Goal: Task Accomplishment & Management: Manage account settings

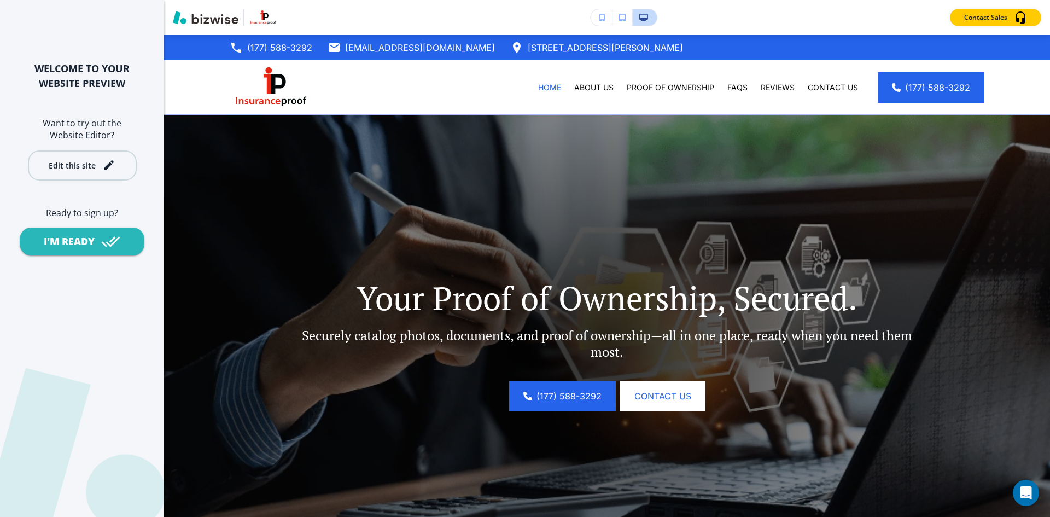
click at [102, 175] on button "Edit this site" at bounding box center [82, 165] width 109 height 30
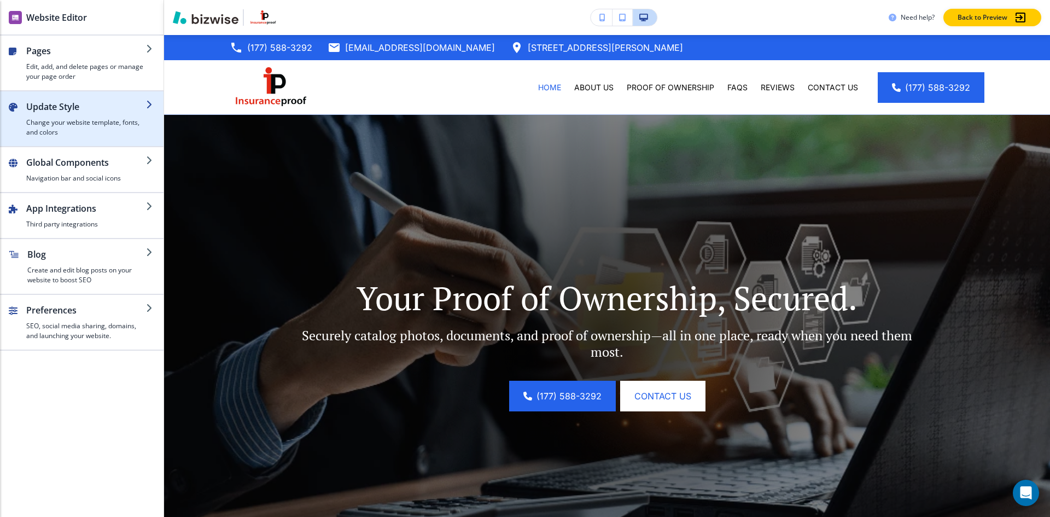
click at [90, 115] on div "button" at bounding box center [86, 115] width 120 height 4
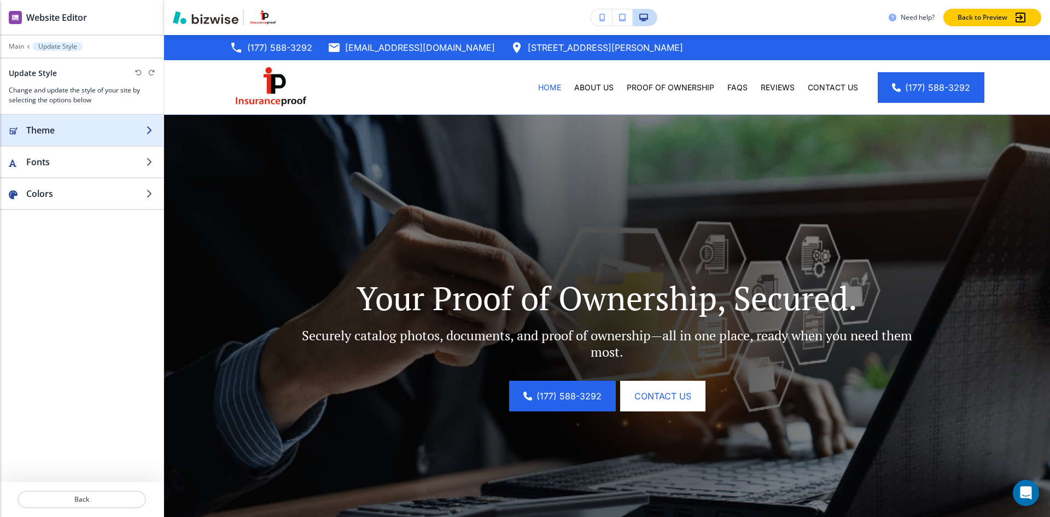
click at [108, 127] on h2 "Theme" at bounding box center [86, 130] width 120 height 13
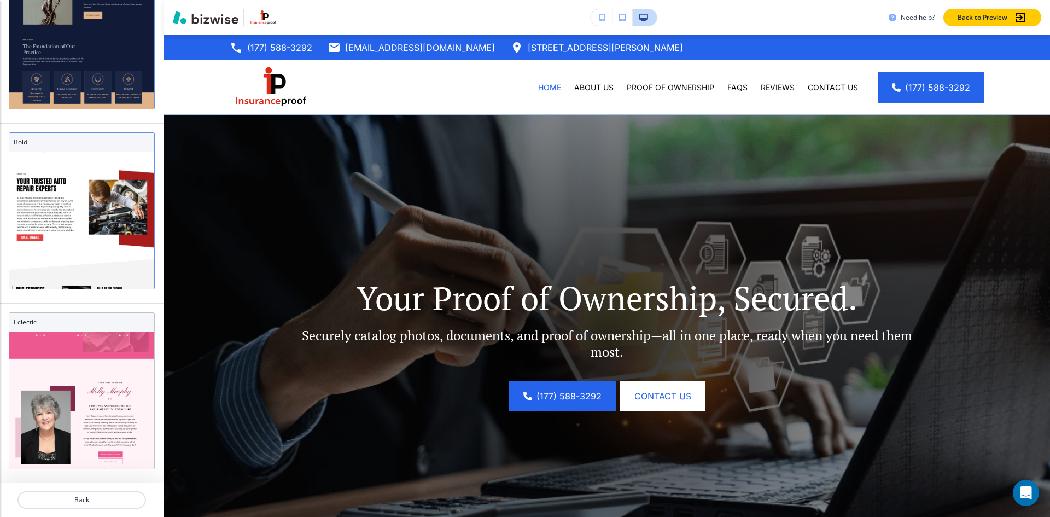
scroll to position [199, 0]
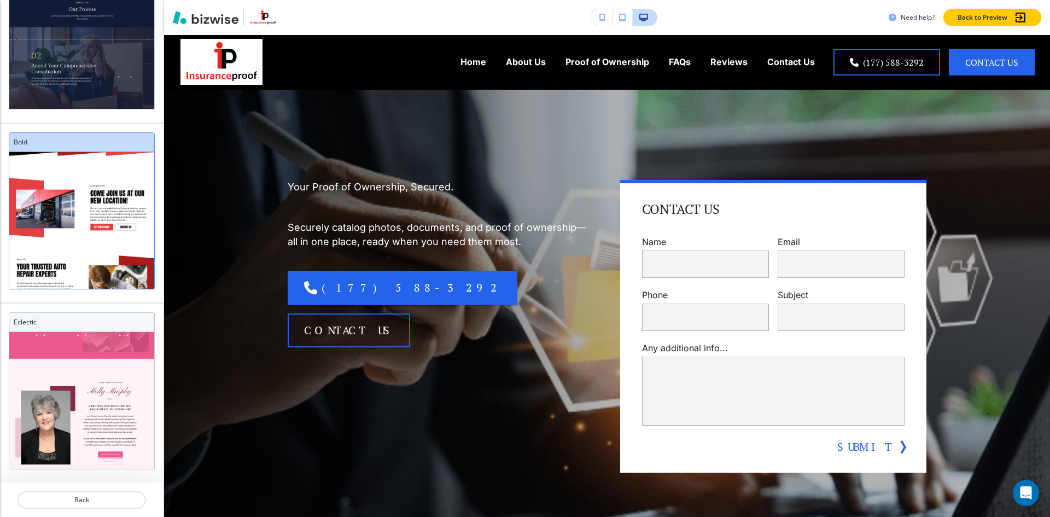
scroll to position [328, 0]
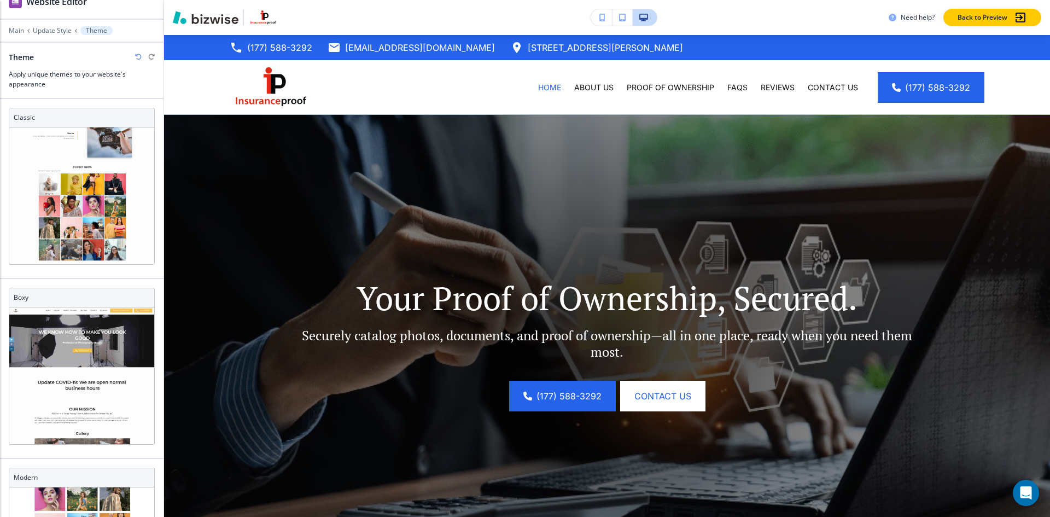
scroll to position [0, 0]
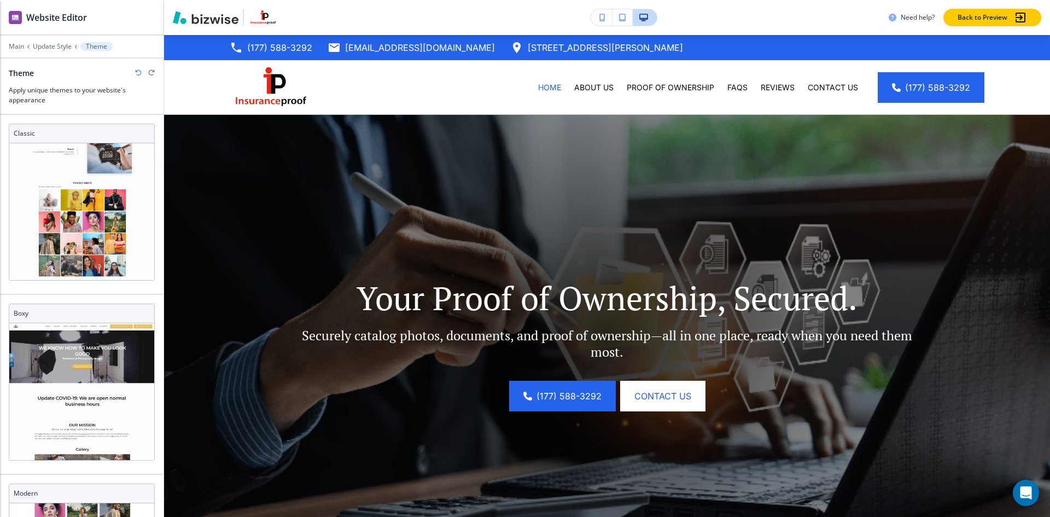
click at [135, 72] on icon "button" at bounding box center [138, 72] width 7 height 7
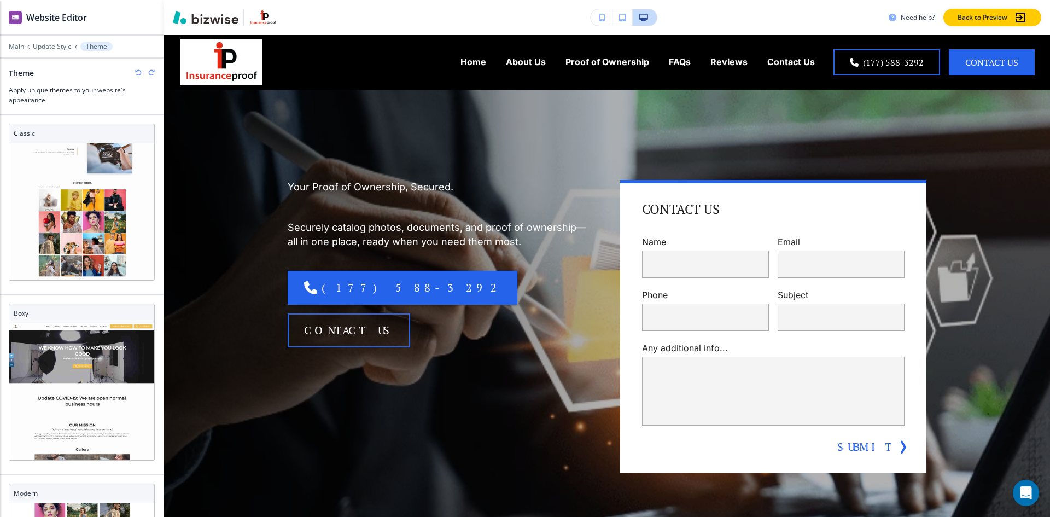
click at [135, 72] on icon "button" at bounding box center [138, 72] width 7 height 7
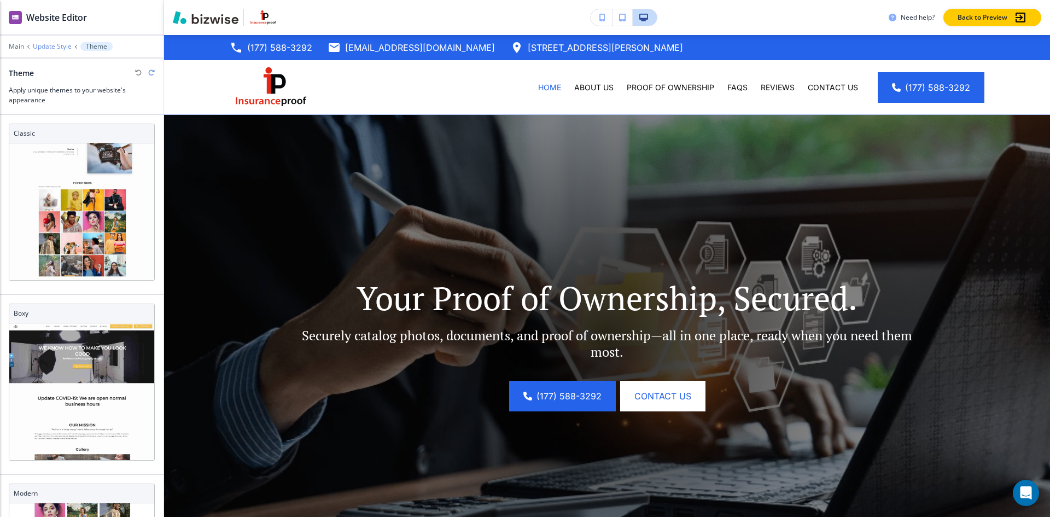
click at [64, 45] on p "Update Style" at bounding box center [52, 47] width 39 height 8
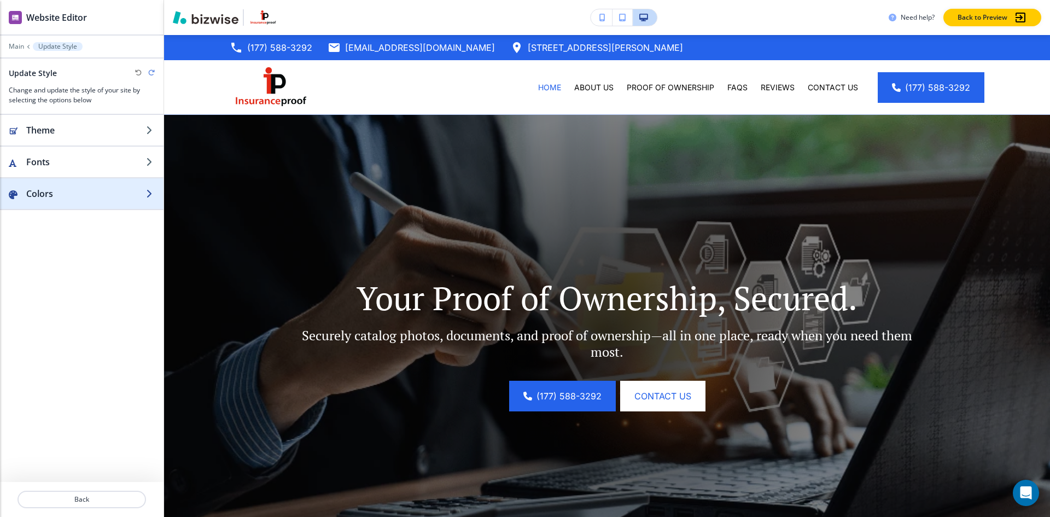
click at [58, 195] on h2 "Colors" at bounding box center [86, 193] width 120 height 13
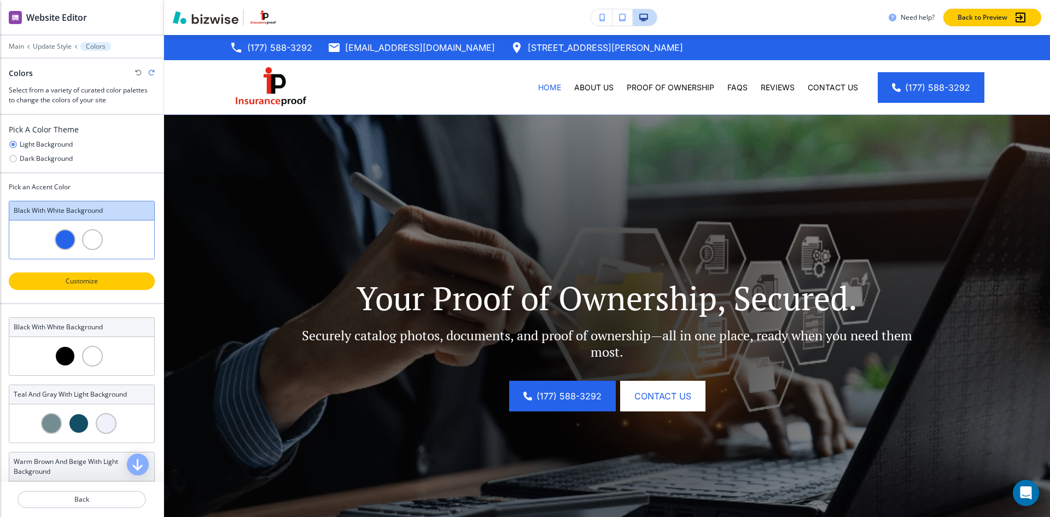
click at [86, 278] on p "Customize" at bounding box center [82, 281] width 118 height 10
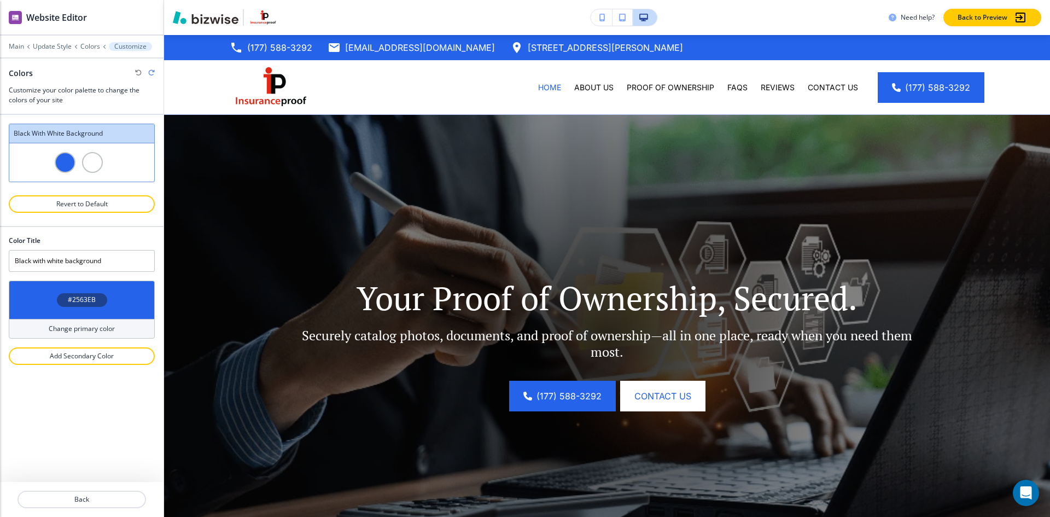
click at [121, 141] on div "Black with white background" at bounding box center [81, 133] width 145 height 19
click at [101, 164] on div at bounding box center [92, 162] width 21 height 21
click at [91, 161] on div at bounding box center [92, 162] width 21 height 21
click at [50, 156] on div at bounding box center [81, 162] width 145 height 38
click at [66, 162] on div at bounding box center [65, 162] width 21 height 21
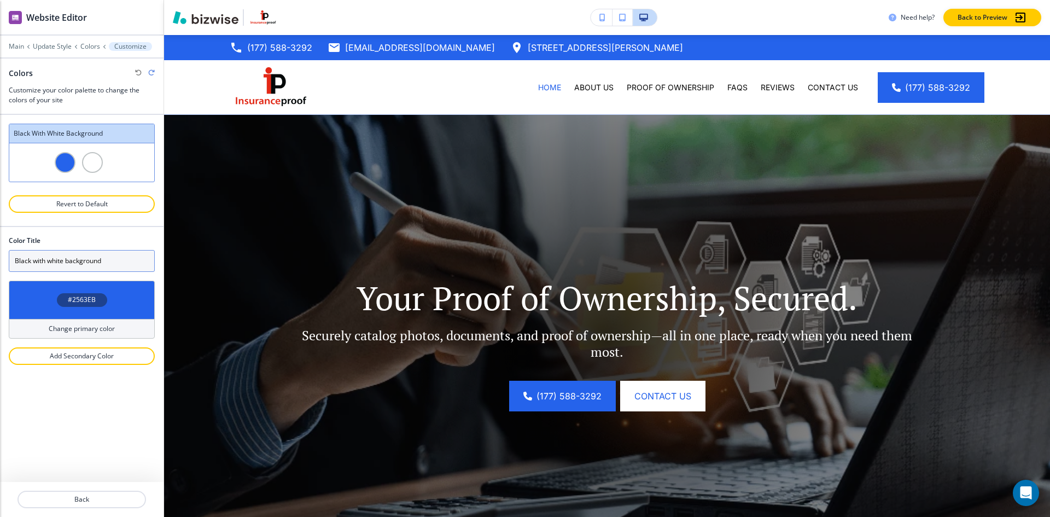
click at [95, 266] on input "Black with white background" at bounding box center [82, 261] width 146 height 22
click at [109, 316] on div "#2563EB" at bounding box center [82, 300] width 146 height 38
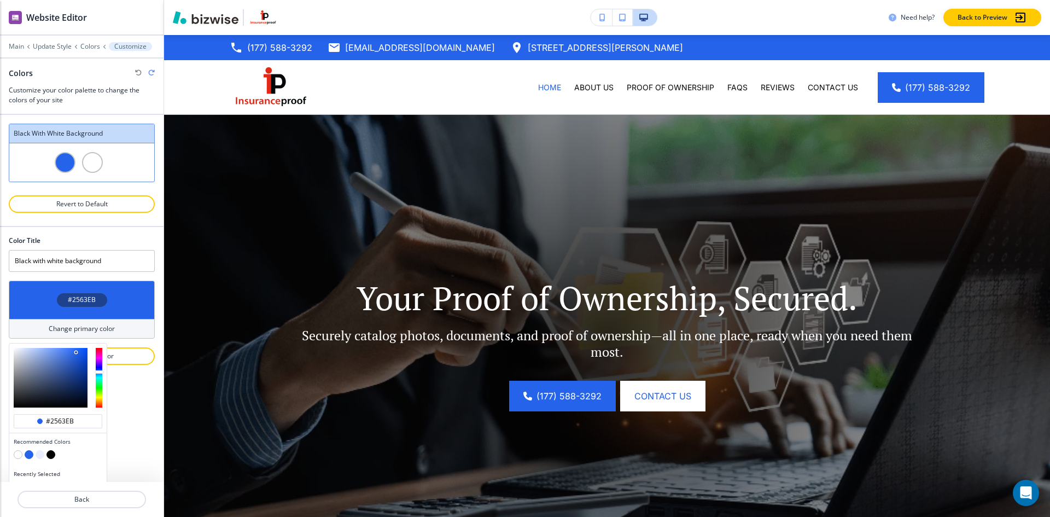
type input "#eb4325"
click at [98, 406] on div at bounding box center [99, 378] width 7 height 60
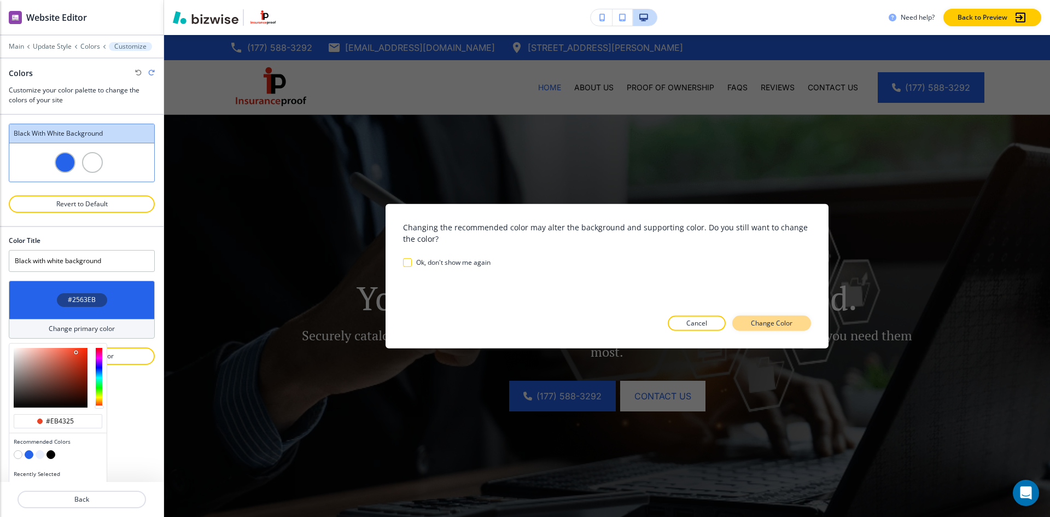
click at [801, 322] on button "Change Color" at bounding box center [771, 323] width 79 height 15
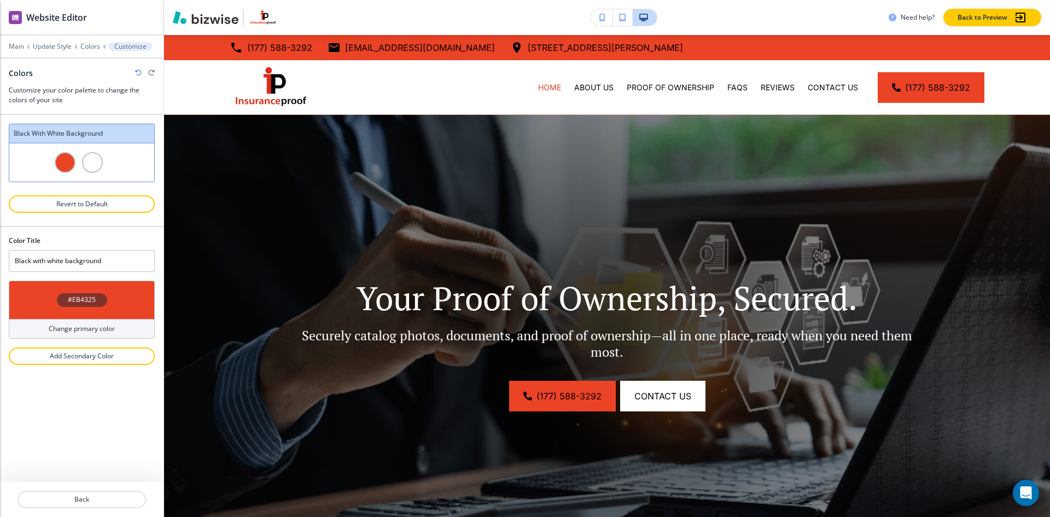
click at [145, 332] on div "Change primary color" at bounding box center [82, 329] width 146 height 20
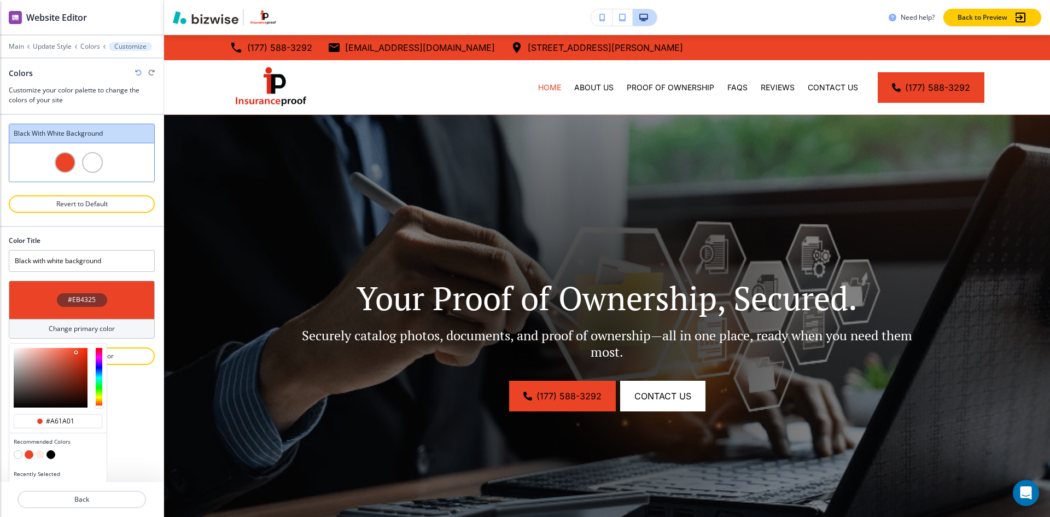
drag, startPoint x: 87, startPoint y: 369, endPoint x: 72, endPoint y: 374, distance: 15.7
click at [86, 369] on div at bounding box center [51, 378] width 74 height 60
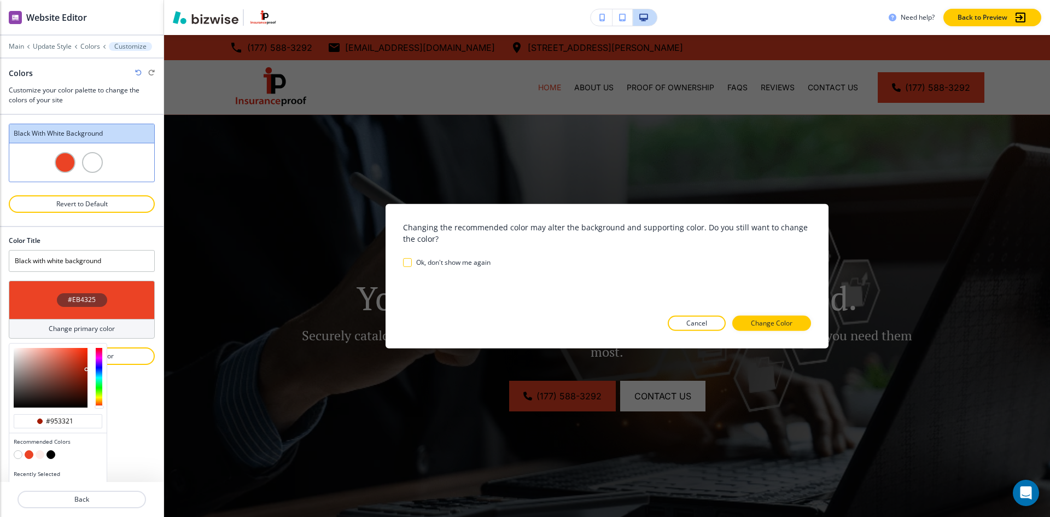
click at [71, 372] on div at bounding box center [51, 378] width 74 height 60
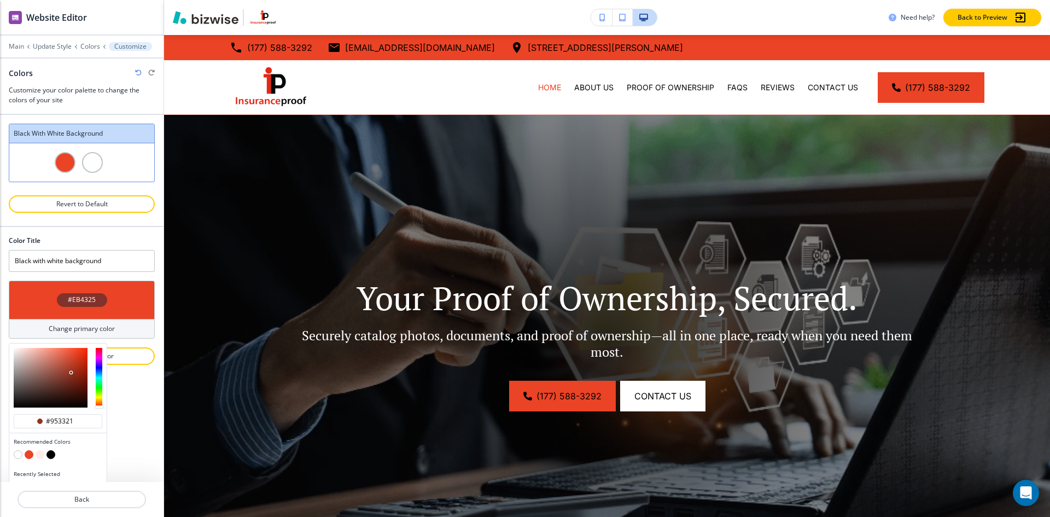
type input "#872b1b"
click at [73, 376] on div at bounding box center [51, 378] width 74 height 60
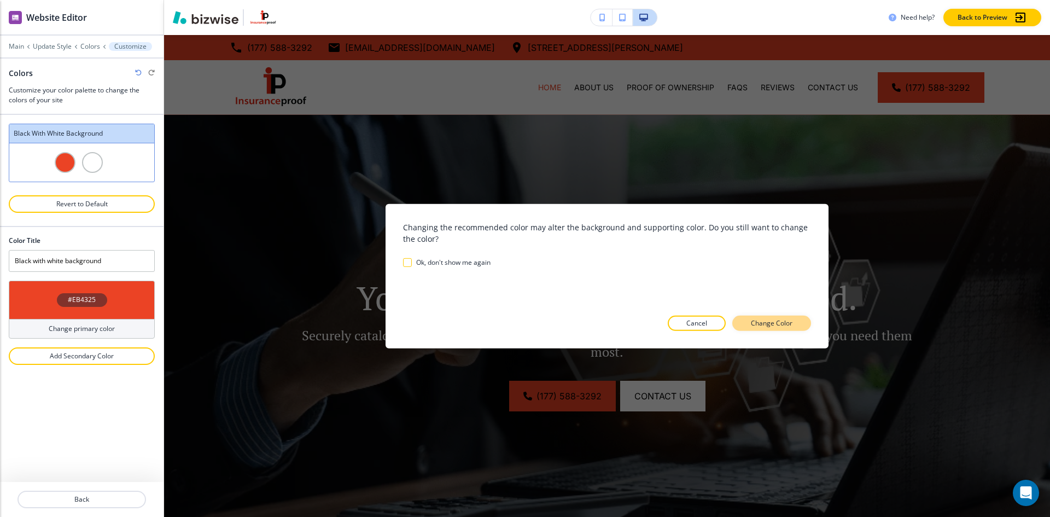
click at [778, 328] on button "Change Color" at bounding box center [771, 323] width 79 height 15
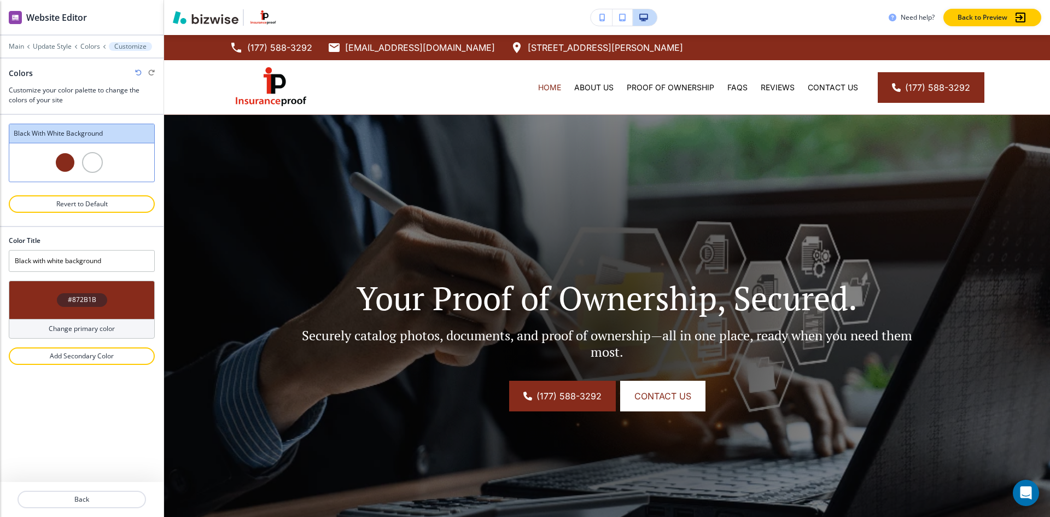
click at [123, 307] on div "#872B1B" at bounding box center [82, 300] width 146 height 38
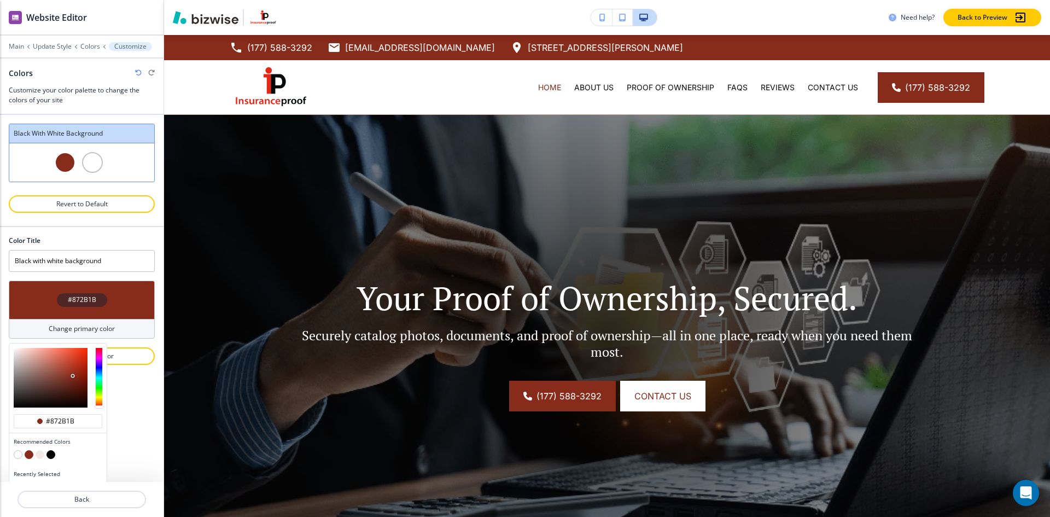
type input "#aa2e18"
click at [77, 368] on div at bounding box center [51, 378] width 74 height 60
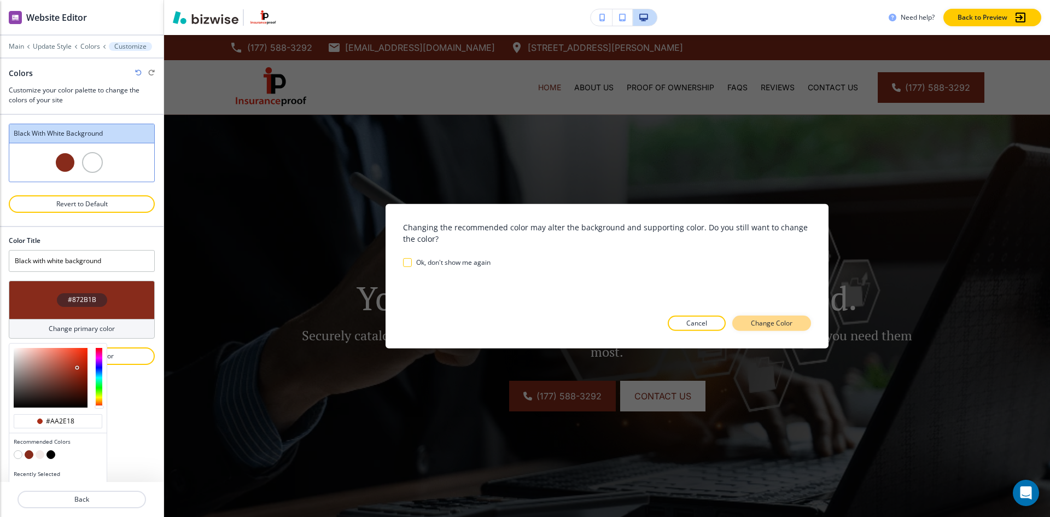
click at [790, 329] on button "Change Color" at bounding box center [771, 323] width 79 height 15
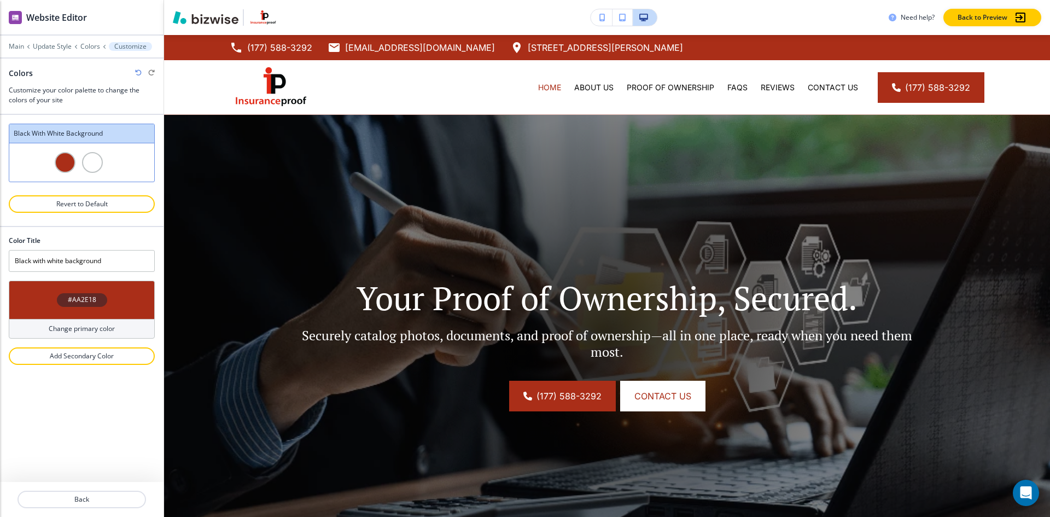
click at [123, 304] on div "#AA2E18" at bounding box center [82, 300] width 146 height 38
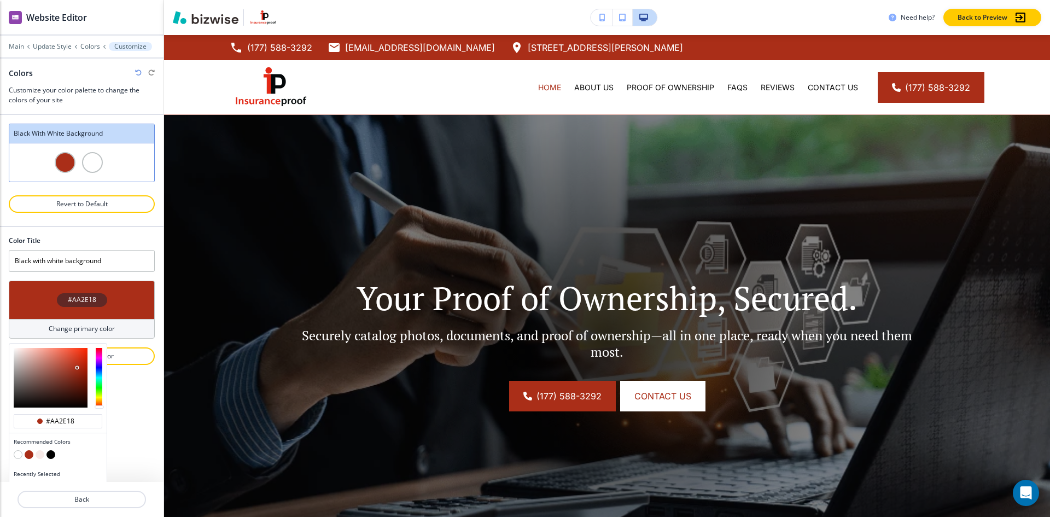
type input "#bb361e"
click at [75, 364] on div at bounding box center [51, 378] width 74 height 60
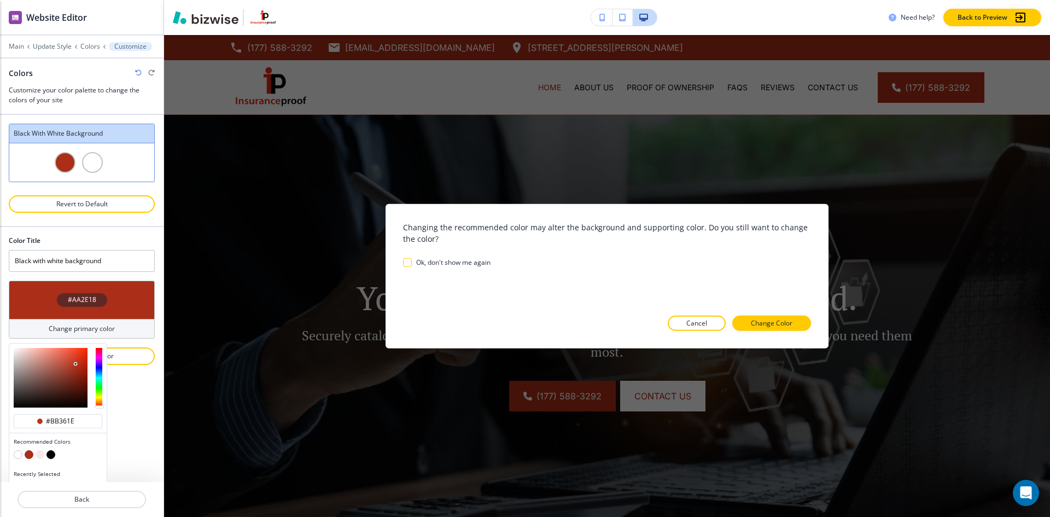
click at [790, 331] on div at bounding box center [607, 340] width 408 height 18
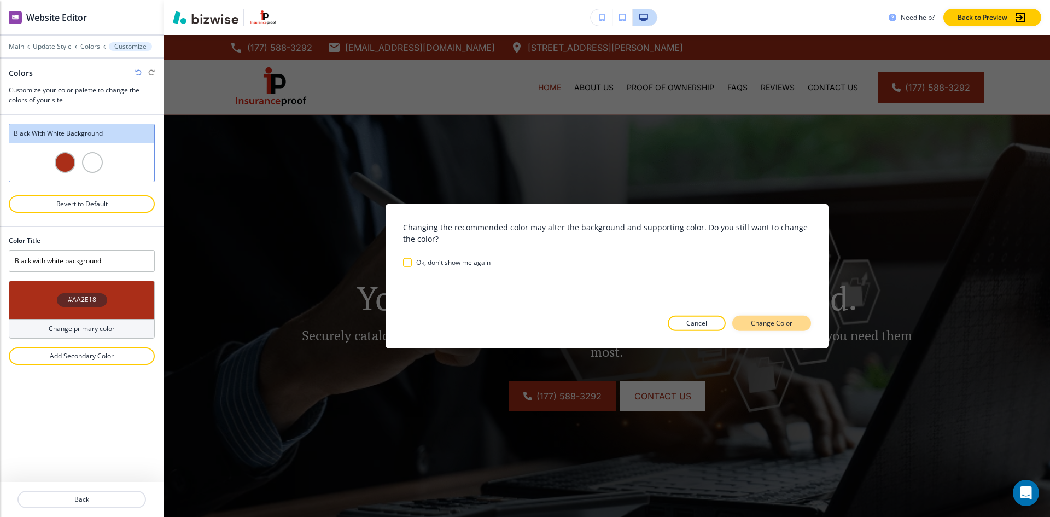
click at [784, 325] on p "Change Color" at bounding box center [772, 323] width 42 height 10
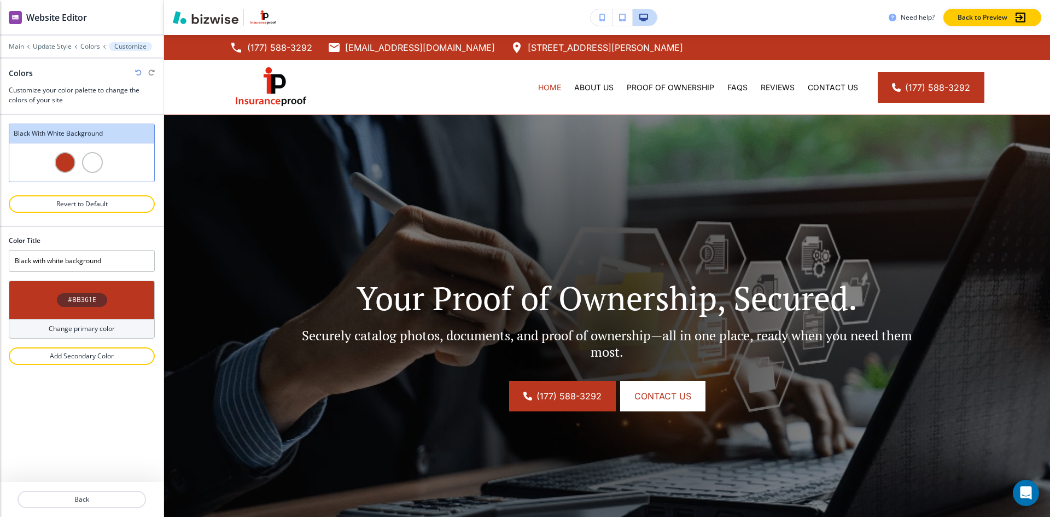
click at [111, 305] on div "#BB361E" at bounding box center [82, 300] width 146 height 38
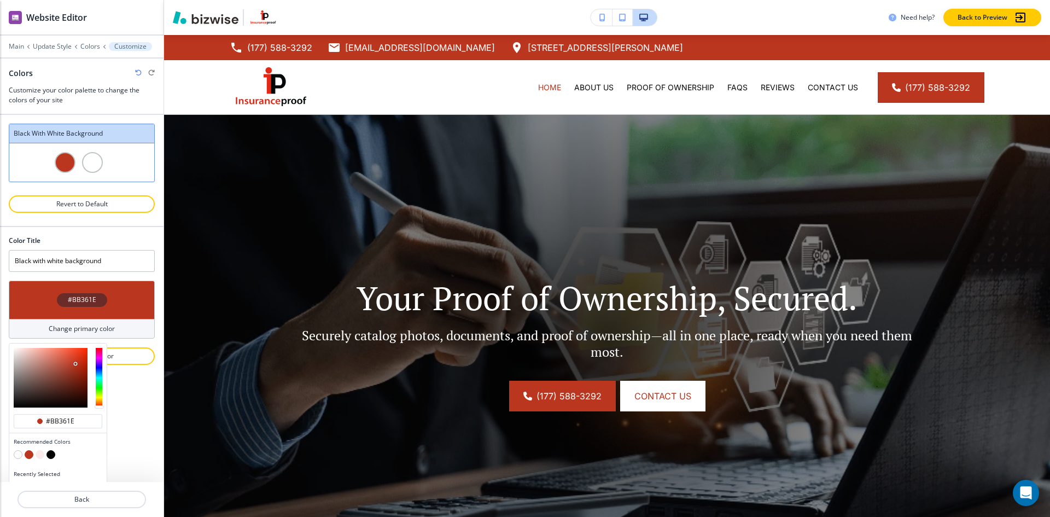
type input "#d23e24"
click at [75, 358] on div at bounding box center [51, 378] width 74 height 60
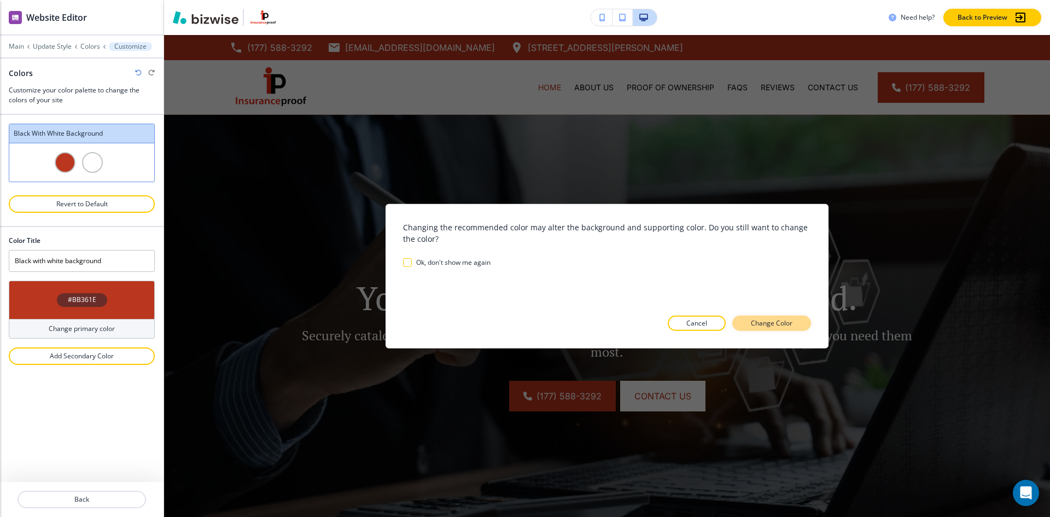
click at [781, 319] on p "Change Color" at bounding box center [772, 323] width 42 height 10
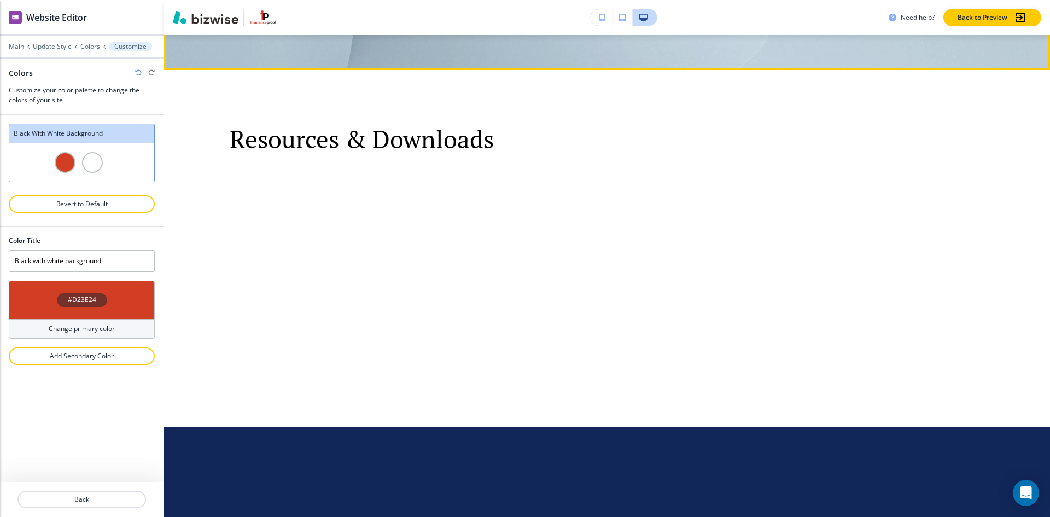
scroll to position [2461, 0]
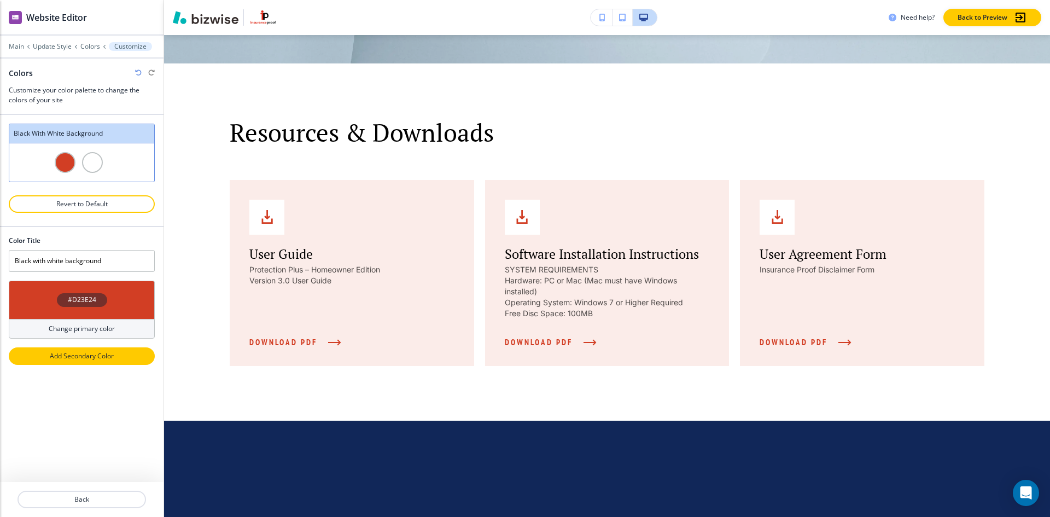
click at [80, 358] on p "Add Secondary Color" at bounding box center [82, 356] width 118 height 10
type input "Custom Black with white background"
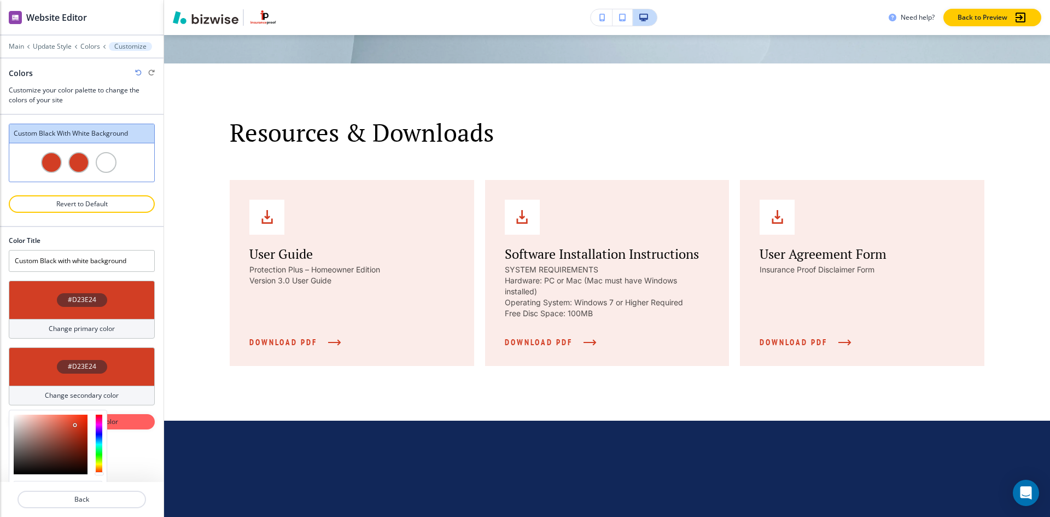
drag, startPoint x: 75, startPoint y: 468, endPoint x: 65, endPoint y: 467, distance: 10.4
click at [65, 467] on div at bounding box center [51, 445] width 74 height 60
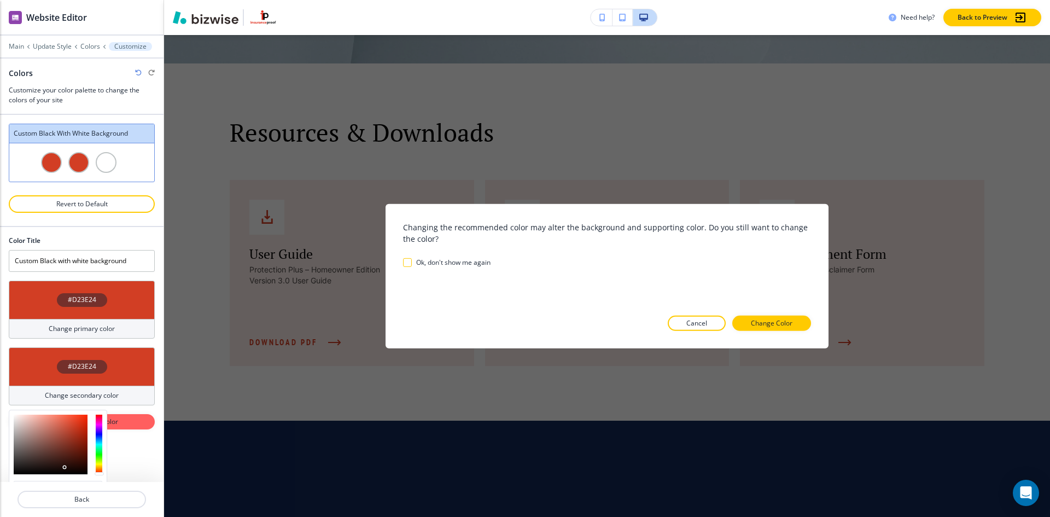
type input "#230f0c"
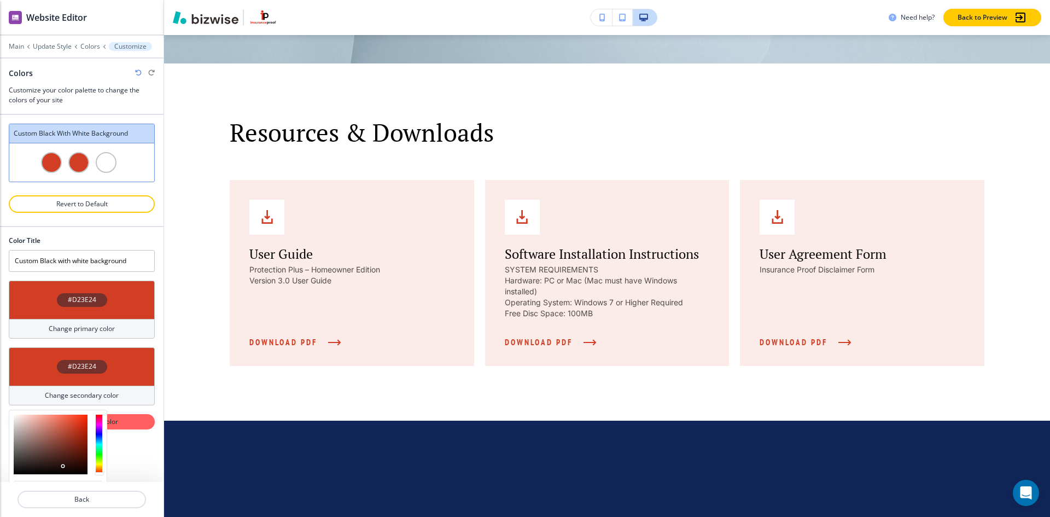
click at [63, 466] on div at bounding box center [51, 445] width 74 height 60
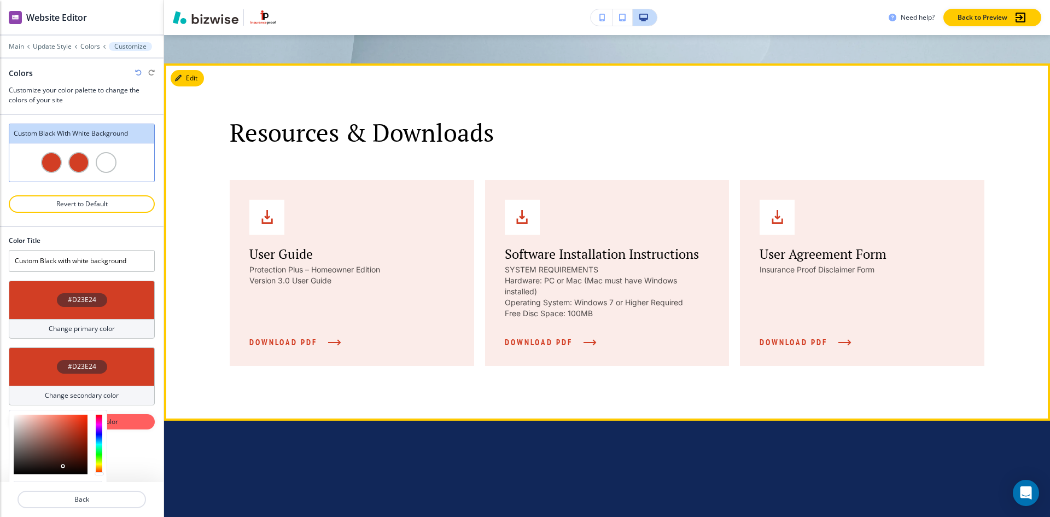
scroll to position [2790, 0]
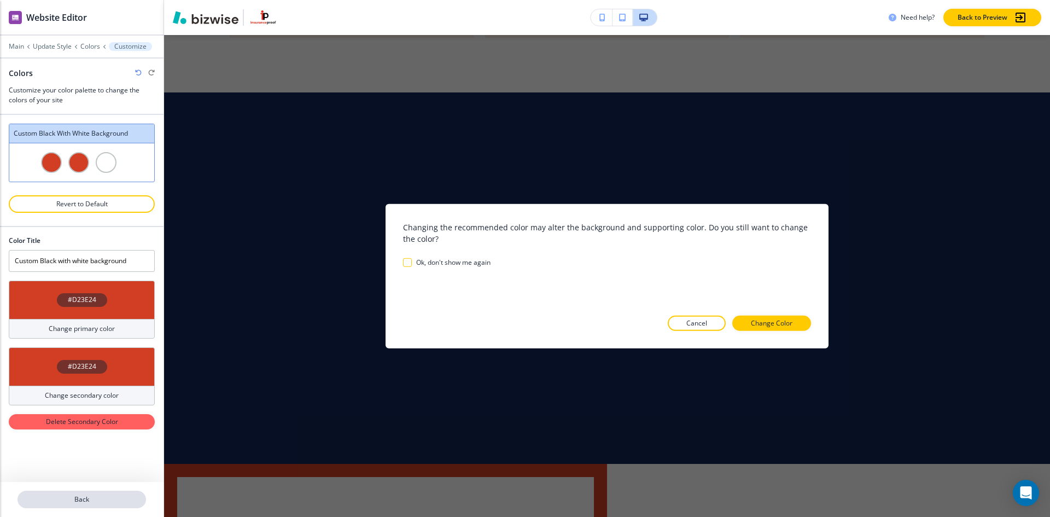
click at [79, 502] on p "Back" at bounding box center [82, 499] width 126 height 10
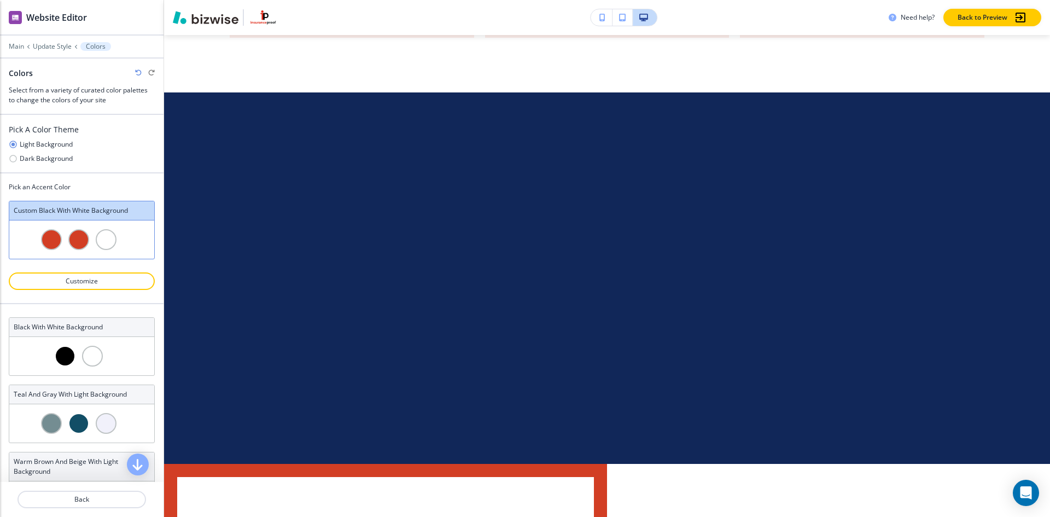
click at [79, 237] on div at bounding box center [78, 239] width 21 height 21
click at [68, 236] on div at bounding box center [78, 239] width 21 height 21
click at [79, 241] on div at bounding box center [78, 239] width 21 height 21
click at [76, 287] on button "Customize" at bounding box center [82, 281] width 146 height 18
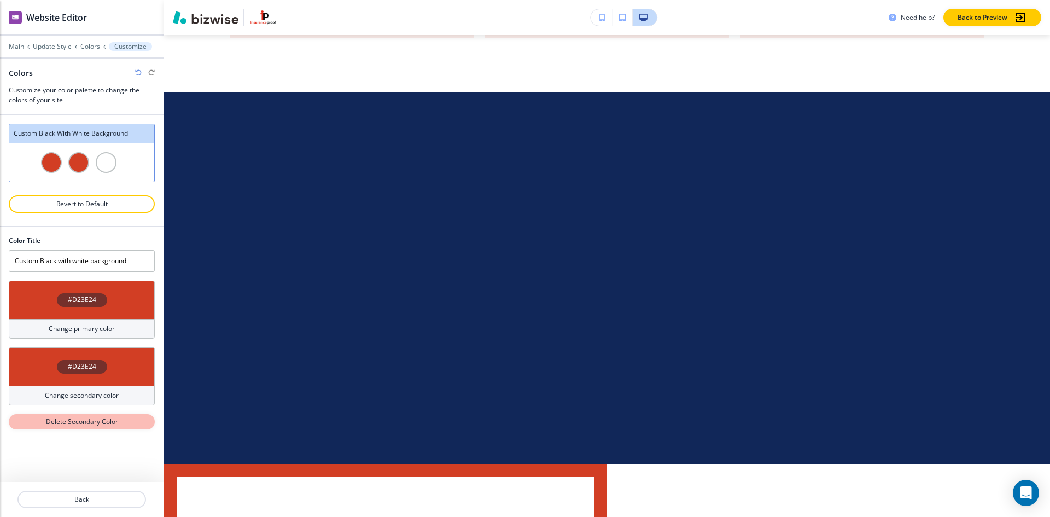
drag, startPoint x: 124, startPoint y: 372, endPoint x: 74, endPoint y: 423, distance: 71.2
click at [74, 422] on p "Delete Secondary Color" at bounding box center [81, 422] width 109 height 10
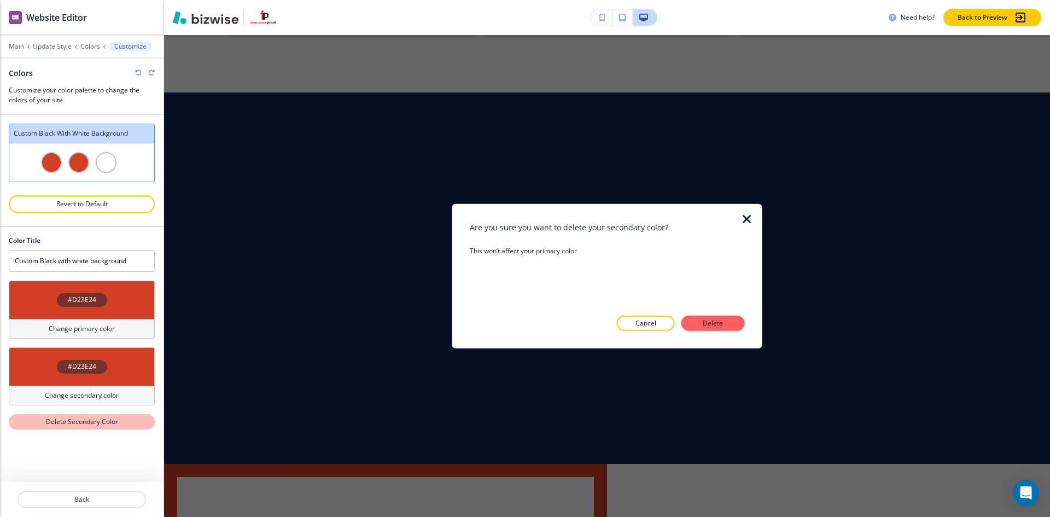
click at [75, 423] on p "Delete Secondary Color" at bounding box center [81, 422] width 109 height 10
click at [705, 329] on button "Delete" at bounding box center [713, 323] width 63 height 15
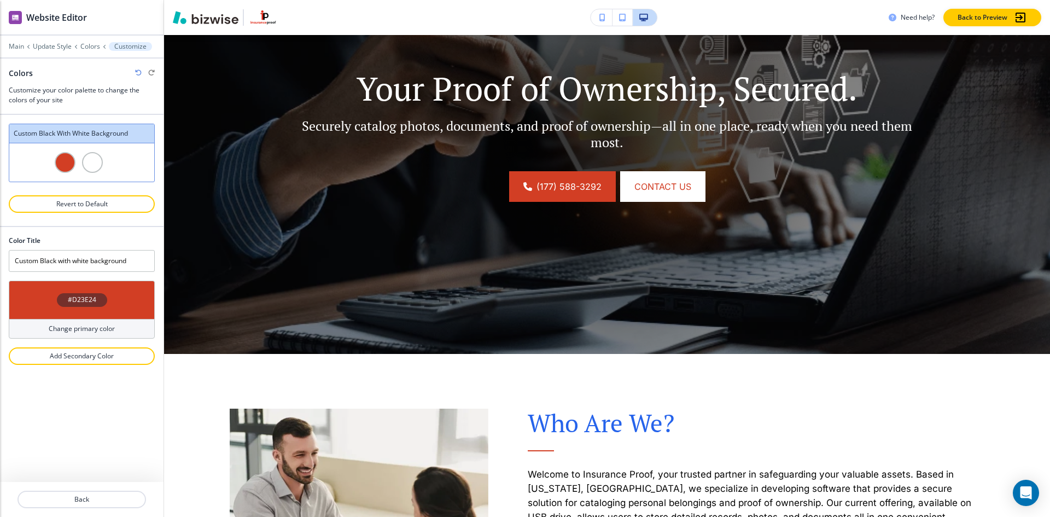
scroll to position [0, 0]
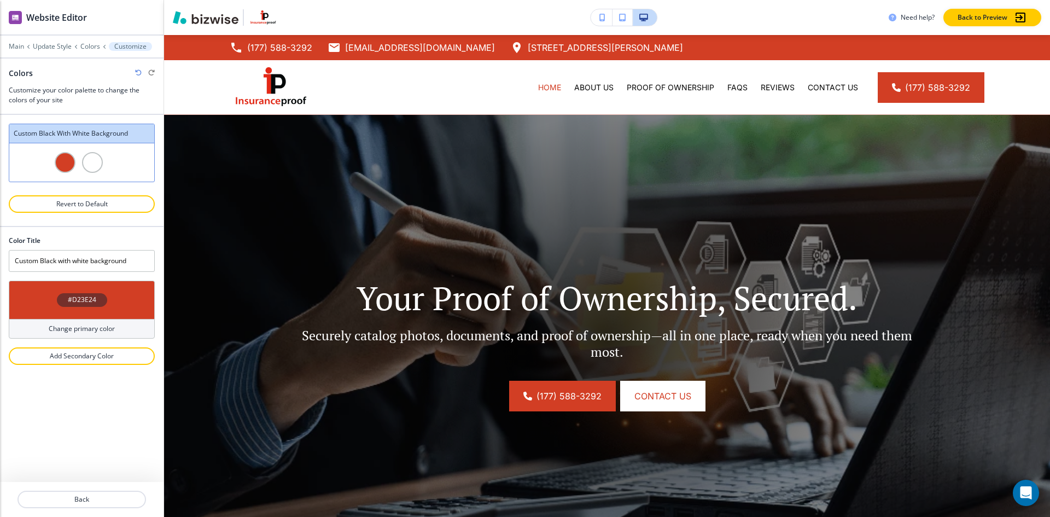
click at [129, 228] on div at bounding box center [82, 231] width 146 height 9
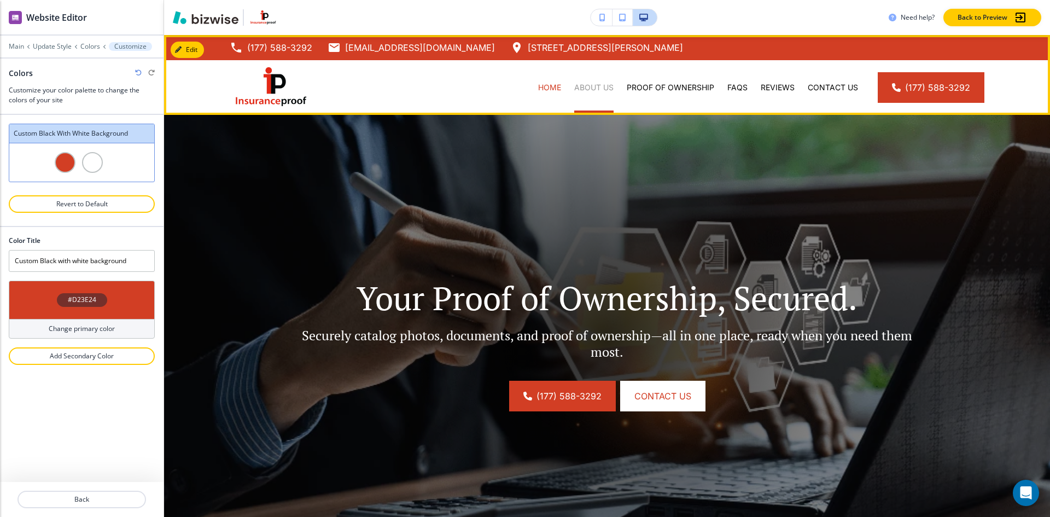
click at [596, 84] on p "About Us" at bounding box center [593, 87] width 39 height 11
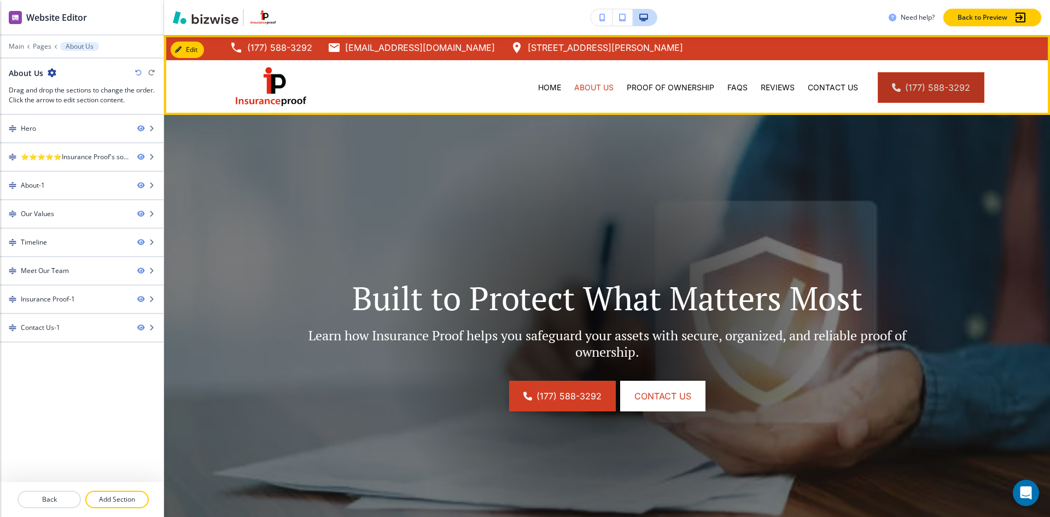
click at [938, 89] on link "(177) 588-3292" at bounding box center [931, 87] width 107 height 31
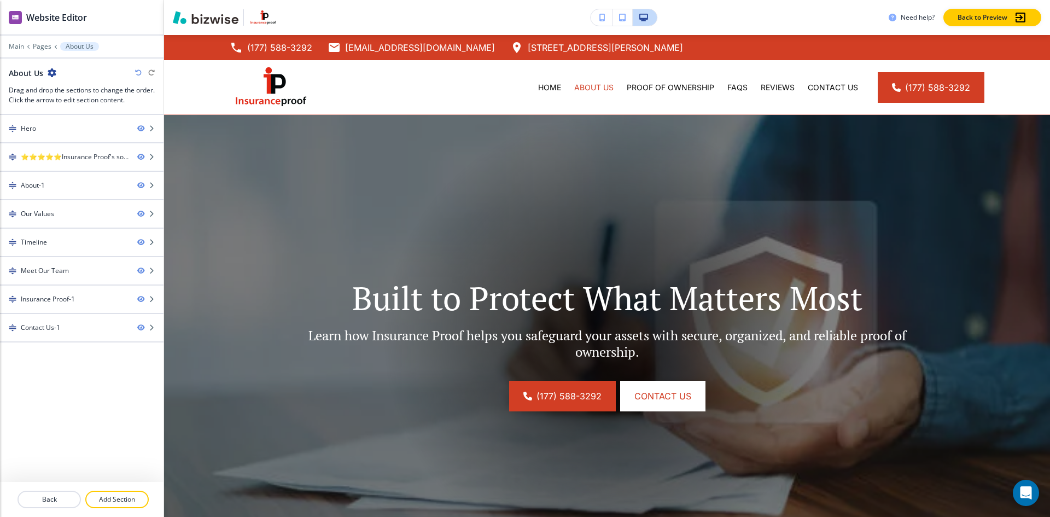
click at [33, 21] on h2 "Website Editor" at bounding box center [56, 17] width 61 height 13
click at [16, 49] on p "Main" at bounding box center [16, 47] width 15 height 8
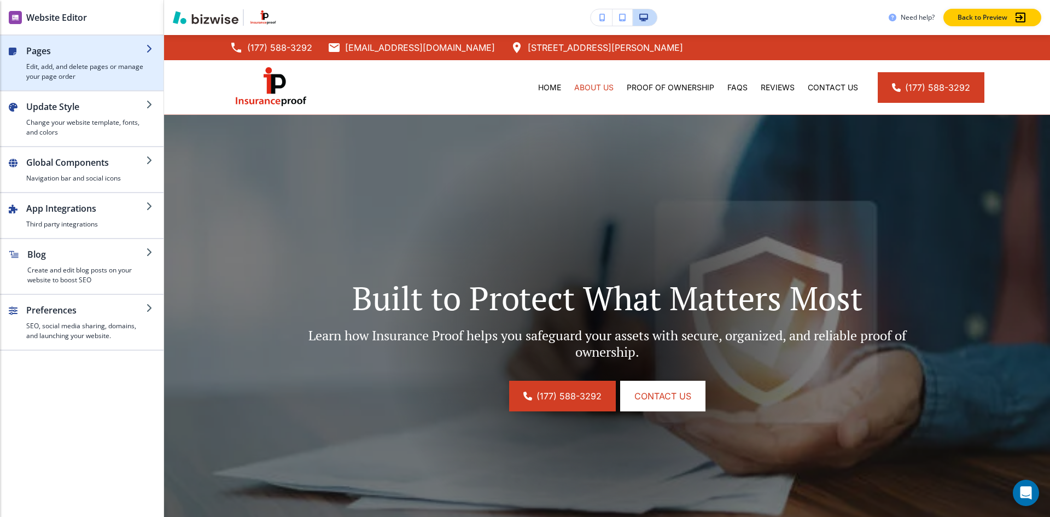
click at [83, 71] on h4 "Edit, add, and delete pages or manage your page order" at bounding box center [86, 72] width 120 height 20
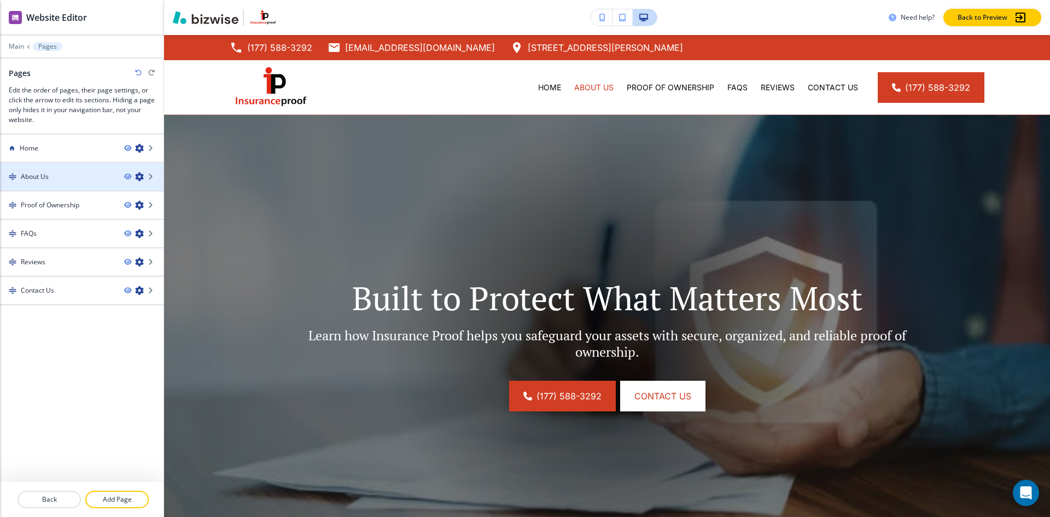
click at [97, 180] on div "About Us" at bounding box center [57, 177] width 115 height 10
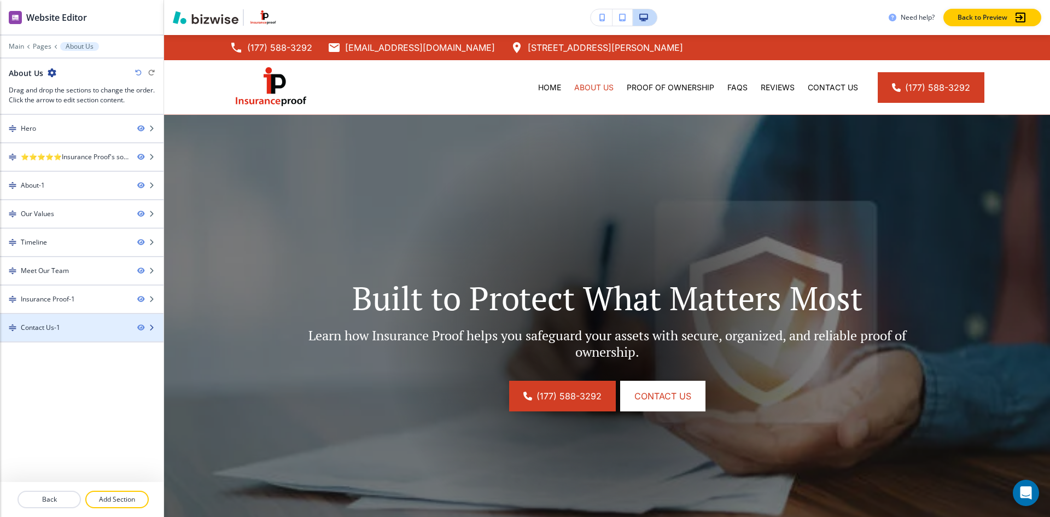
click at [59, 333] on div at bounding box center [82, 337] width 164 height 9
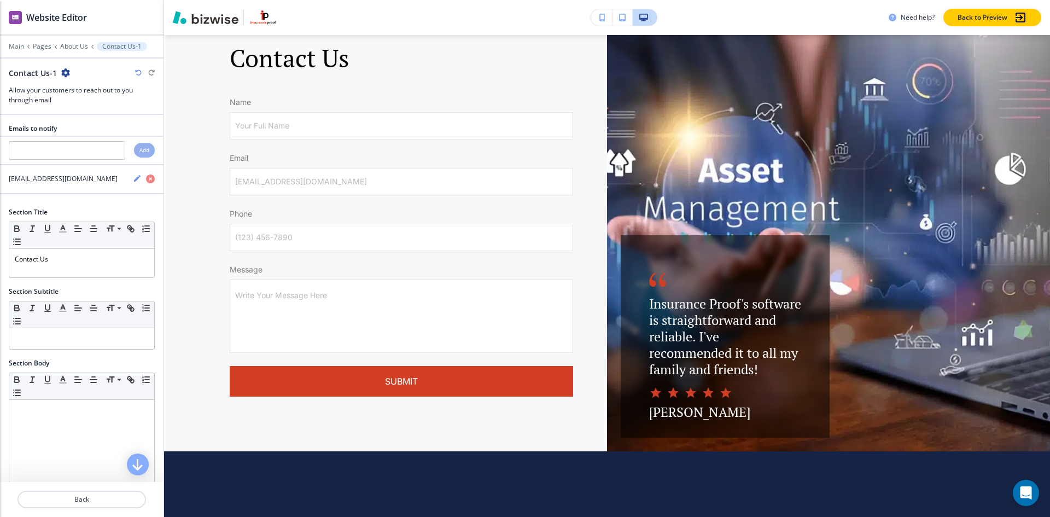
scroll to position [2634, 0]
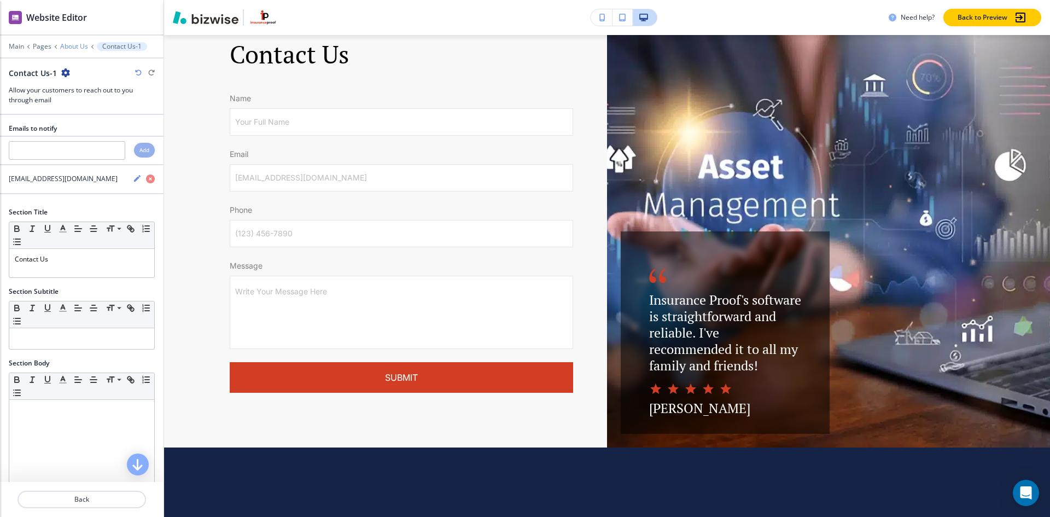
click at [70, 48] on p "About Us" at bounding box center [74, 47] width 28 height 8
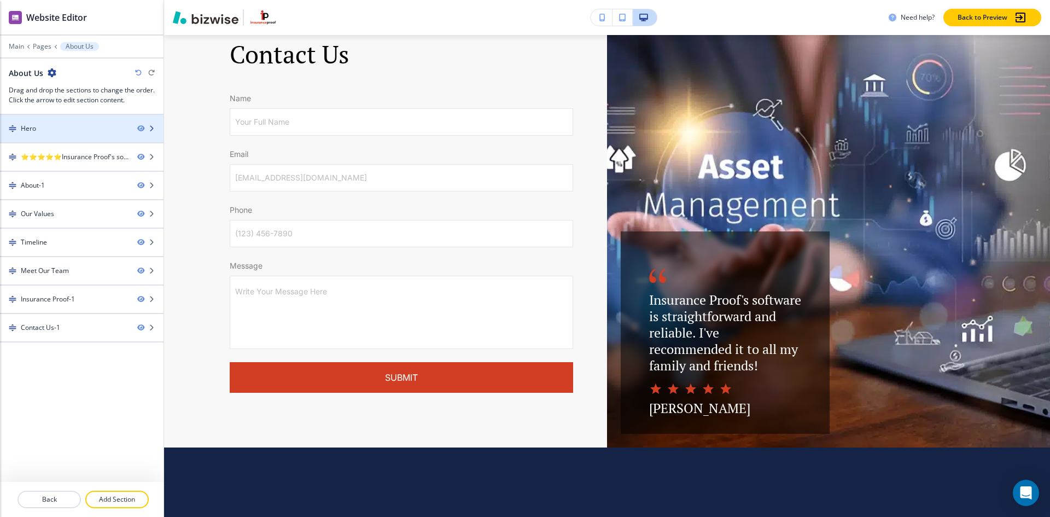
click at [30, 127] on div "Hero" at bounding box center [28, 129] width 15 height 10
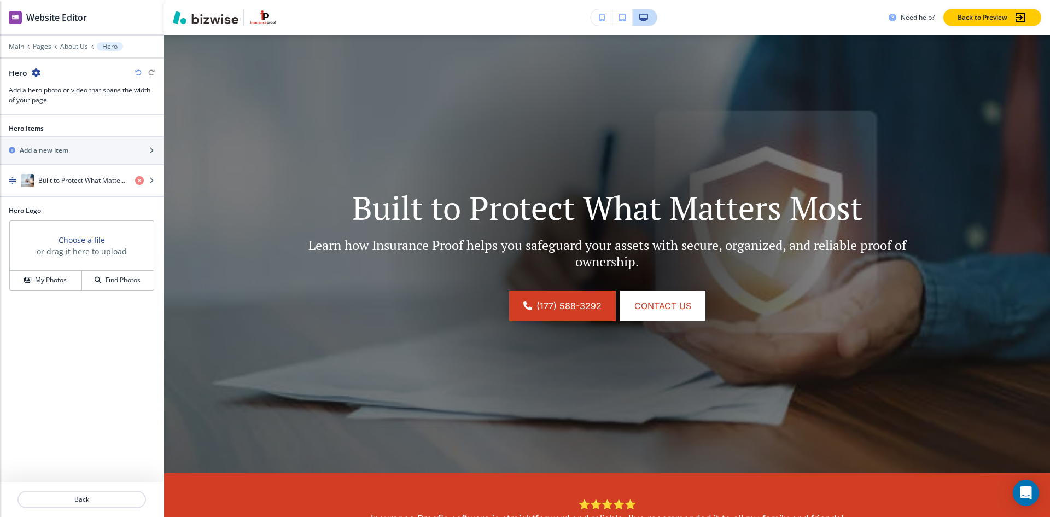
scroll to position [80, 0]
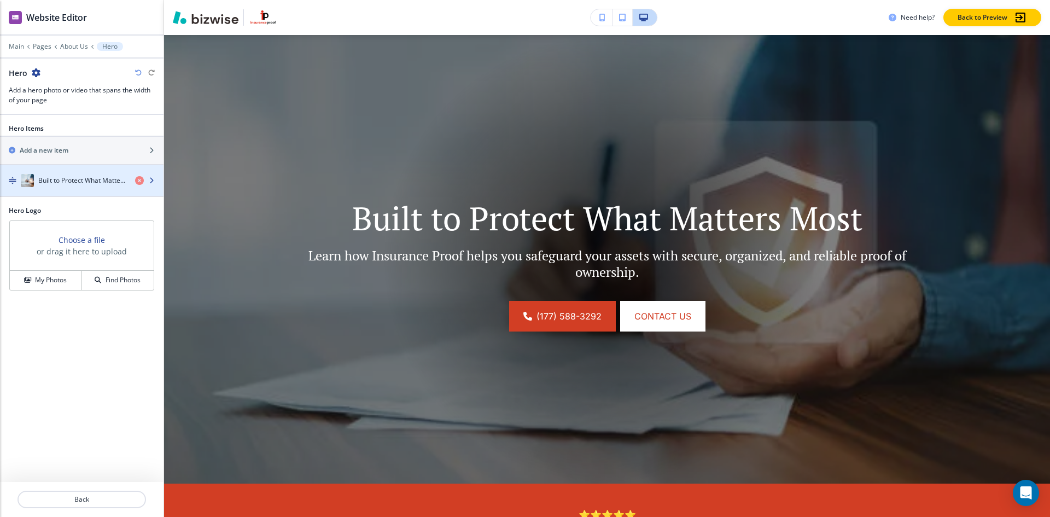
click at [77, 184] on h4 "Built to Protect What Matters Most" at bounding box center [82, 181] width 88 height 10
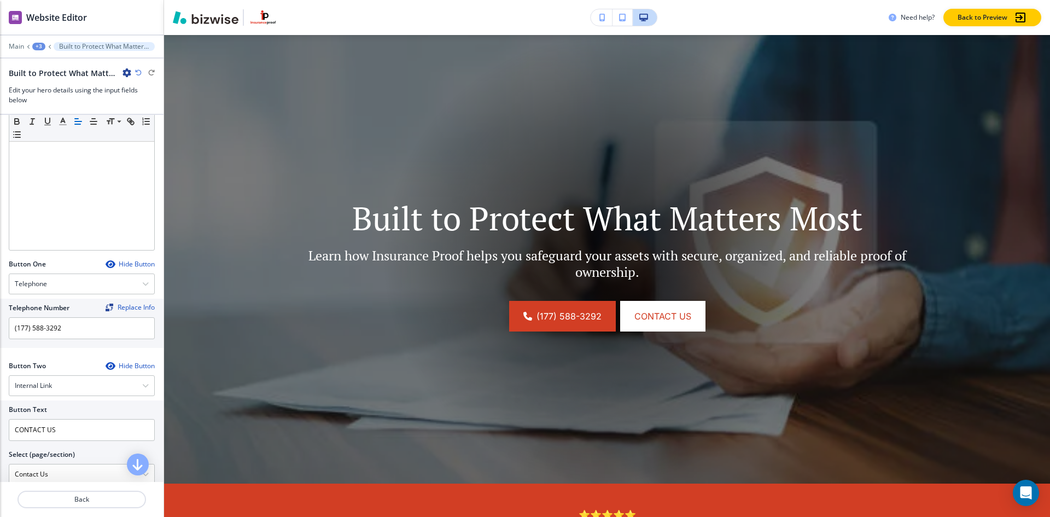
scroll to position [328, 0]
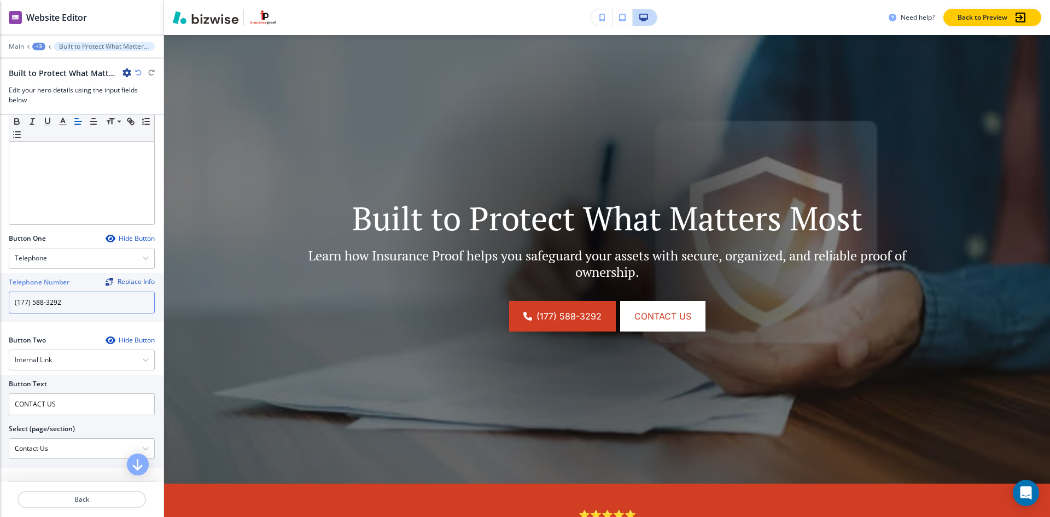
drag, startPoint x: 77, startPoint y: 306, endPoint x: 0, endPoint y: 321, distance: 78.0
click at [0, 321] on div "Telephone Number Replace Info (177) 588-3292" at bounding box center [82, 297] width 164 height 49
type input "7"
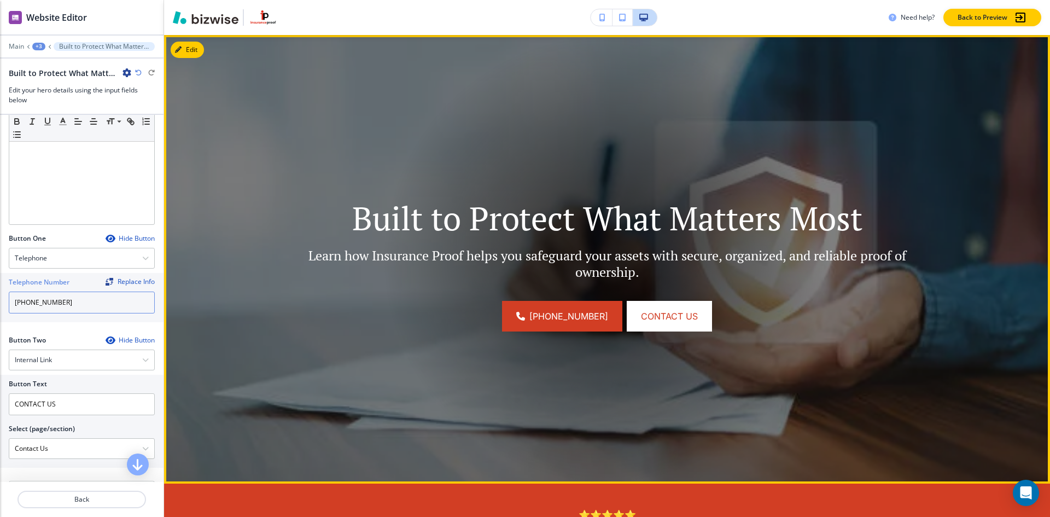
type input "(775)331-7441"
click at [248, 327] on img at bounding box center [607, 259] width 886 height 449
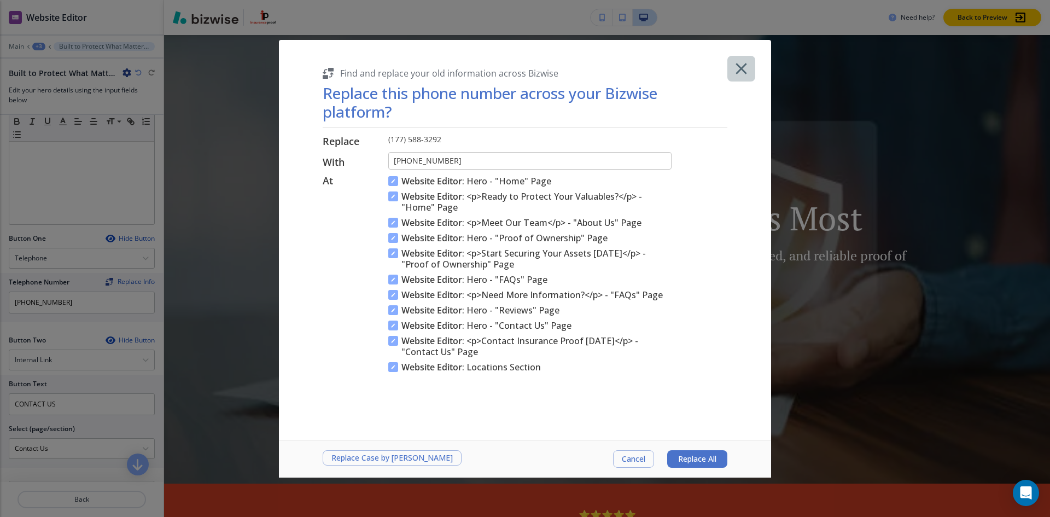
drag, startPoint x: 733, startPoint y: 68, endPoint x: 721, endPoint y: 77, distance: 14.4
click at [736, 69] on icon "button" at bounding box center [741, 68] width 19 height 19
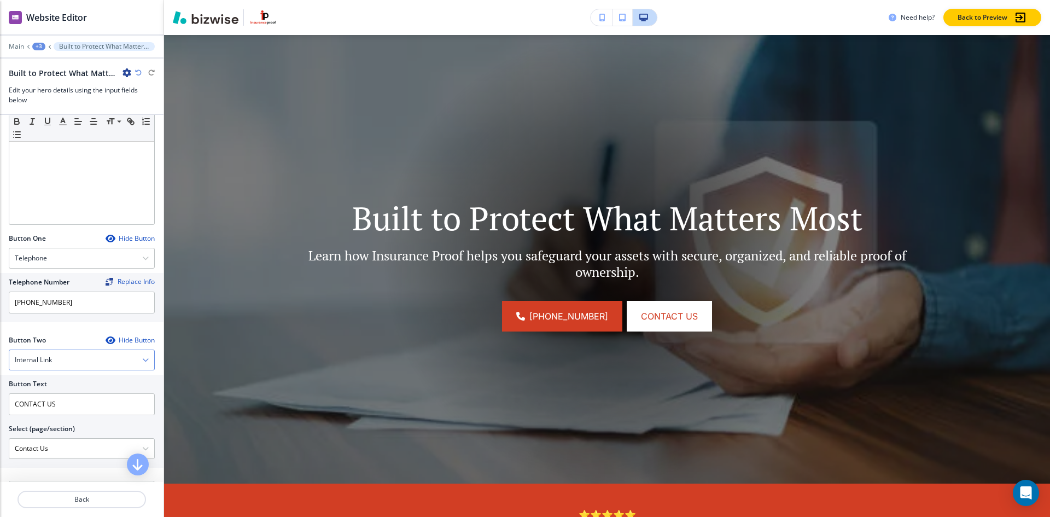
click at [95, 364] on div "Internal Link" at bounding box center [81, 360] width 145 height 20
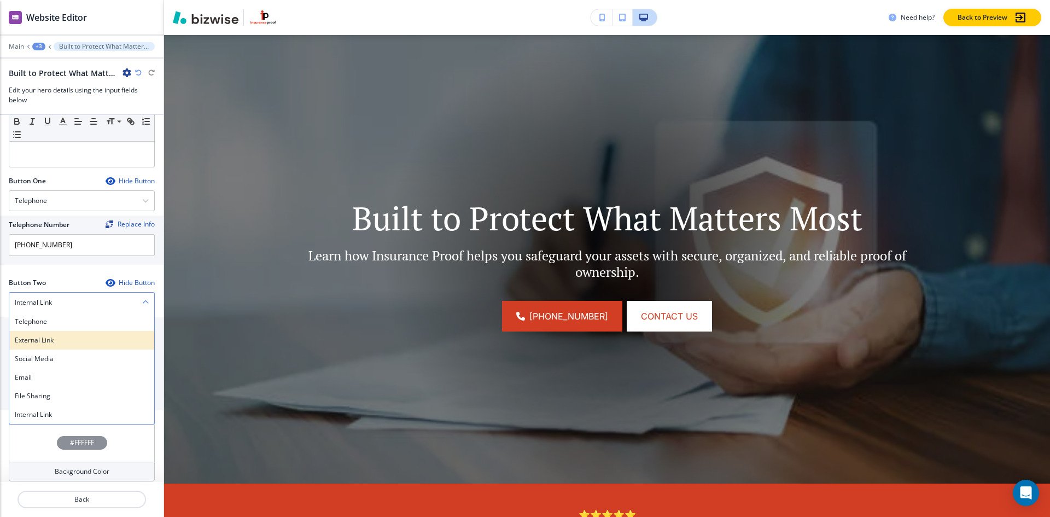
scroll to position [394, 0]
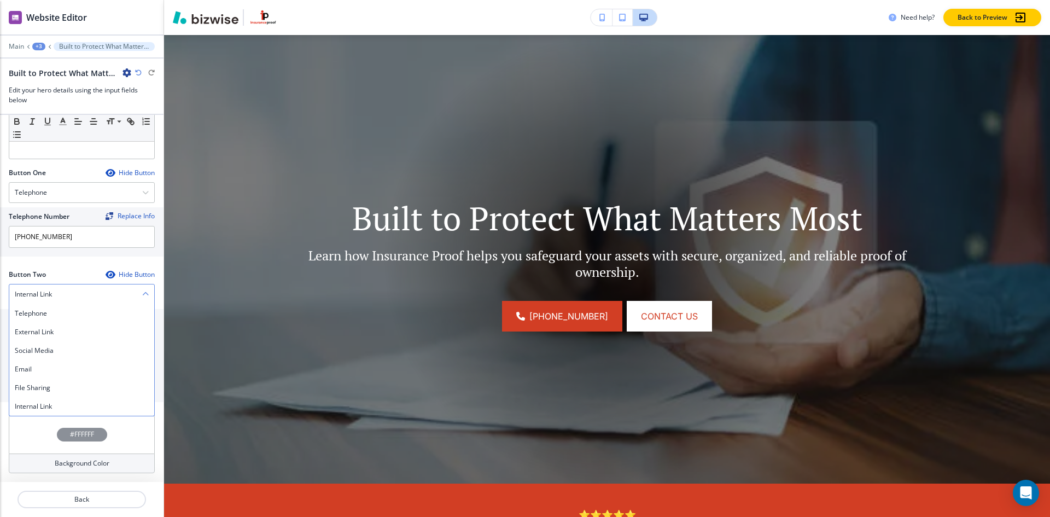
click at [80, 294] on div "Internal Link" at bounding box center [81, 294] width 145 height 20
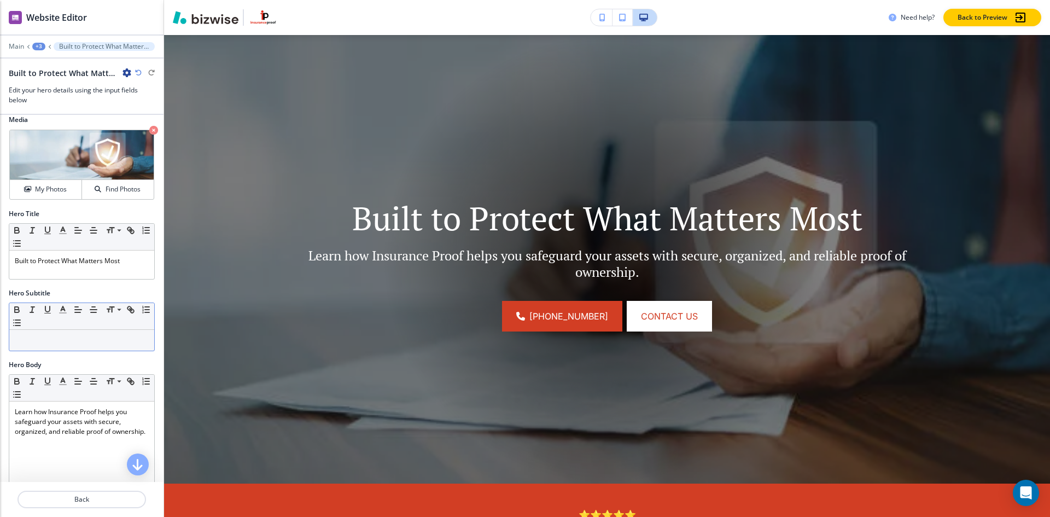
scroll to position [0, 0]
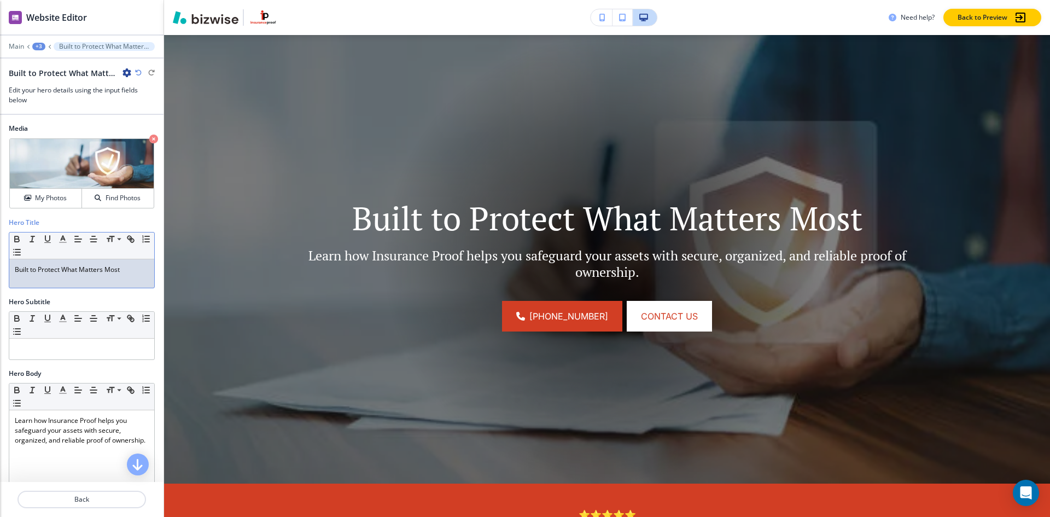
click at [12, 267] on div "Built to Protect What Matters Most" at bounding box center [81, 273] width 145 height 28
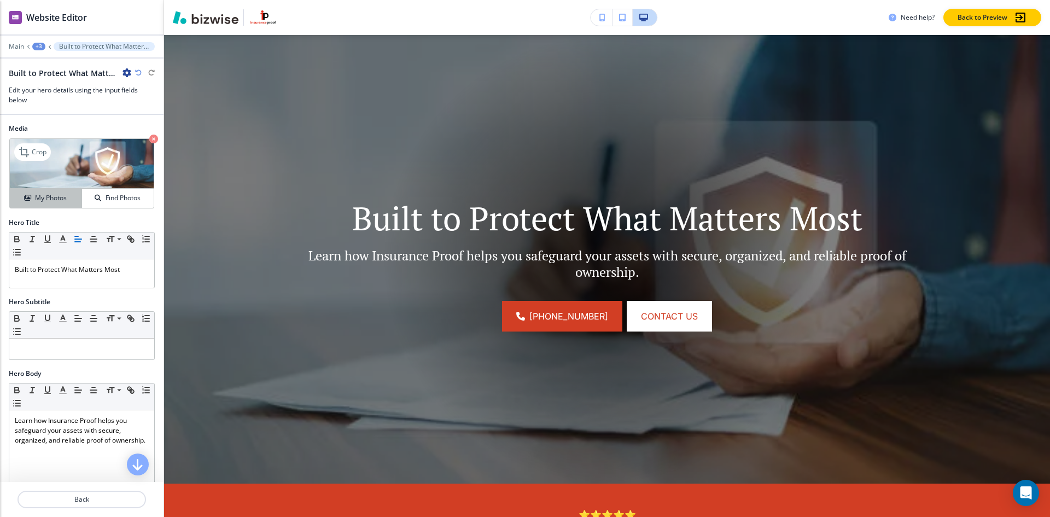
click at [58, 201] on h4 "My Photos" at bounding box center [51, 198] width 32 height 10
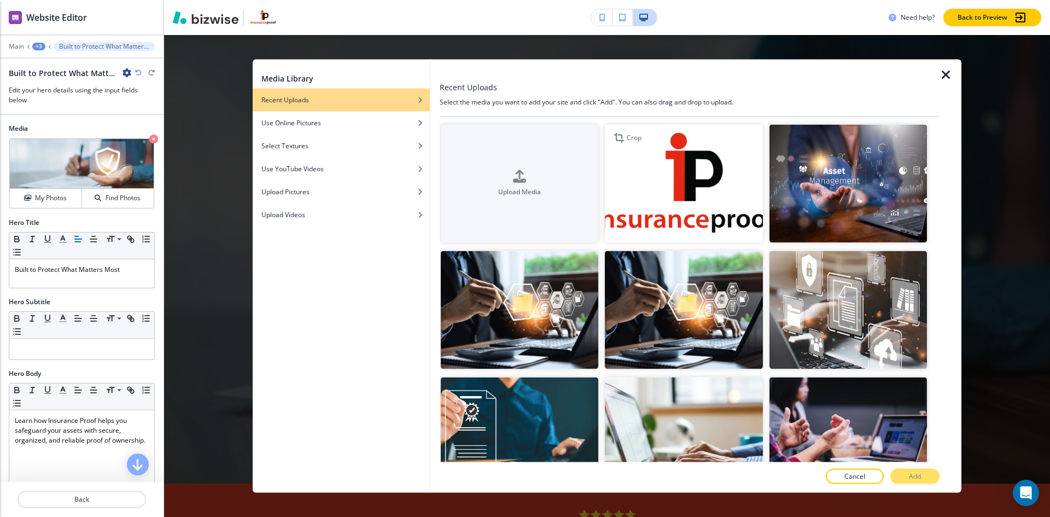
click at [667, 185] on img "button" at bounding box center [684, 183] width 158 height 118
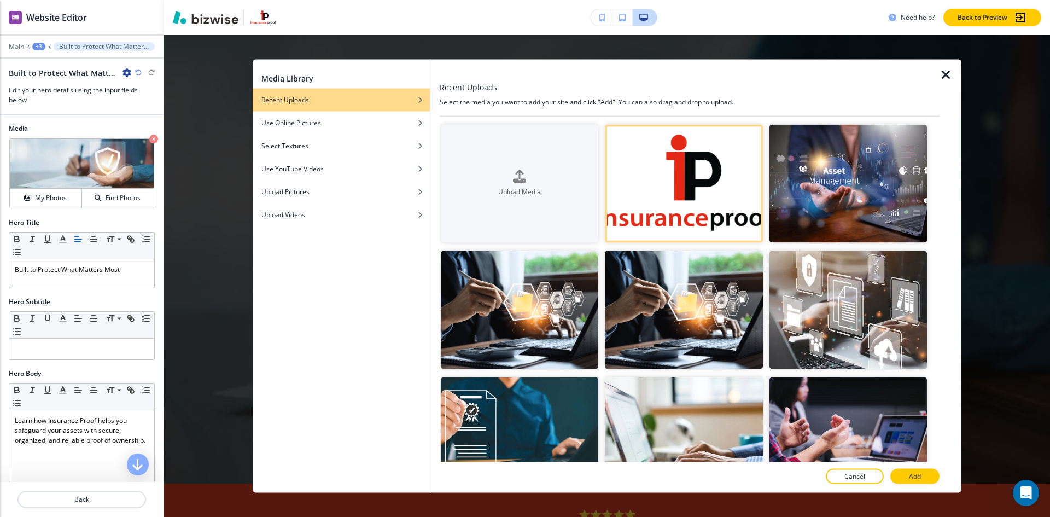
click at [928, 476] on button "Add" at bounding box center [914, 476] width 49 height 15
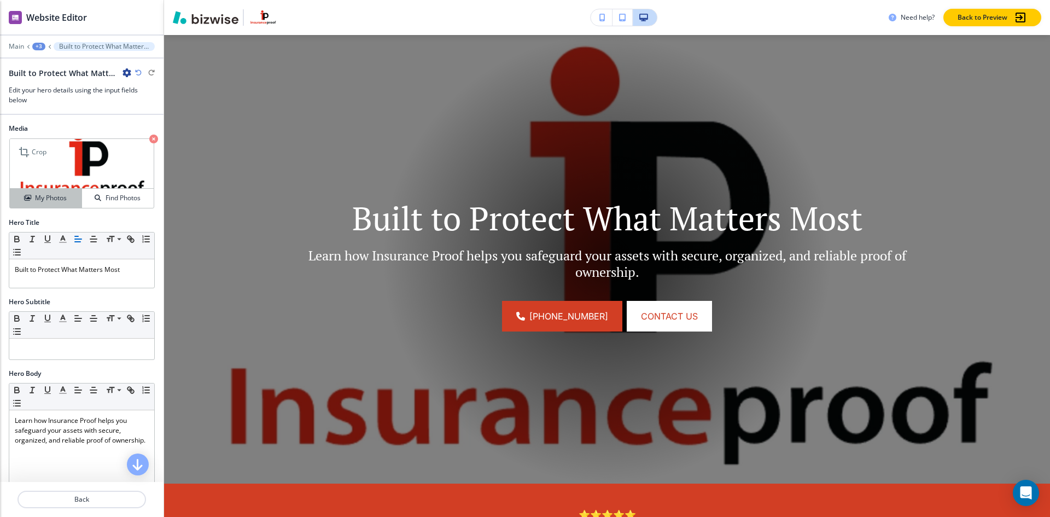
click at [38, 195] on h4 "My Photos" at bounding box center [51, 198] width 32 height 10
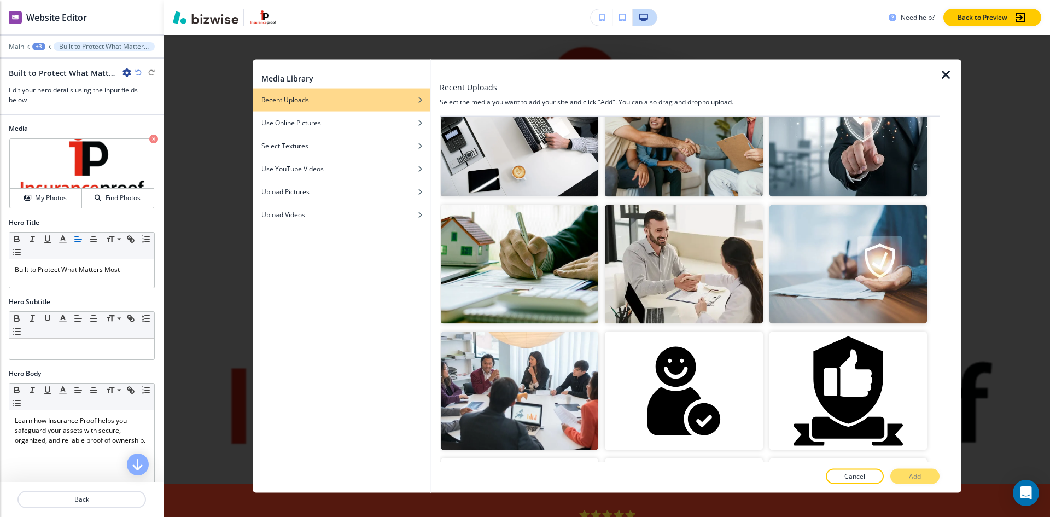
scroll to position [438, 0]
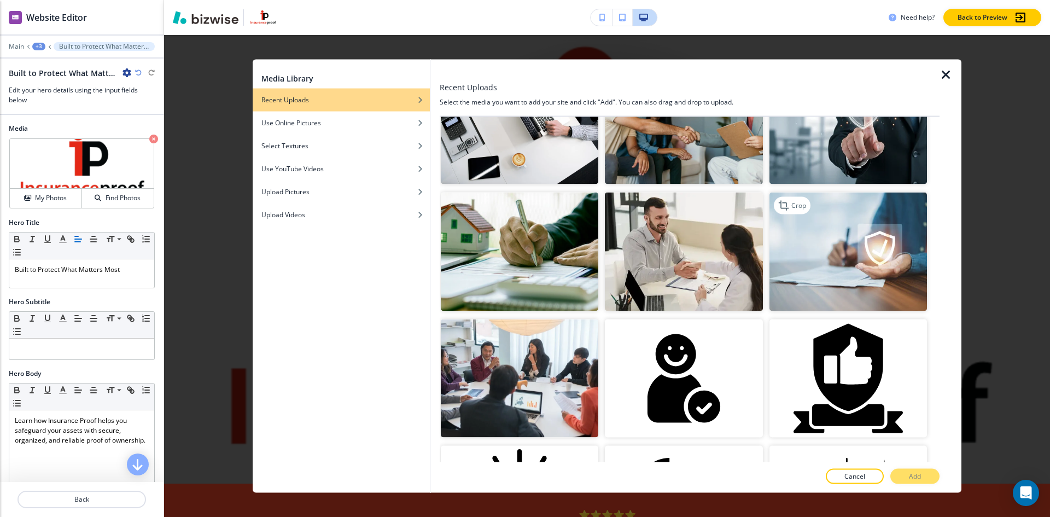
click at [833, 269] on img "button" at bounding box center [849, 252] width 158 height 118
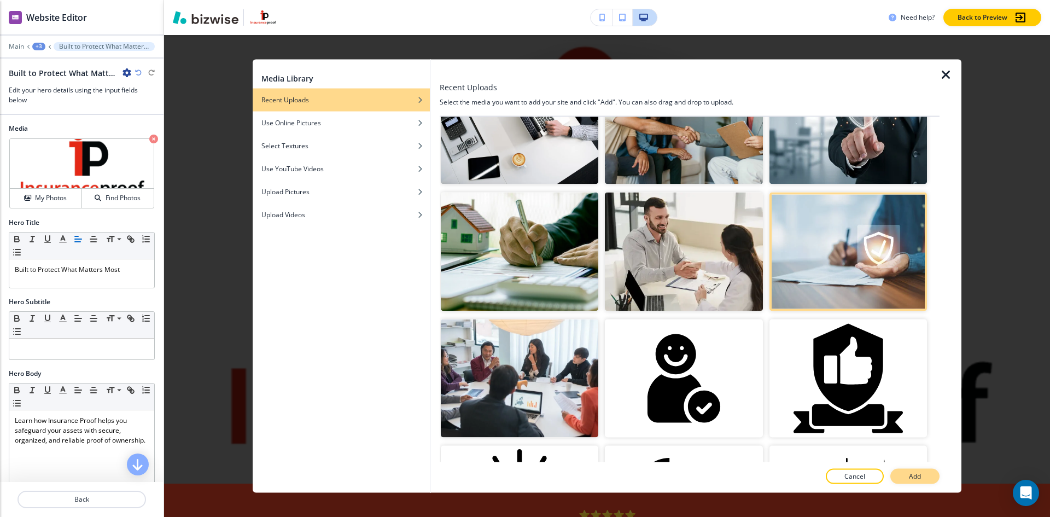
click at [917, 481] on p "Add" at bounding box center [915, 476] width 12 height 10
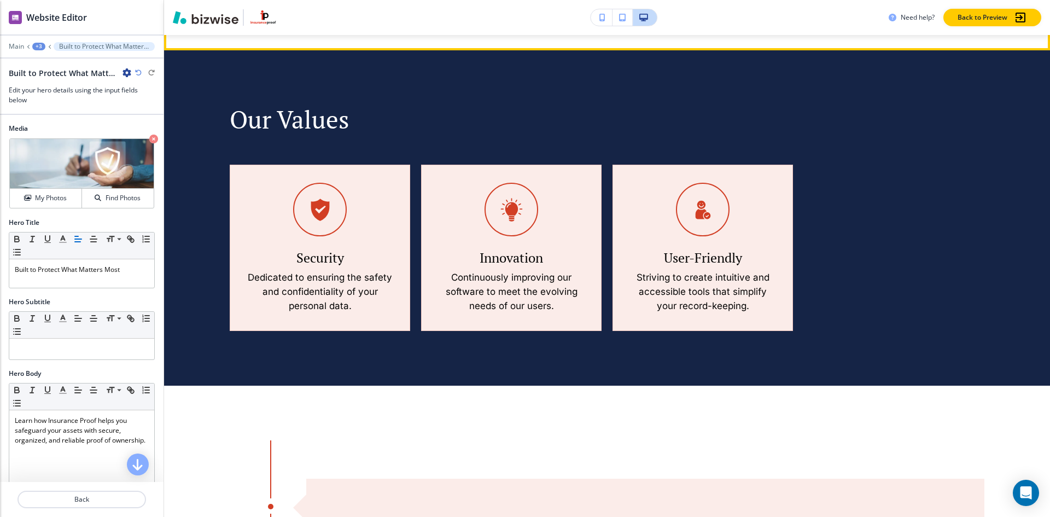
scroll to position [1174, 0]
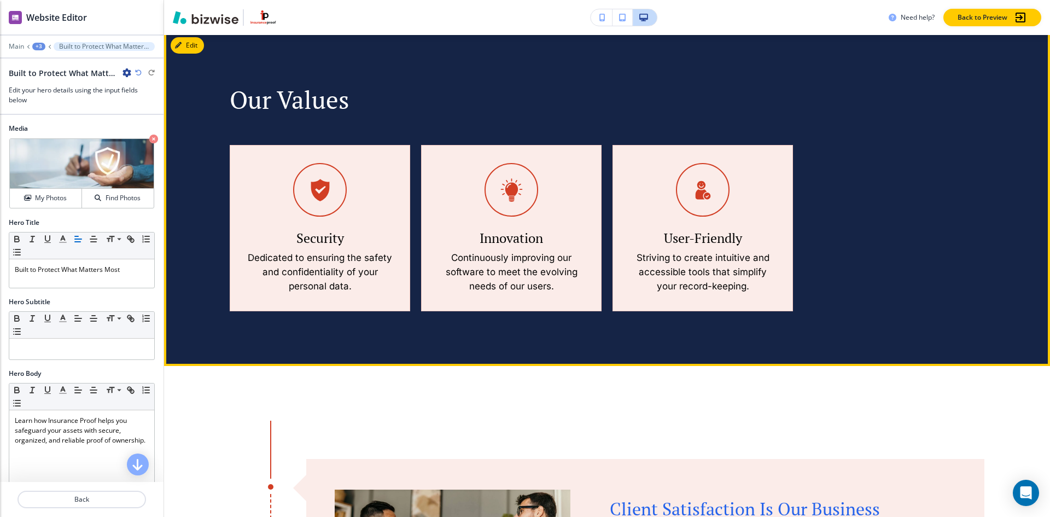
click at [923, 278] on div "Security Dedicated to ensuring the safety and confidentiality of your personal …" at bounding box center [602, 228] width 766 height 166
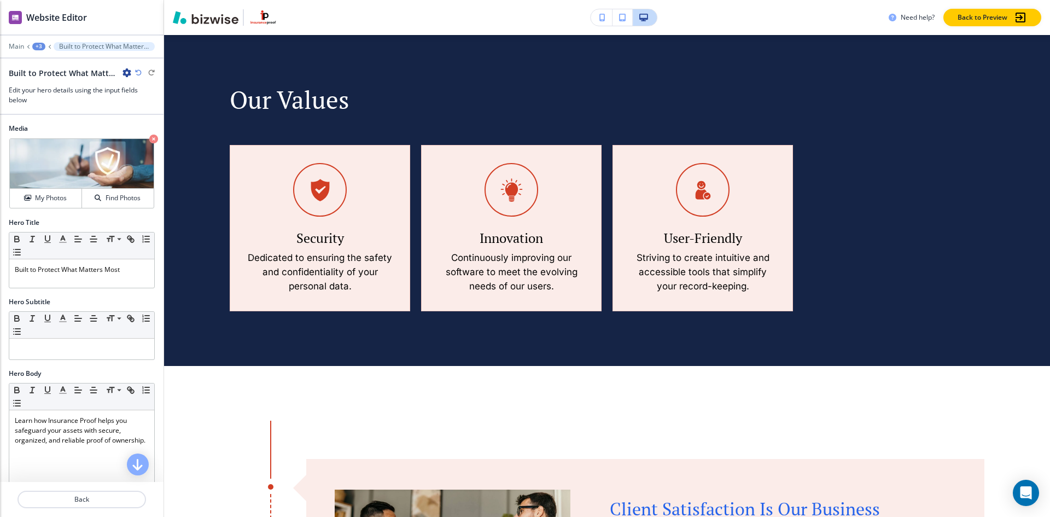
click at [77, 44] on p "Built to Protect What Matters Most" at bounding box center [104, 47] width 90 height 8
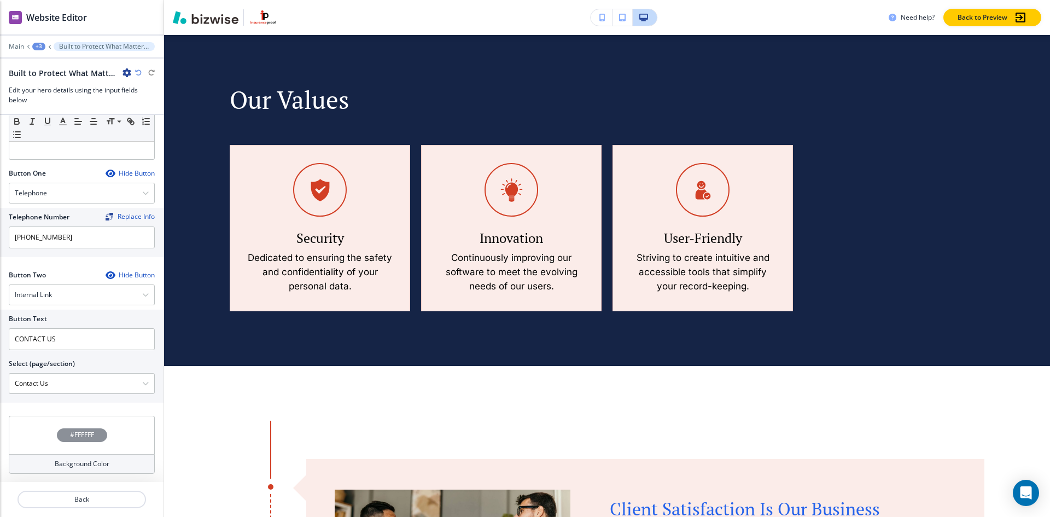
scroll to position [394, 0]
click at [101, 502] on p "Back" at bounding box center [82, 499] width 126 height 10
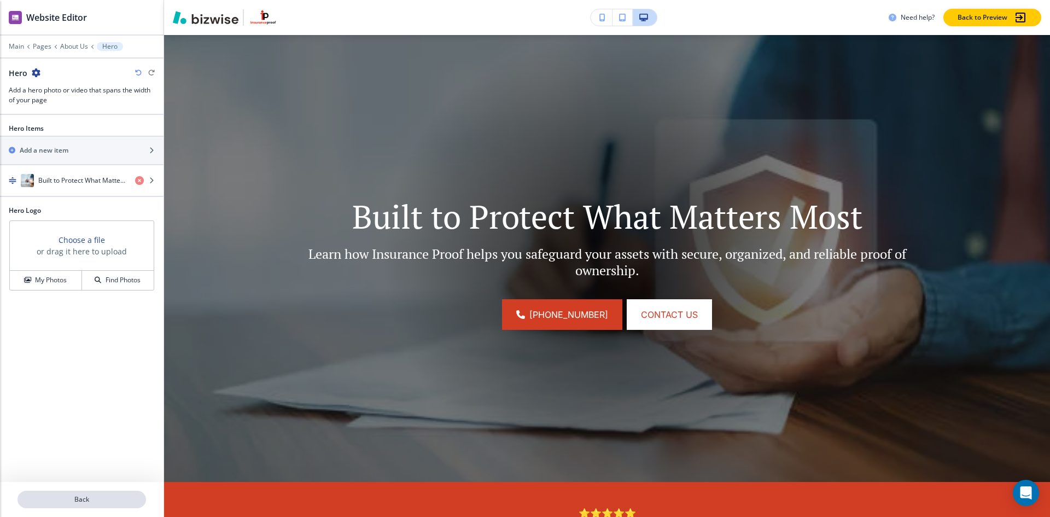
scroll to position [80, 0]
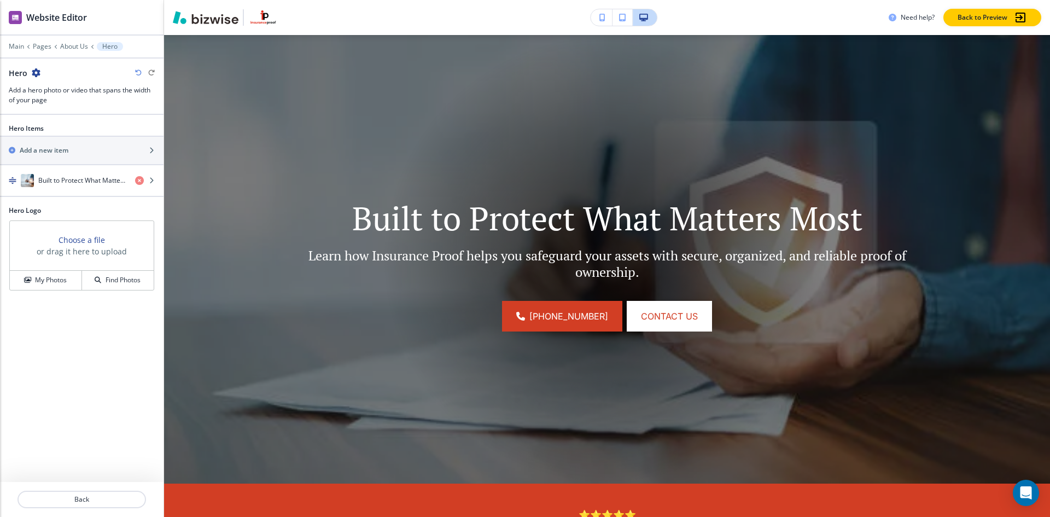
click at [88, 240] on h3 "Choose a file" at bounding box center [82, 239] width 46 height 11
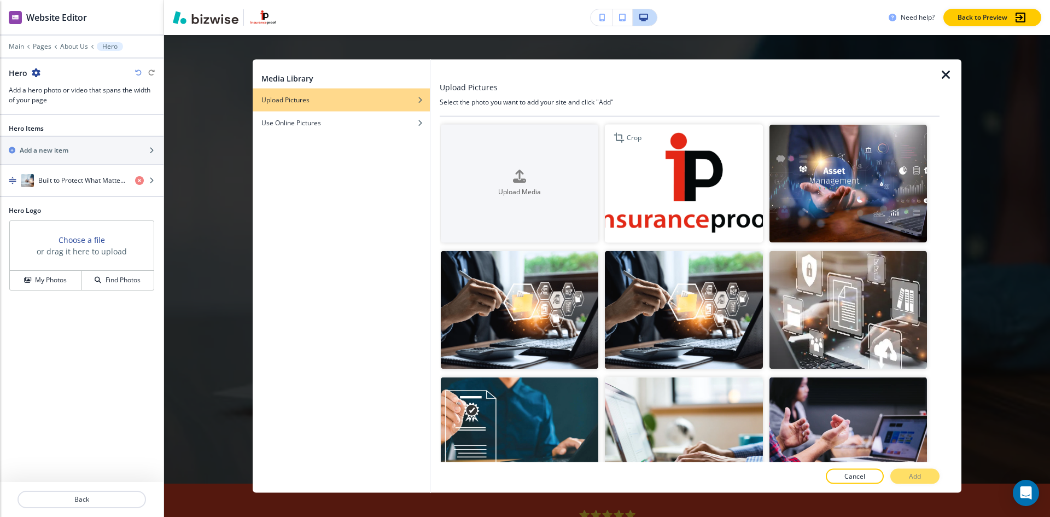
click at [705, 167] on img "button" at bounding box center [684, 183] width 158 height 118
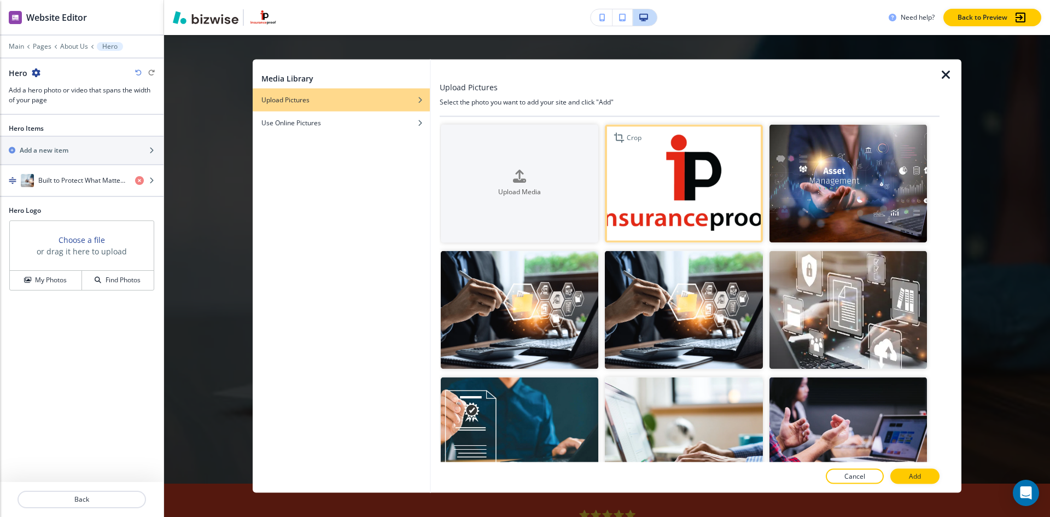
click at [637, 190] on img "button" at bounding box center [684, 183] width 158 height 118
drag, startPoint x: 637, startPoint y: 190, endPoint x: 922, endPoint y: 469, distance: 399.2
click at [922, 469] on button "Add" at bounding box center [914, 476] width 49 height 15
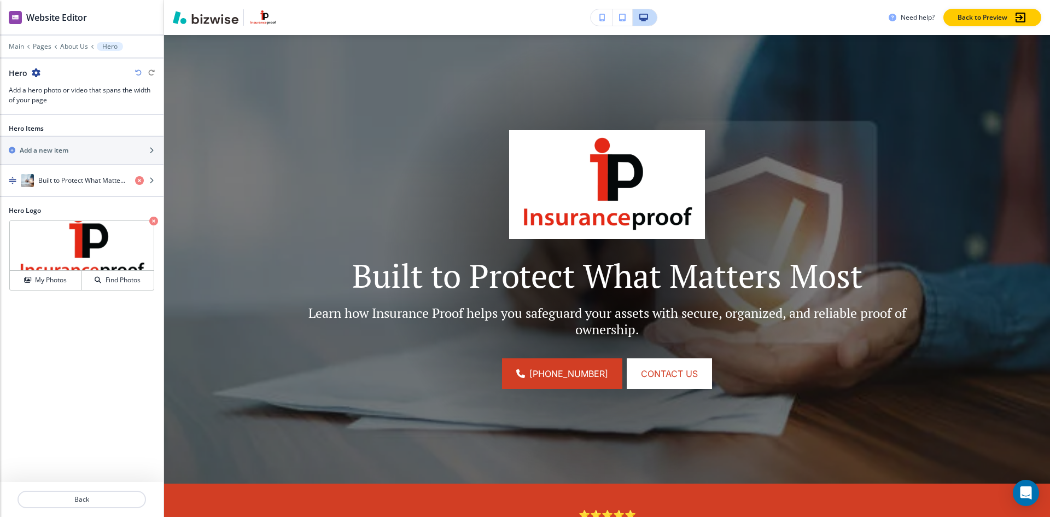
click at [595, 171] on img at bounding box center [607, 184] width 196 height 109
click at [105, 252] on img at bounding box center [82, 246] width 144 height 50
click at [151, 221] on icon "button" at bounding box center [153, 221] width 9 height 9
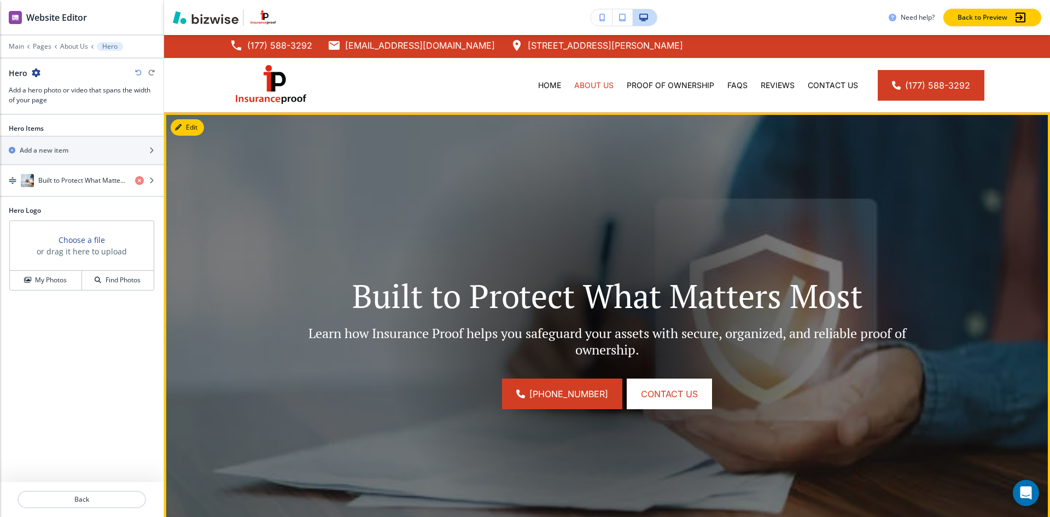
scroll to position [0, 0]
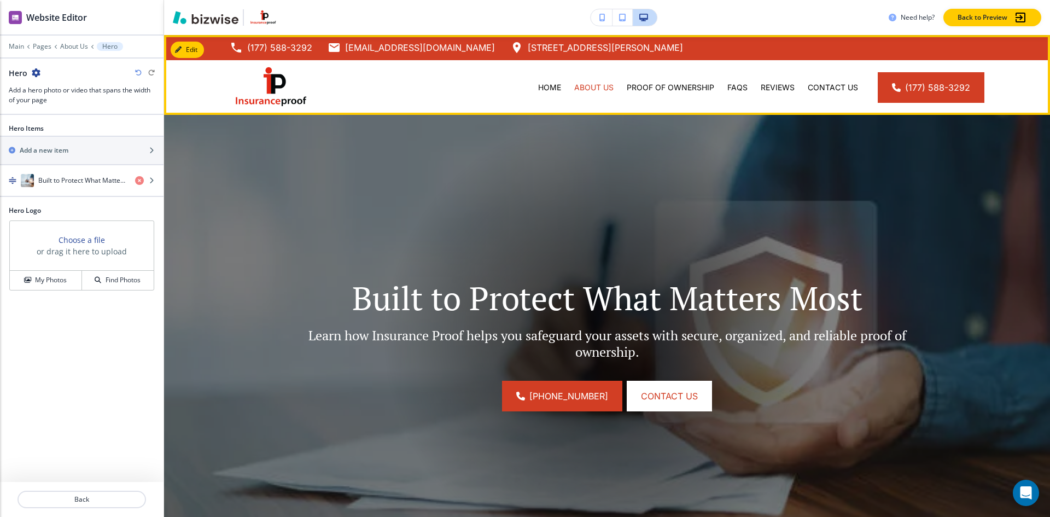
click at [363, 81] on div "Home About Us Proof of Ownership FAQs Reviews Contact Us (177) 588-3292" at bounding box center [607, 87] width 886 height 55
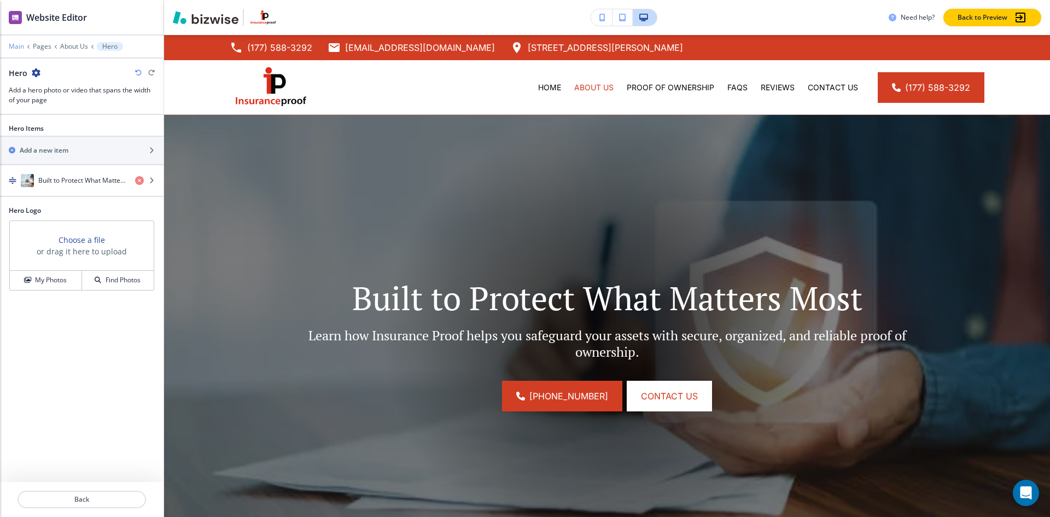
click at [16, 49] on p "Main" at bounding box center [16, 47] width 15 height 8
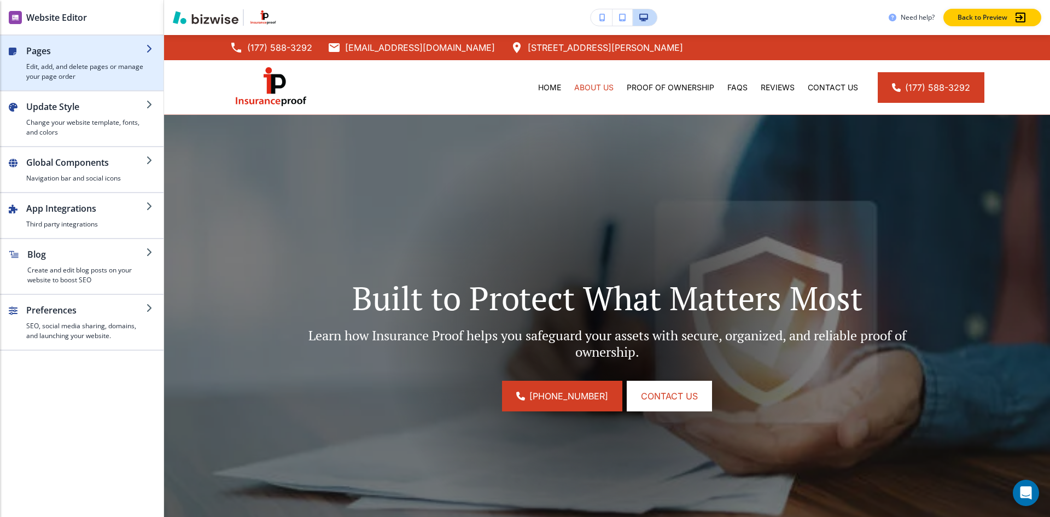
click at [75, 63] on h4 "Edit, add, and delete pages or manage your page order" at bounding box center [86, 72] width 120 height 20
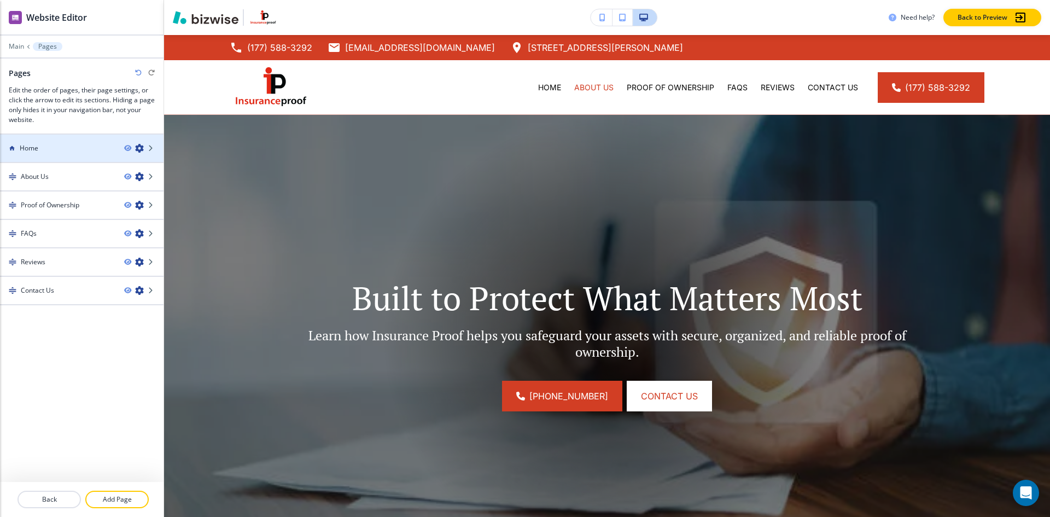
click at [98, 152] on div "Home" at bounding box center [57, 148] width 115 height 10
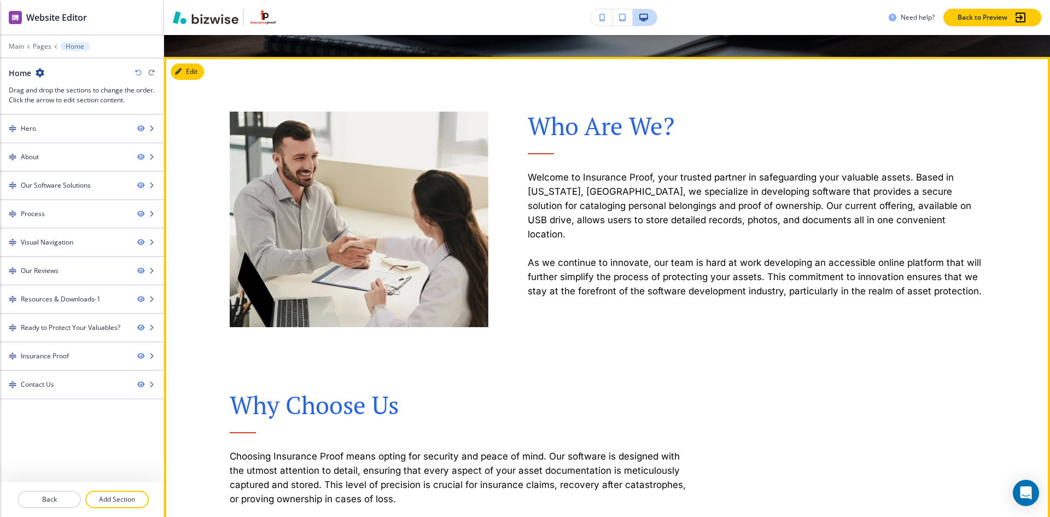
scroll to position [273, 0]
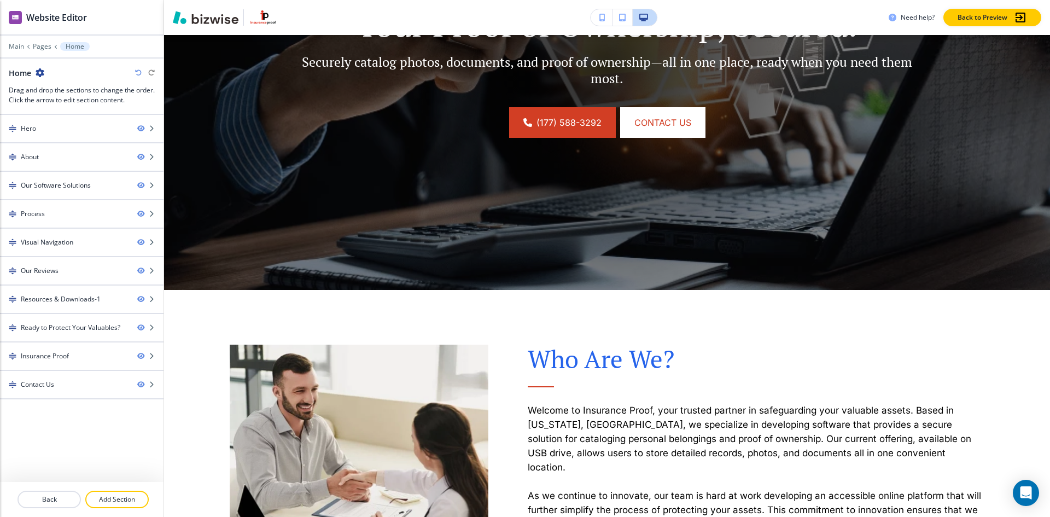
click at [607, 21] on button "button" at bounding box center [602, 17] width 22 height 16
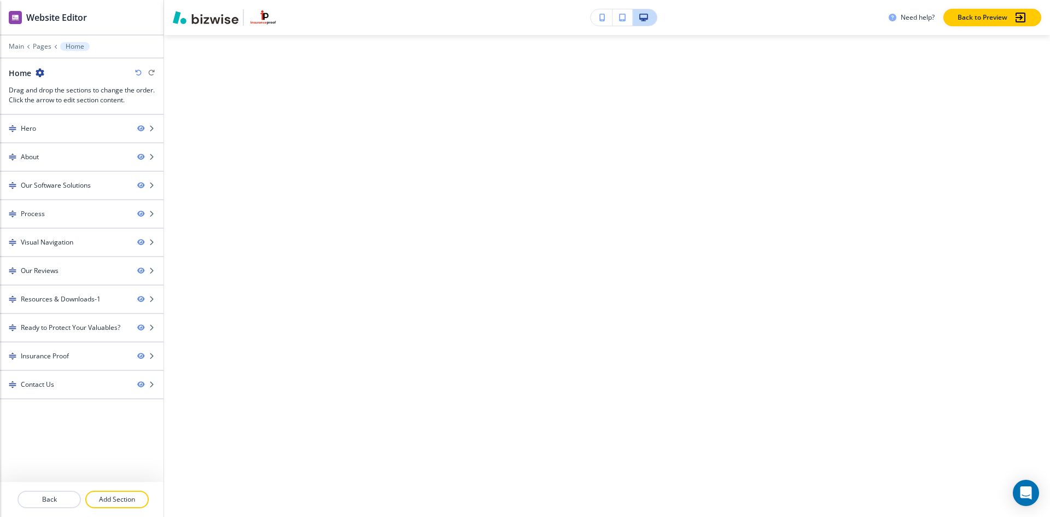
click at [603, 20] on icon "button" at bounding box center [602, 18] width 6 height 8
click at [602, 20] on icon "button" at bounding box center [602, 18] width 6 height 8
click at [618, 21] on button "button" at bounding box center [623, 17] width 20 height 16
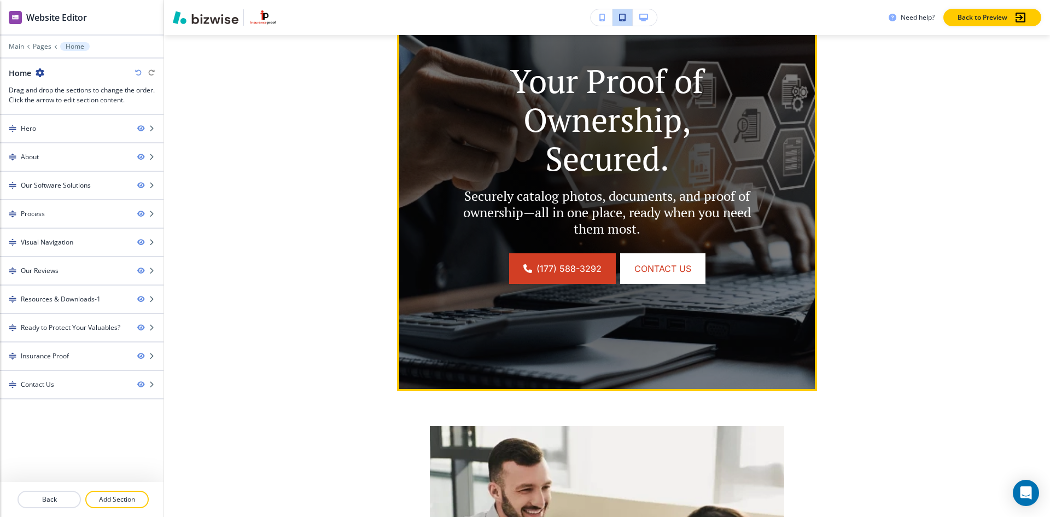
scroll to position [0, 0]
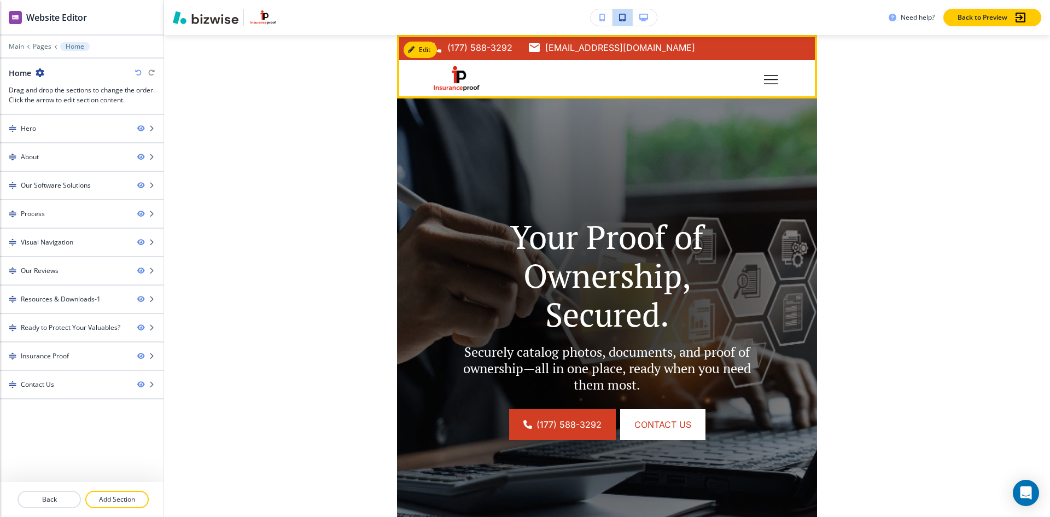
click at [738, 49] on div "(177) 588-3292 sparks@familyinsurancestore.com 1023 Rock Blvd ste b, Sparks, NV…" at bounding box center [607, 47] width 354 height 16
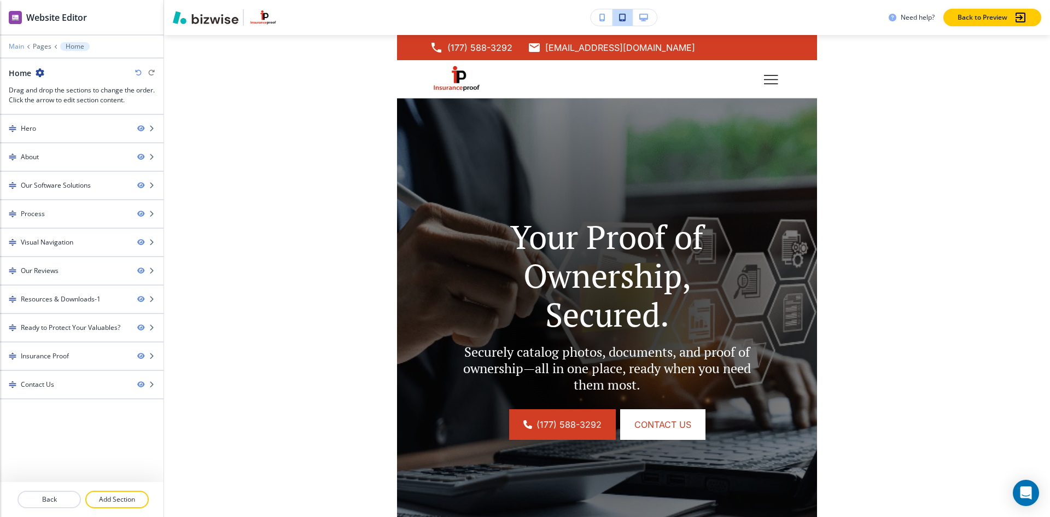
click at [20, 49] on p "Main" at bounding box center [16, 47] width 15 height 8
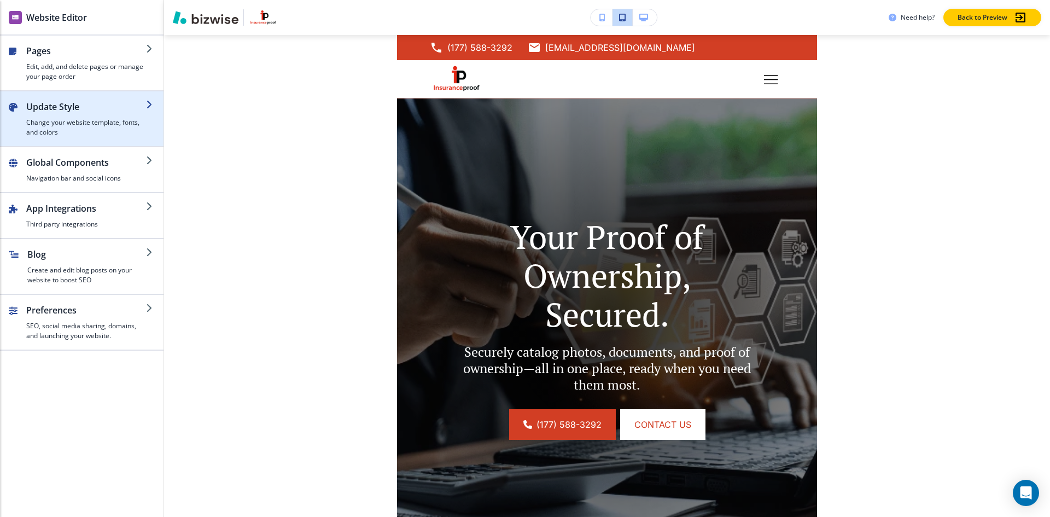
click at [90, 114] on div "button" at bounding box center [86, 115] width 120 height 4
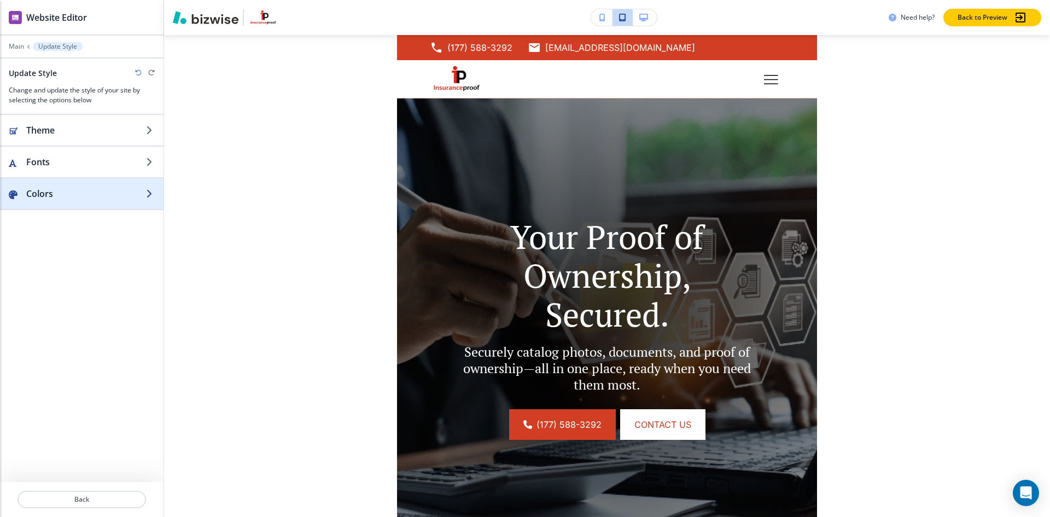
click at [65, 197] on h2 "Colors" at bounding box center [86, 193] width 120 height 13
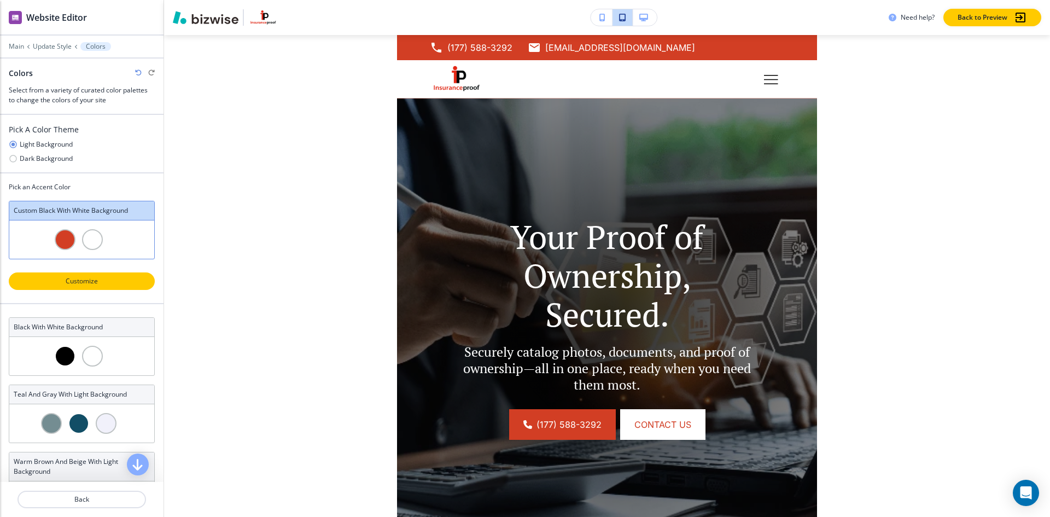
click at [75, 287] on button "Customize" at bounding box center [82, 281] width 146 height 18
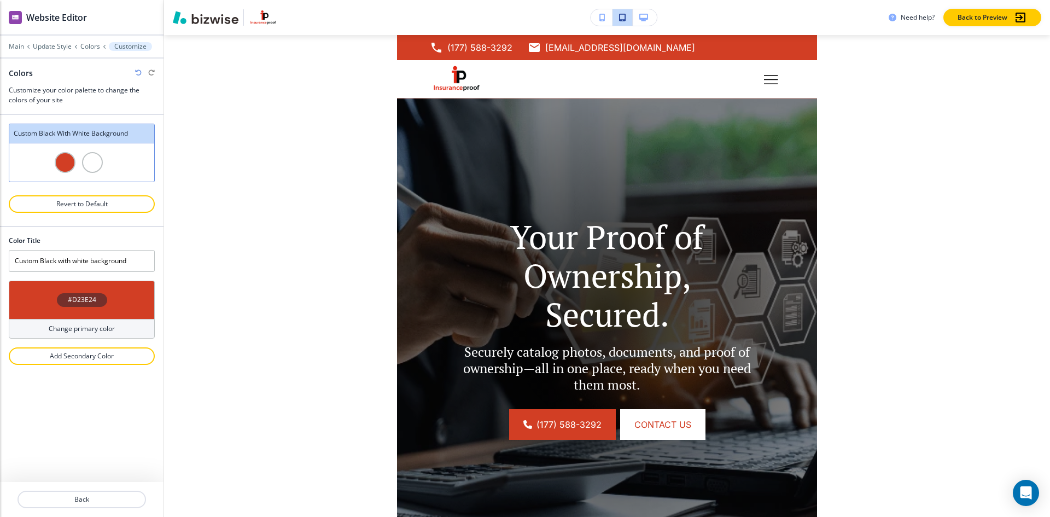
click at [96, 299] on div "#D23E24" at bounding box center [82, 300] width 50 height 14
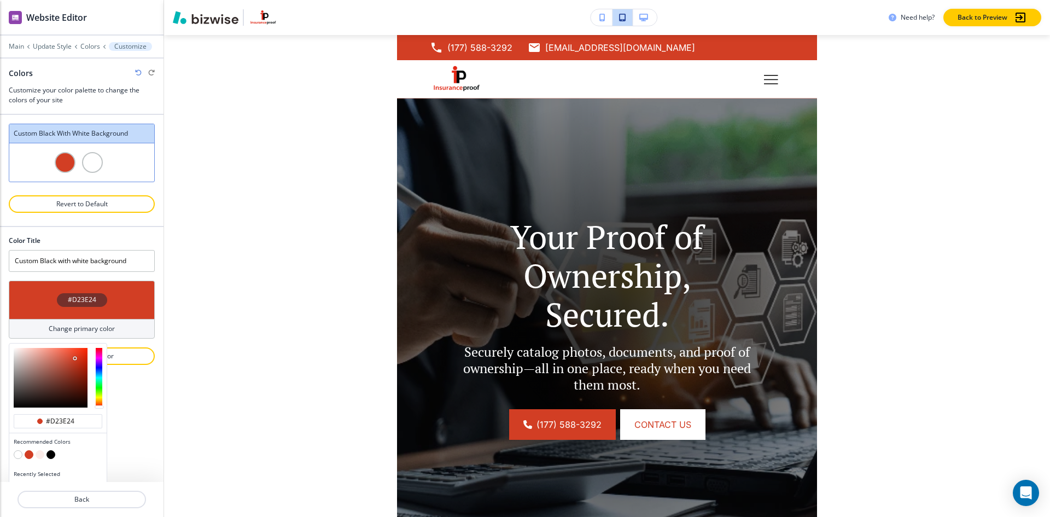
type input "#f04425"
click at [76, 351] on div at bounding box center [51, 378] width 74 height 60
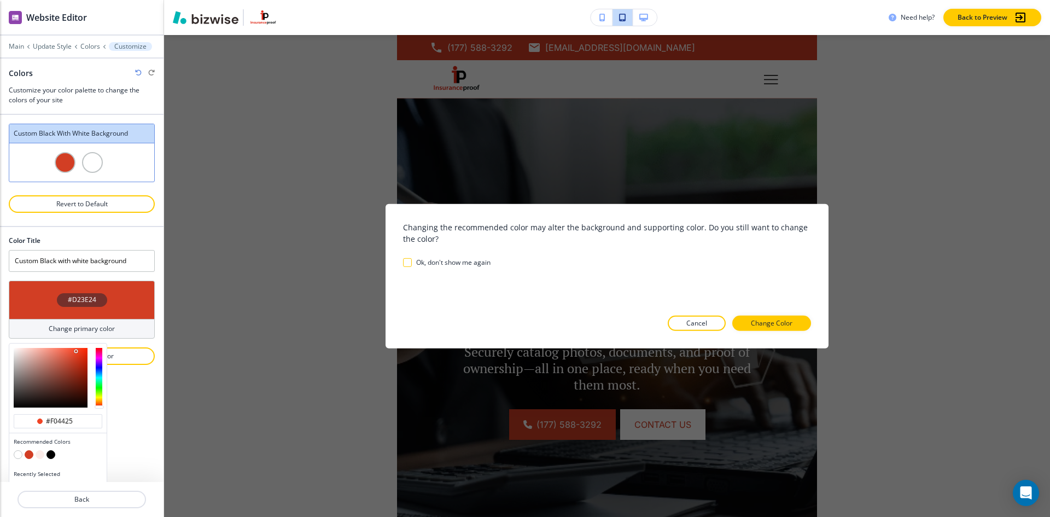
click at [777, 331] on div at bounding box center [607, 340] width 408 height 18
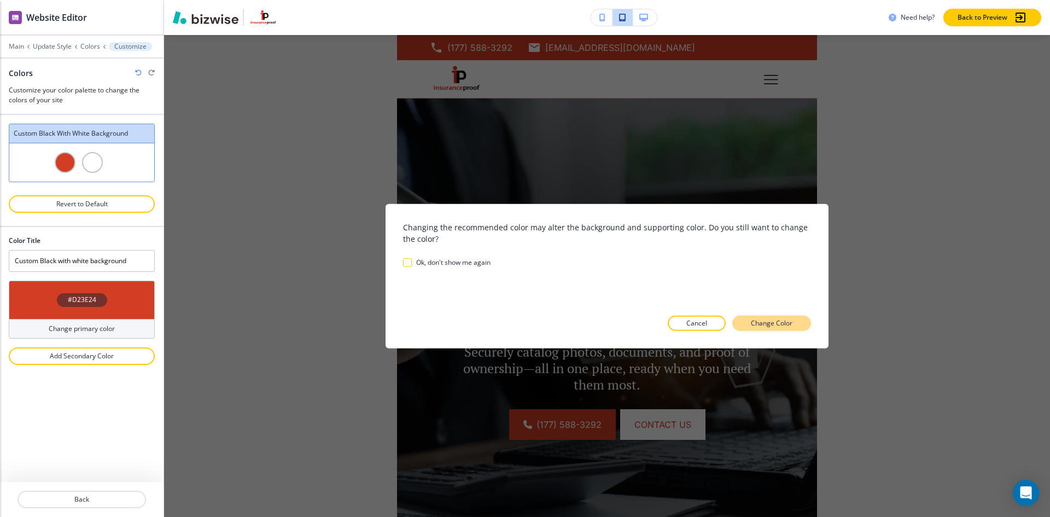
click at [777, 327] on p "Change Color" at bounding box center [772, 323] width 42 height 10
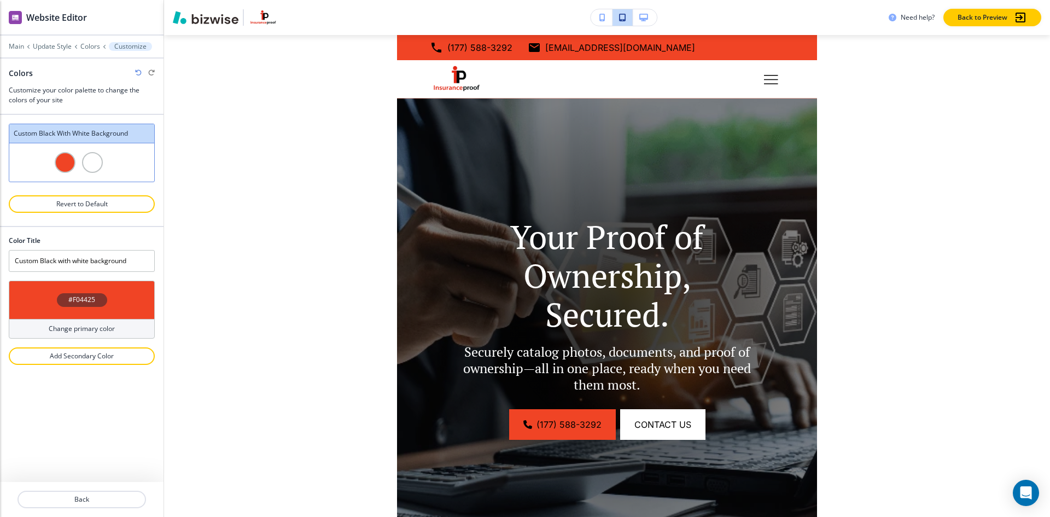
click at [87, 302] on h4 "#F04425" at bounding box center [81, 300] width 27 height 10
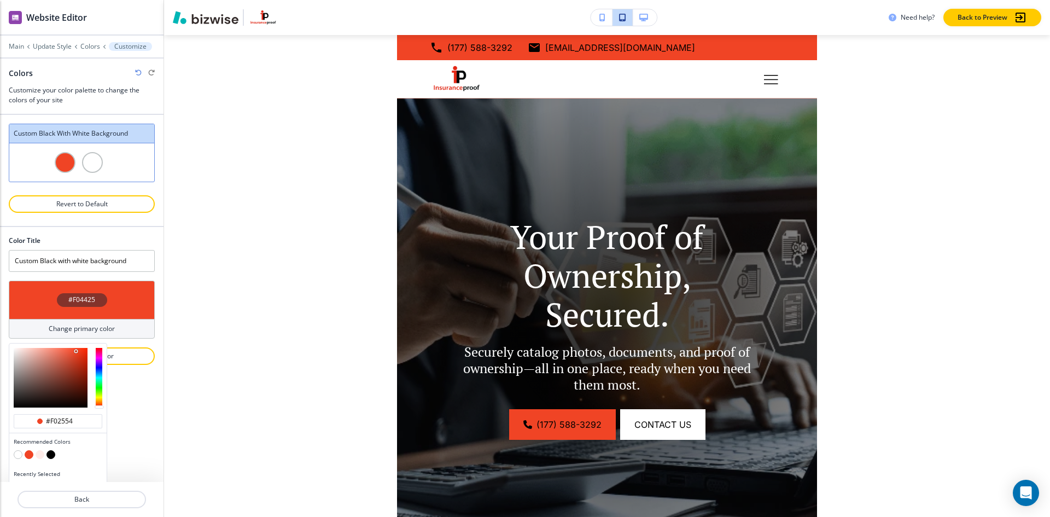
click at [101, 350] on div at bounding box center [99, 378] width 7 height 60
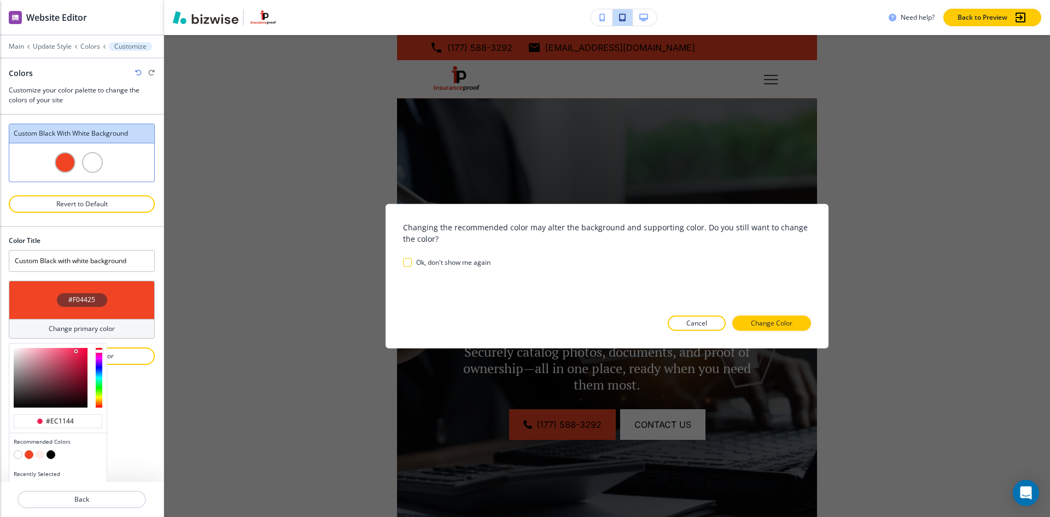
click at [82, 352] on div at bounding box center [51, 378] width 74 height 60
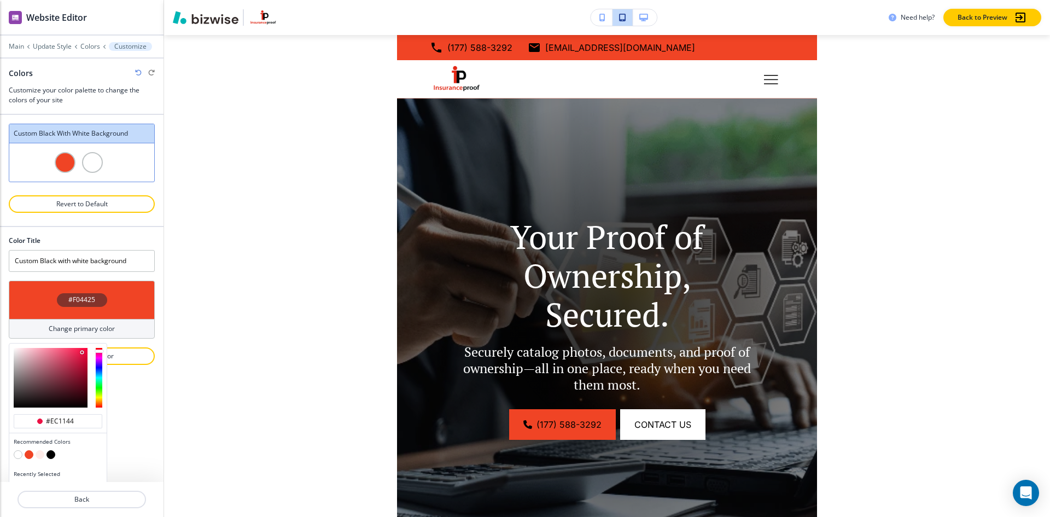
type input "#e70c3f"
click at [84, 353] on div at bounding box center [83, 353] width 2 height 2
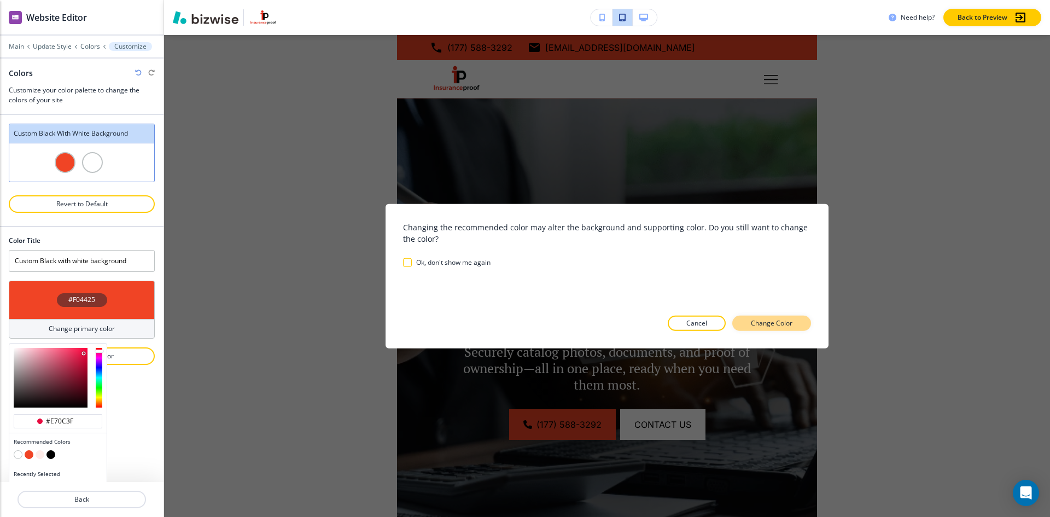
click at [765, 322] on p "Change Color" at bounding box center [772, 323] width 42 height 10
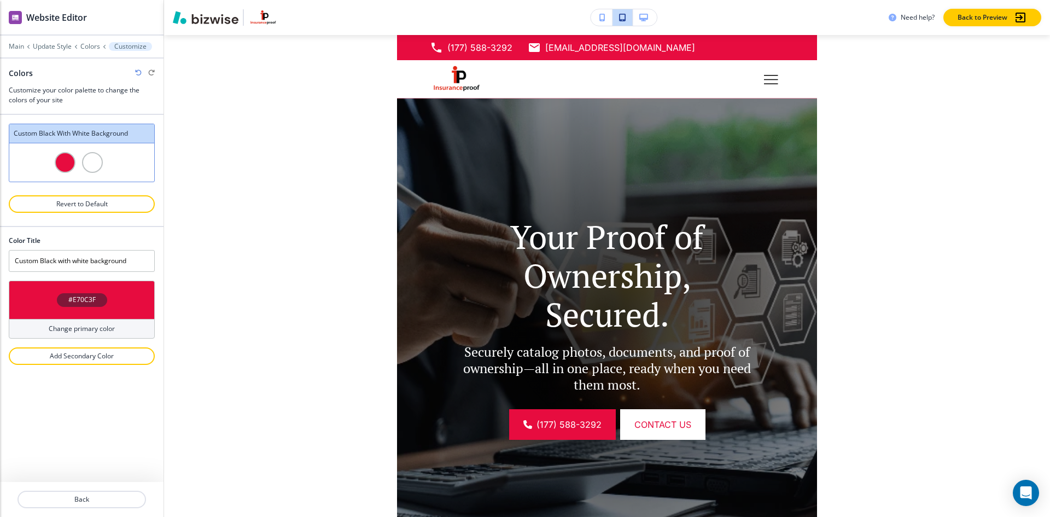
click at [131, 294] on div "#E70C3F" at bounding box center [82, 300] width 146 height 38
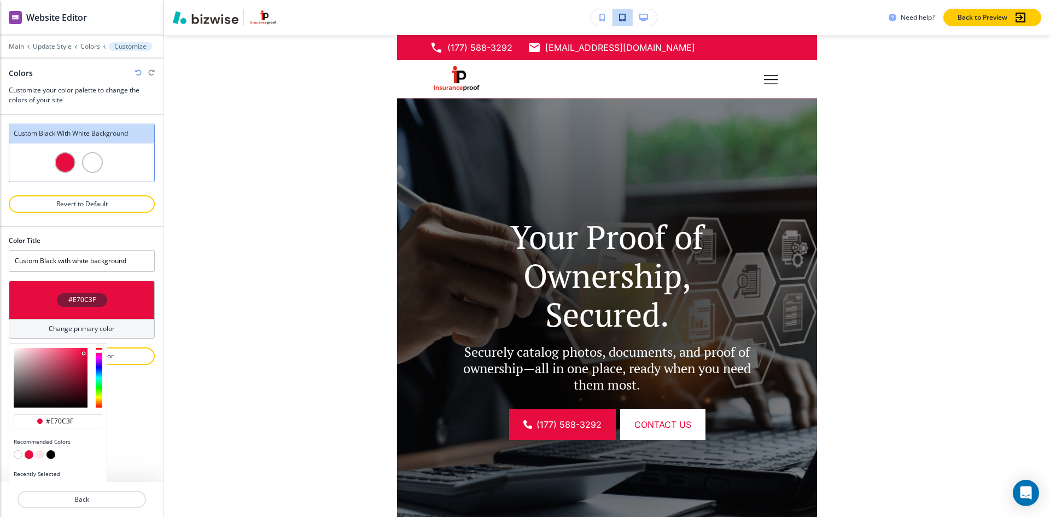
type input "#fc0942"
click at [85, 348] on div at bounding box center [51, 378] width 74 height 60
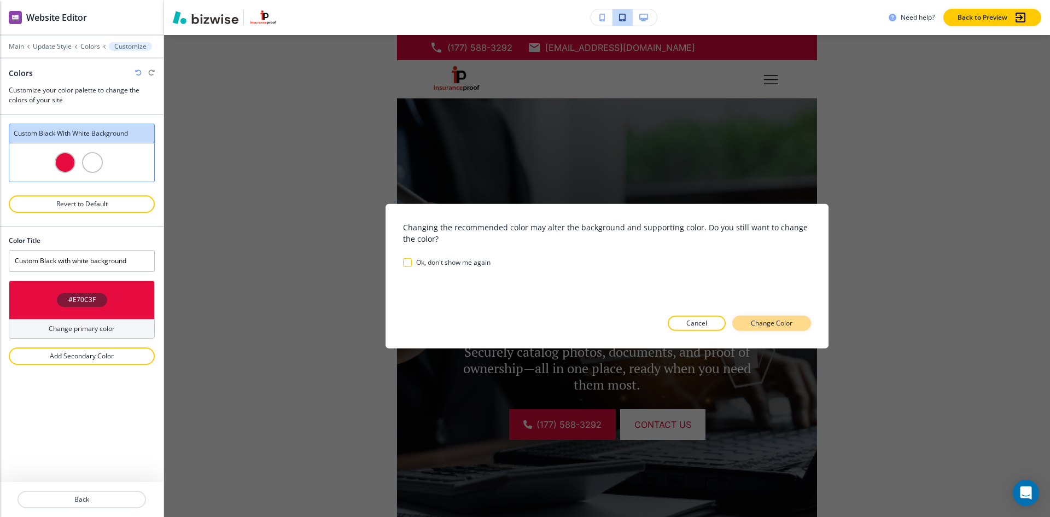
click at [789, 325] on p "Change Color" at bounding box center [772, 323] width 42 height 10
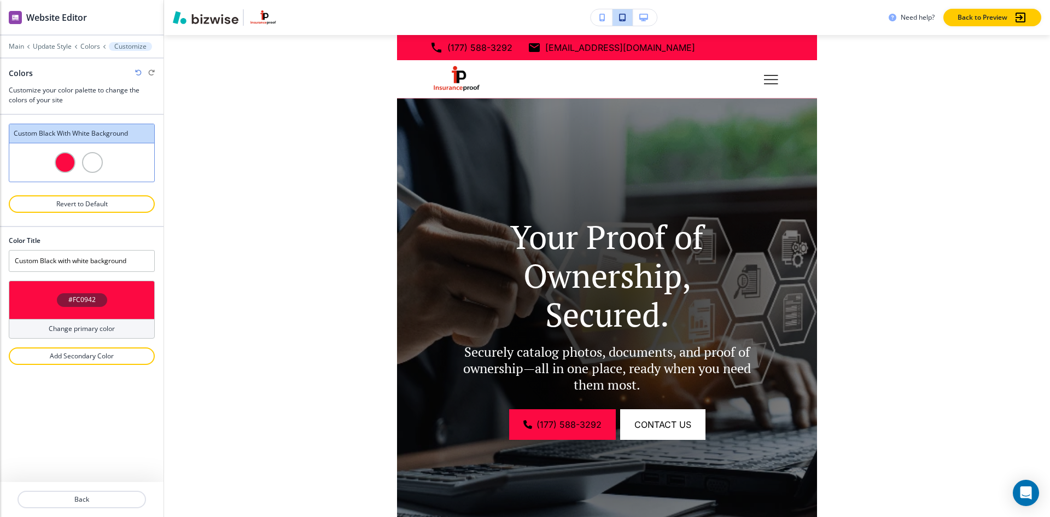
click at [126, 301] on div "#FC0942" at bounding box center [82, 300] width 146 height 38
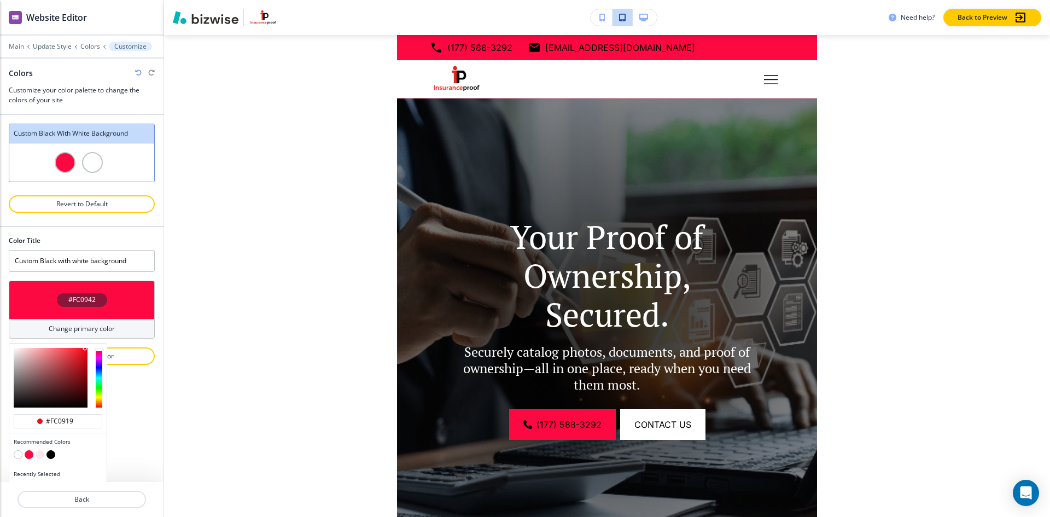
drag, startPoint x: 97, startPoint y: 348, endPoint x: 105, endPoint y: 346, distance: 8.1
click at [105, 346] on div at bounding box center [57, 377] width 97 height 68
type input "#fc0616"
click at [86, 348] on div at bounding box center [85, 348] width 2 height 2
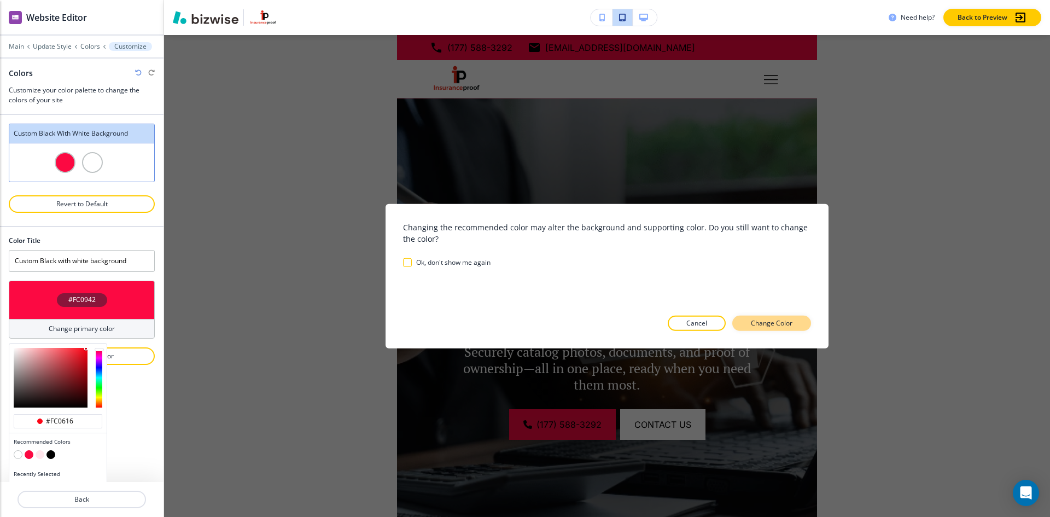
click at [796, 324] on button "Change Color" at bounding box center [771, 323] width 79 height 15
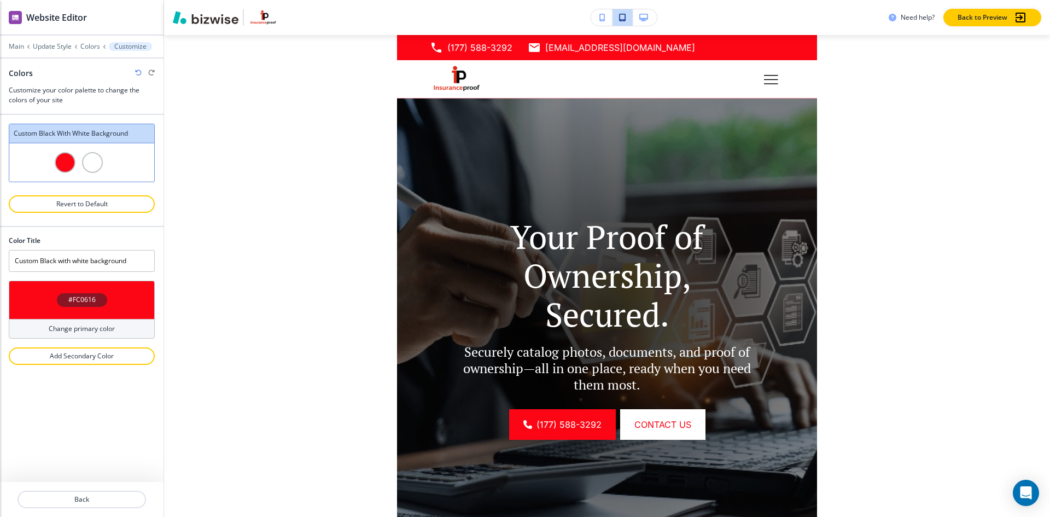
click at [244, 370] on div "Need help? Back to Preview Edit (177) 588-3292 sparks@familyinsurancestore.com …" at bounding box center [607, 258] width 886 height 517
click at [602, 19] on icon "button" at bounding box center [602, 18] width 6 height 8
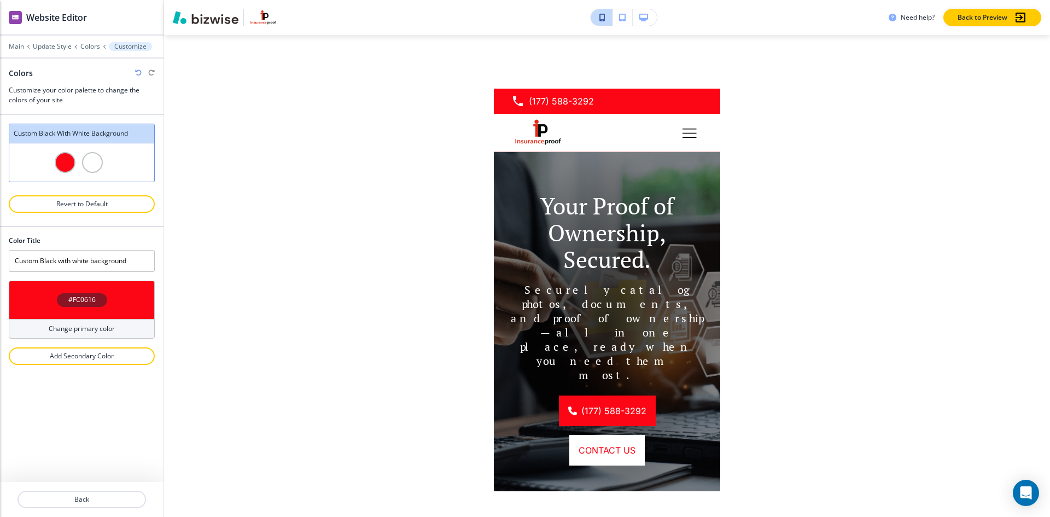
click at [640, 17] on icon "button" at bounding box center [643, 18] width 9 height 8
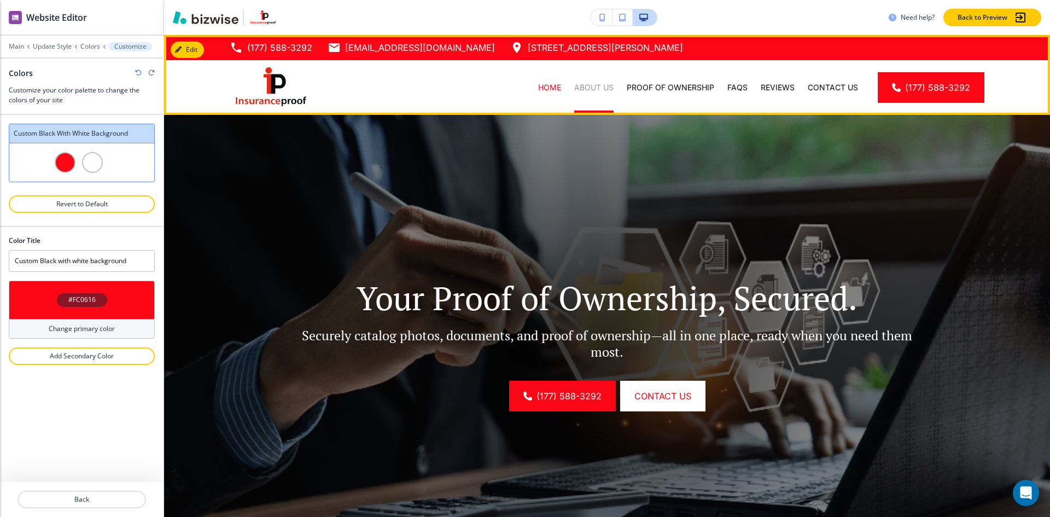
click at [593, 91] on p "About Us" at bounding box center [593, 87] width 39 height 11
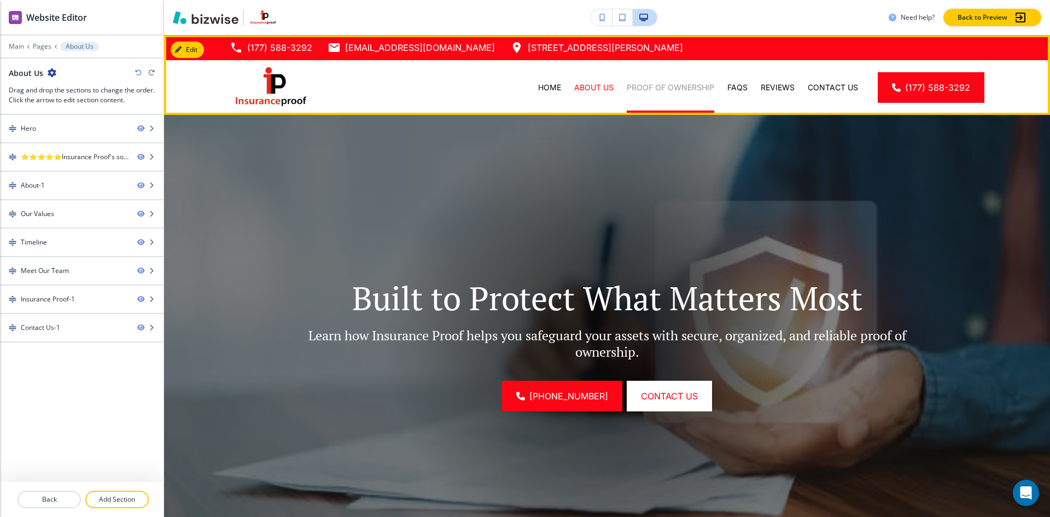
click at [641, 89] on p "Proof of Ownership" at bounding box center [671, 87] width 88 height 11
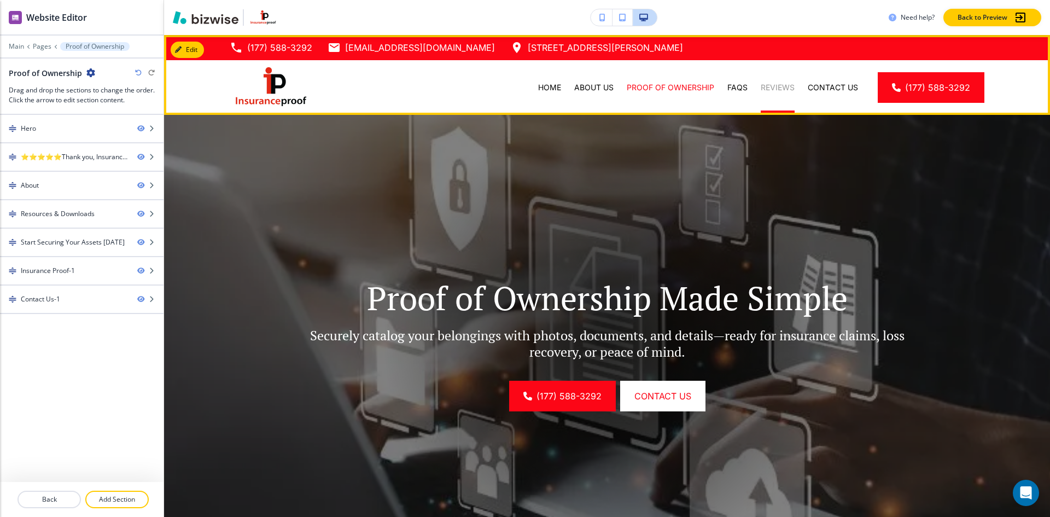
click at [777, 89] on p "Reviews" at bounding box center [778, 87] width 34 height 11
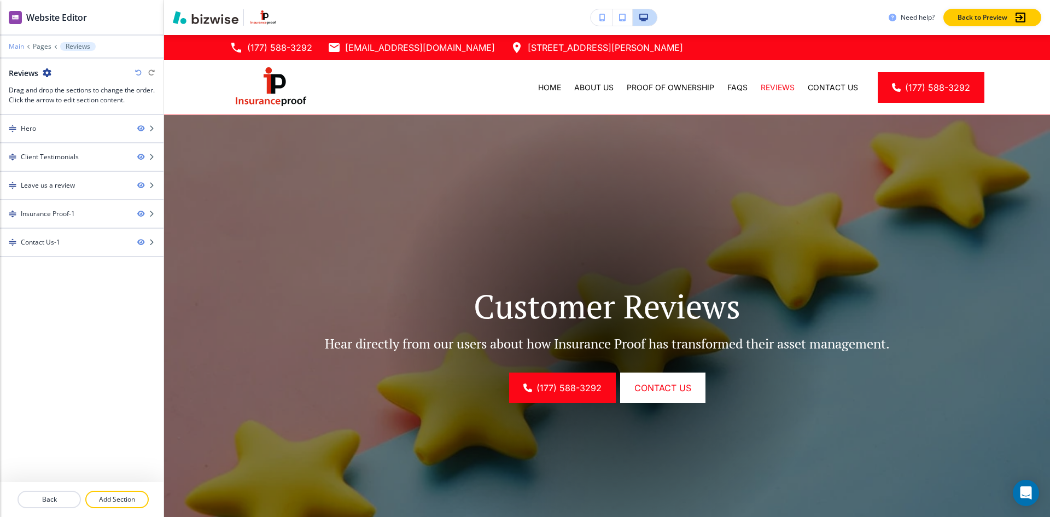
click at [14, 49] on p "Main" at bounding box center [16, 47] width 15 height 8
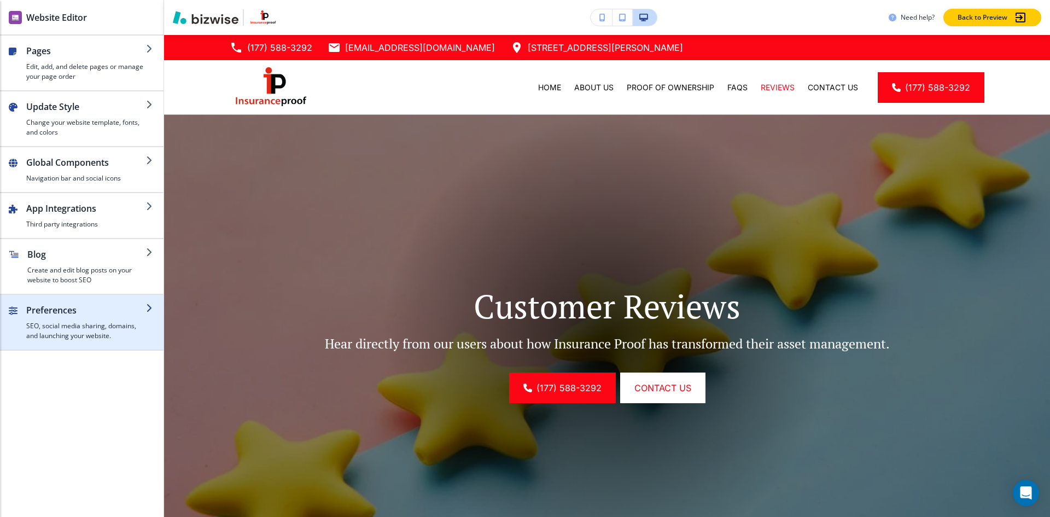
click at [89, 328] on h4 "SEO, social media sharing, domains, and launching your website." at bounding box center [86, 331] width 120 height 20
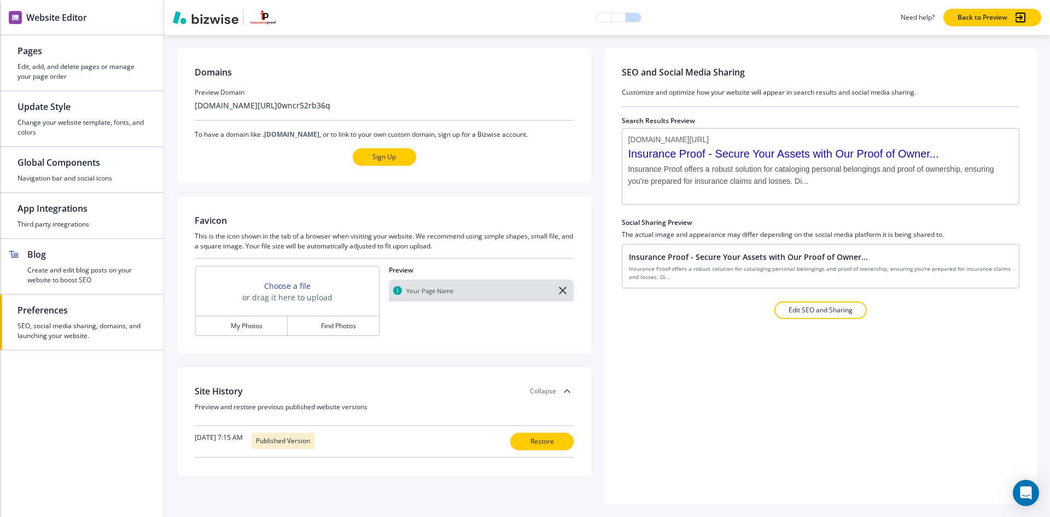
click at [286, 289] on h3 "Choose a file" at bounding box center [287, 285] width 46 height 11
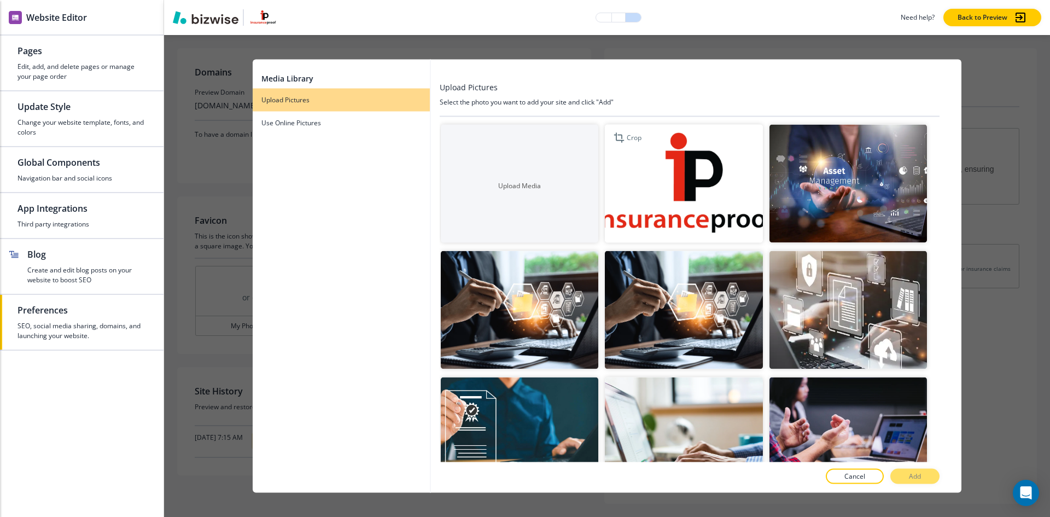
click at [705, 178] on img "button" at bounding box center [684, 183] width 158 height 118
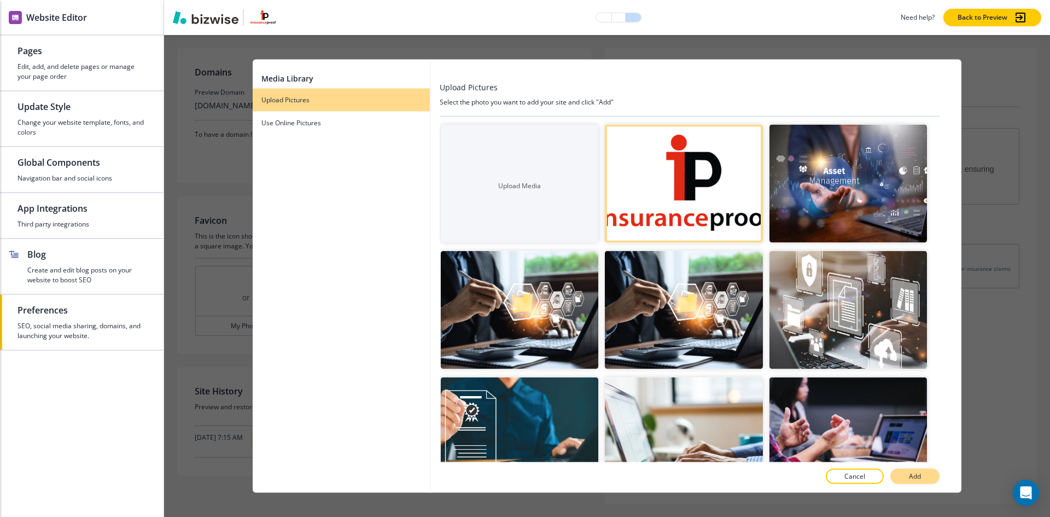
click at [933, 480] on button "Add" at bounding box center [914, 476] width 49 height 15
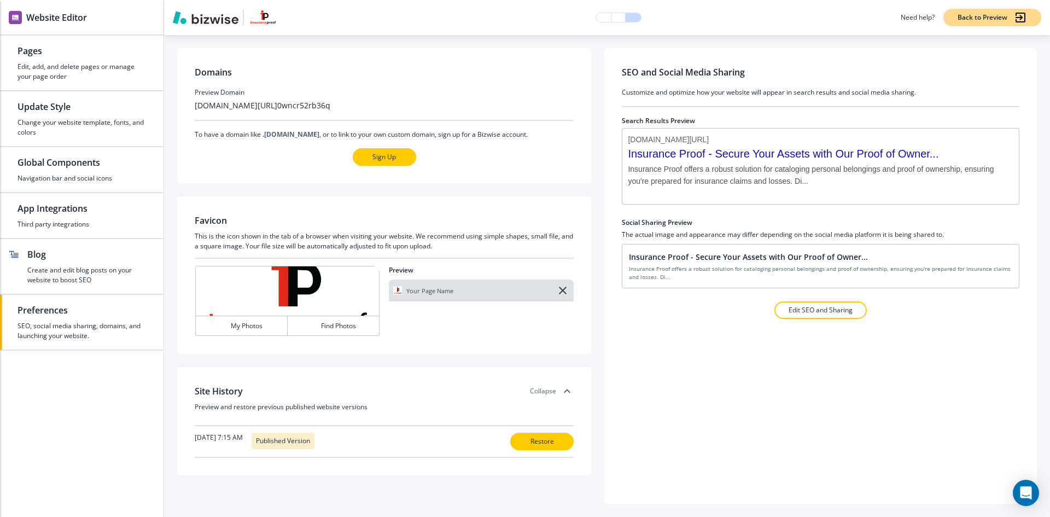
click at [1000, 19] on p "Back to Preview" at bounding box center [983, 18] width 50 height 10
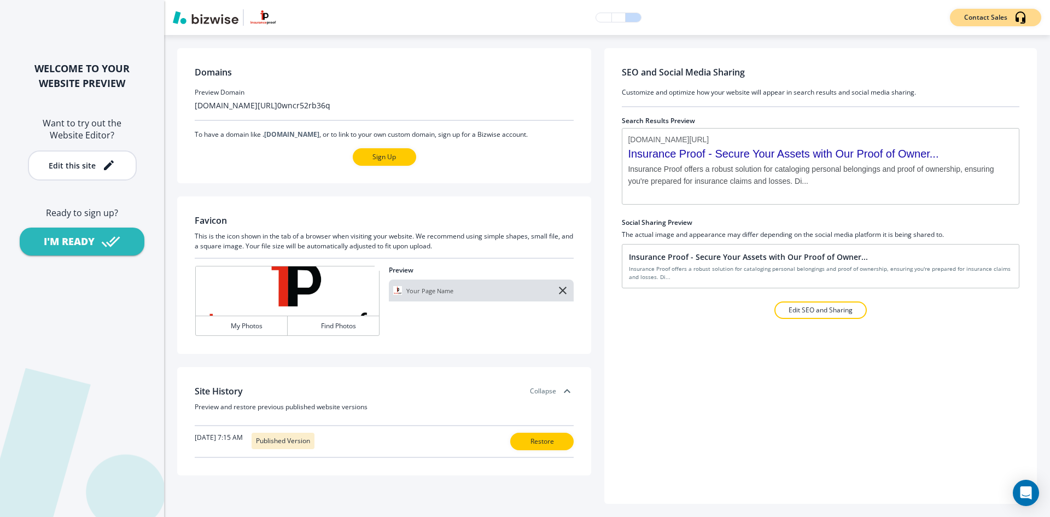
click at [1011, 18] on div "Contact Sales" at bounding box center [995, 17] width 63 height 13
click at [261, 24] on img "button" at bounding box center [263, 17] width 30 height 16
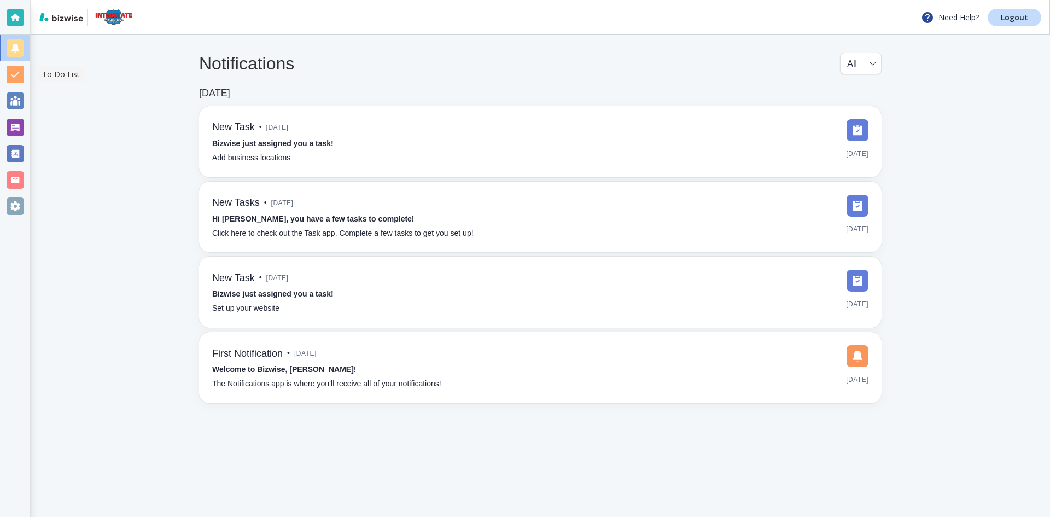
click at [14, 77] on div at bounding box center [16, 75] width 18 height 18
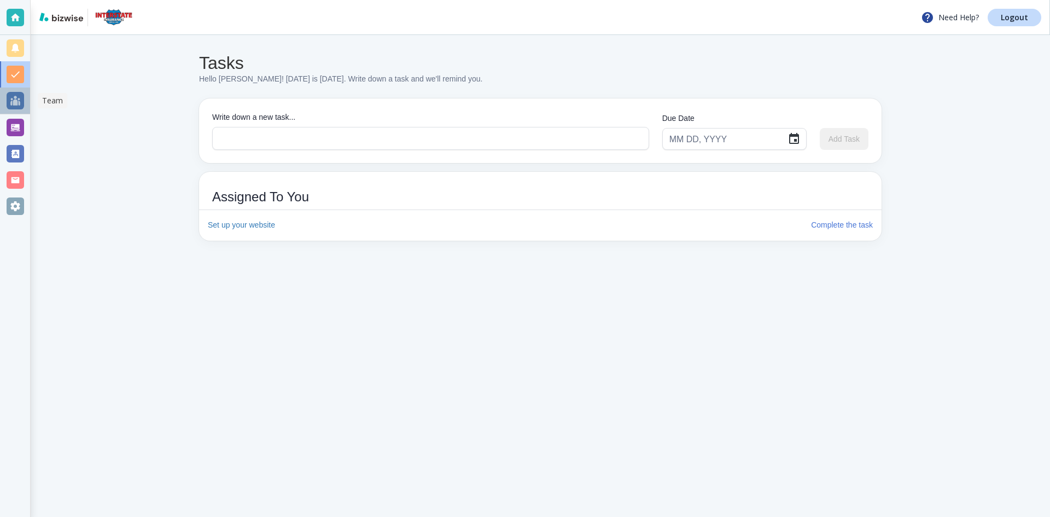
click at [14, 105] on div at bounding box center [16, 101] width 18 height 18
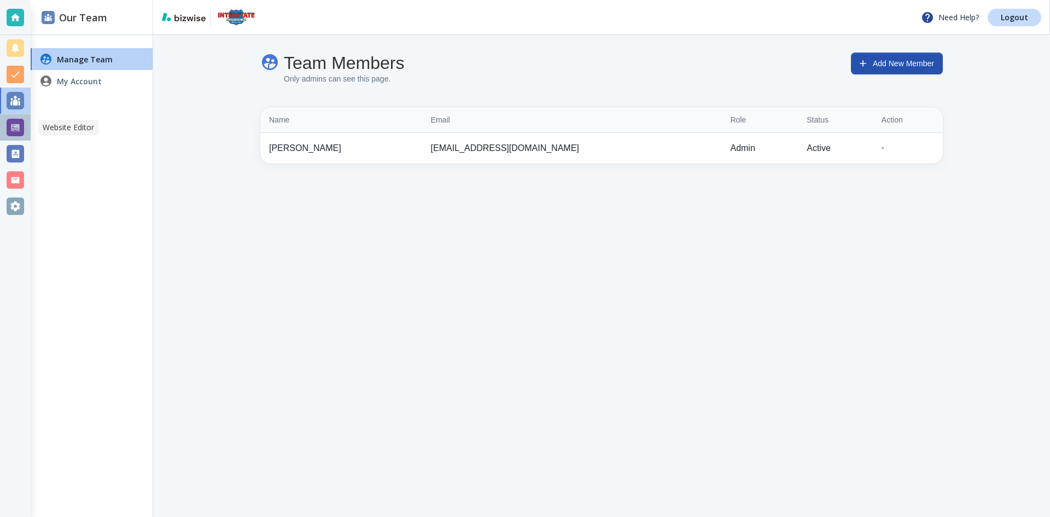
click at [9, 130] on div at bounding box center [16, 128] width 18 height 18
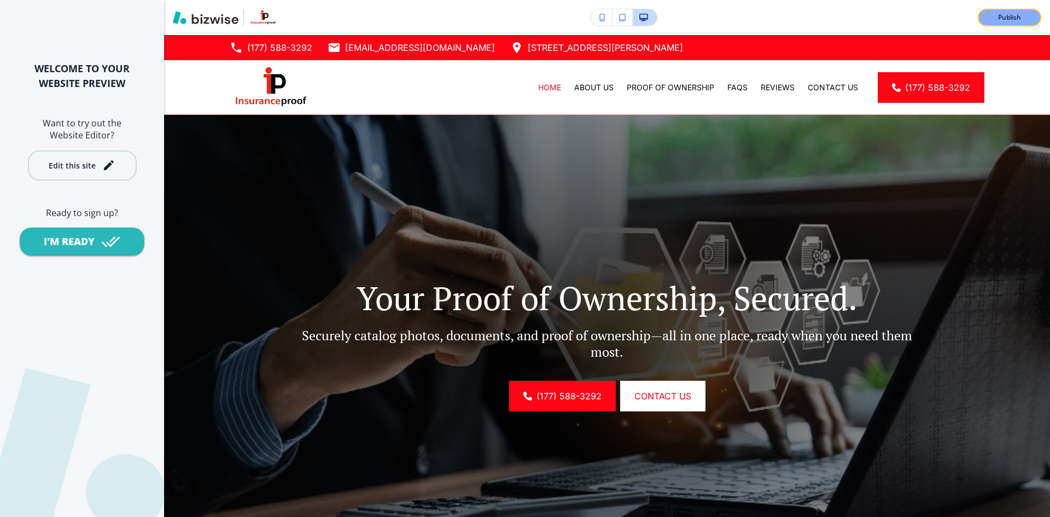
click at [99, 166] on div "Edit this site" at bounding box center [82, 165] width 67 height 13
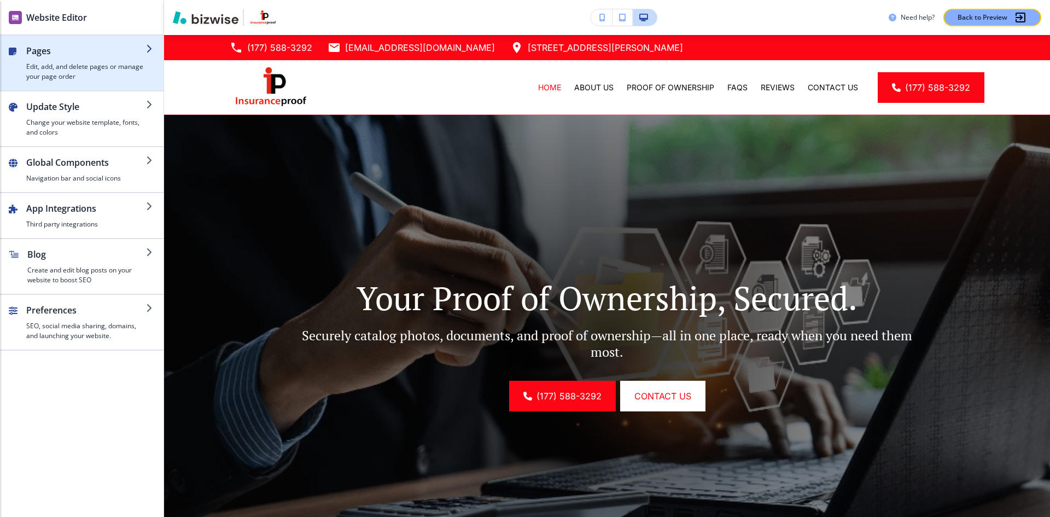
click at [77, 54] on h2 "Pages" at bounding box center [86, 50] width 120 height 13
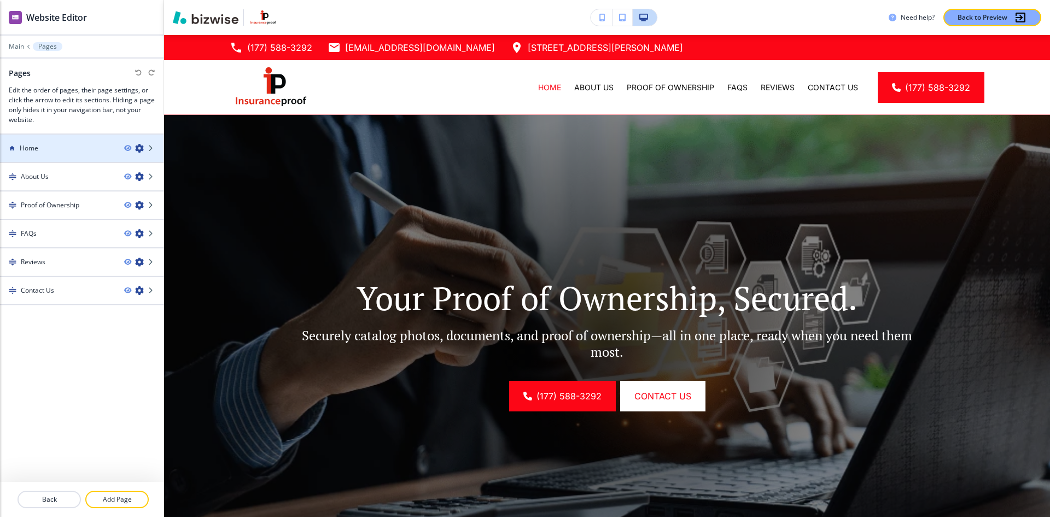
click at [48, 148] on div "Home" at bounding box center [57, 148] width 115 height 10
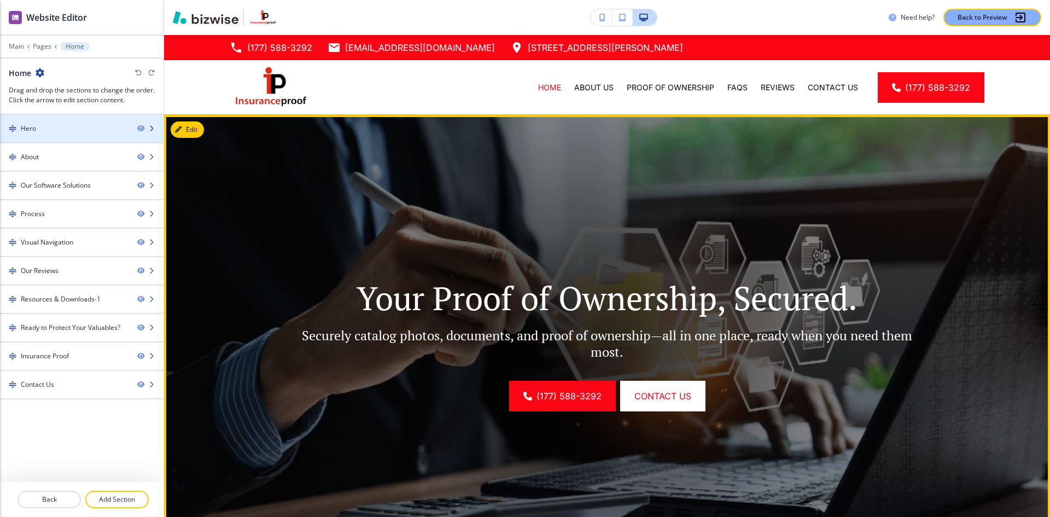
click at [55, 134] on div at bounding box center [82, 137] width 164 height 9
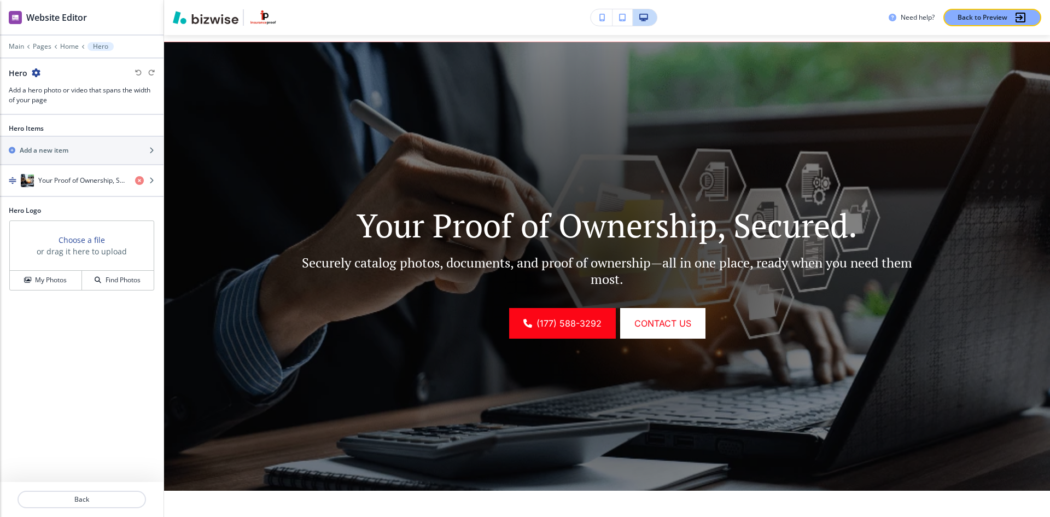
scroll to position [80, 0]
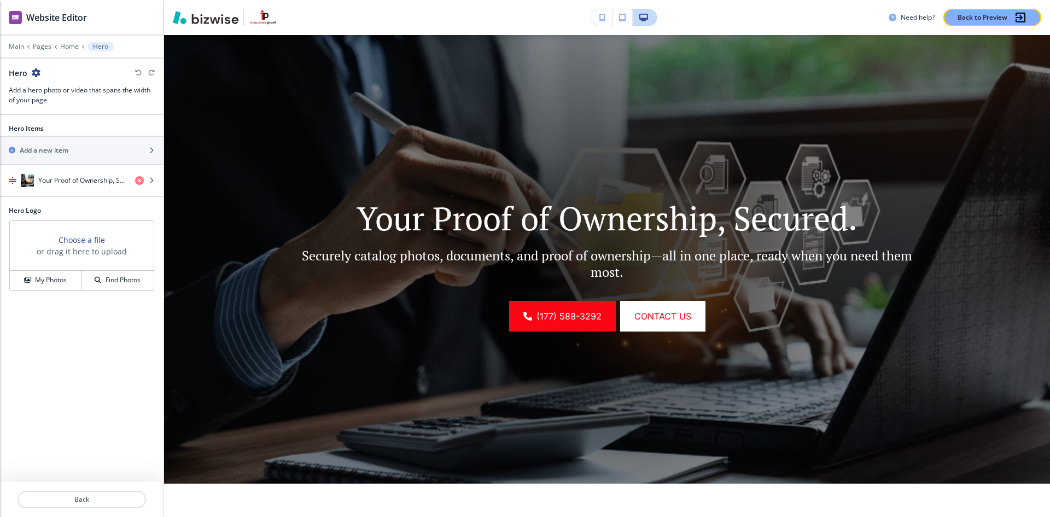
click at [75, 236] on h3 "Choose a file" at bounding box center [82, 239] width 46 height 11
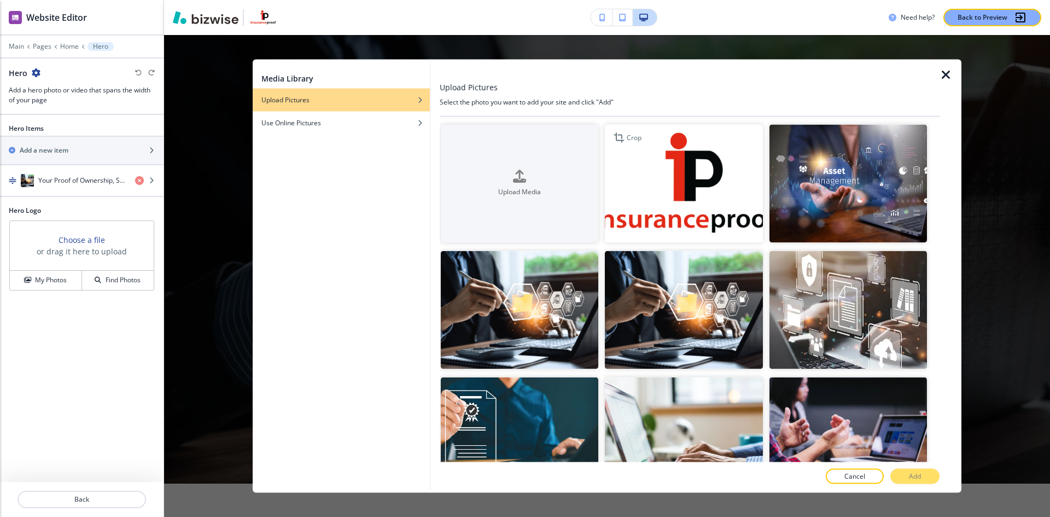
click at [680, 165] on img "button" at bounding box center [684, 183] width 158 height 118
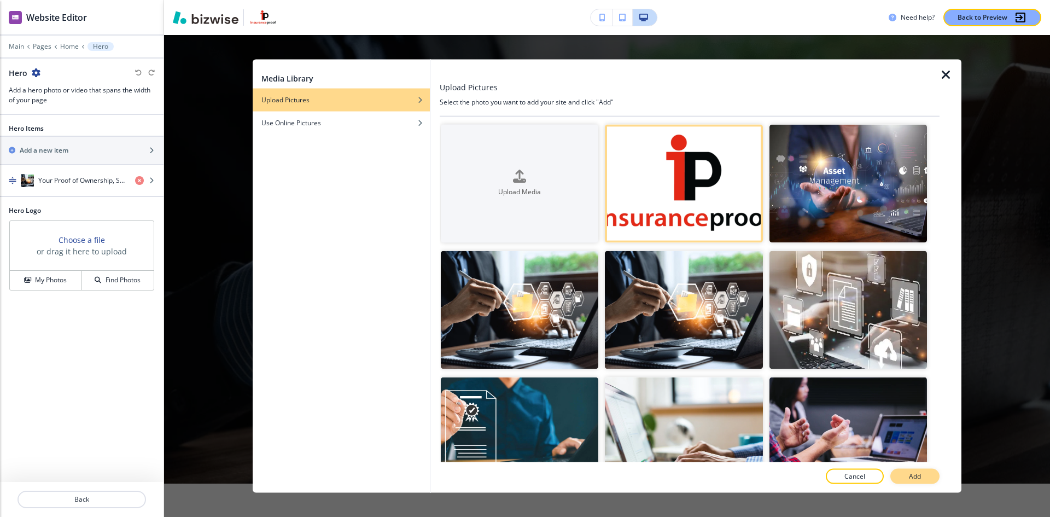
click at [922, 472] on button "Add" at bounding box center [914, 476] width 49 height 15
